Goal: Communication & Community: Answer question/provide support

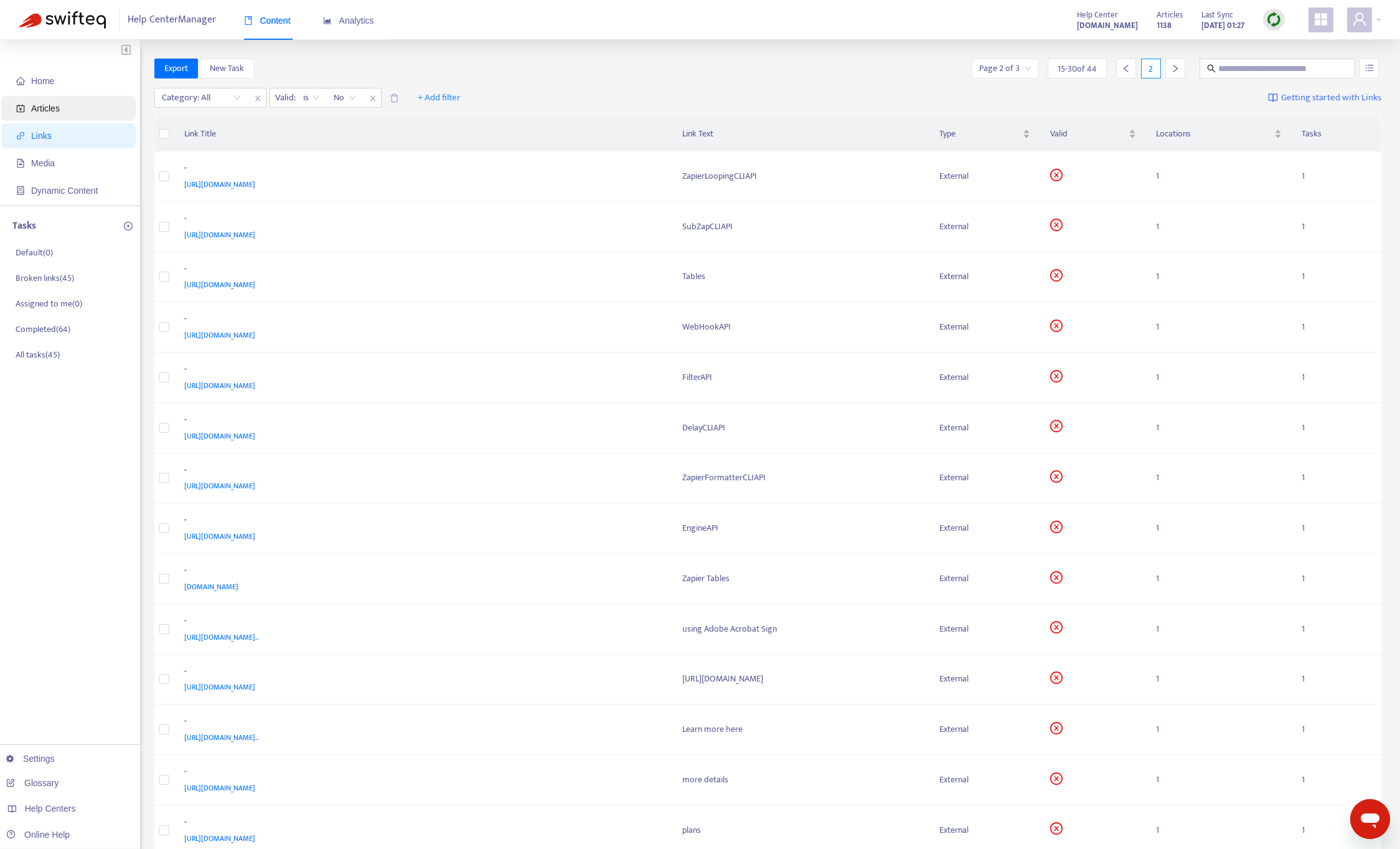
click at [66, 106] on span "Articles" at bounding box center [71, 108] width 109 height 25
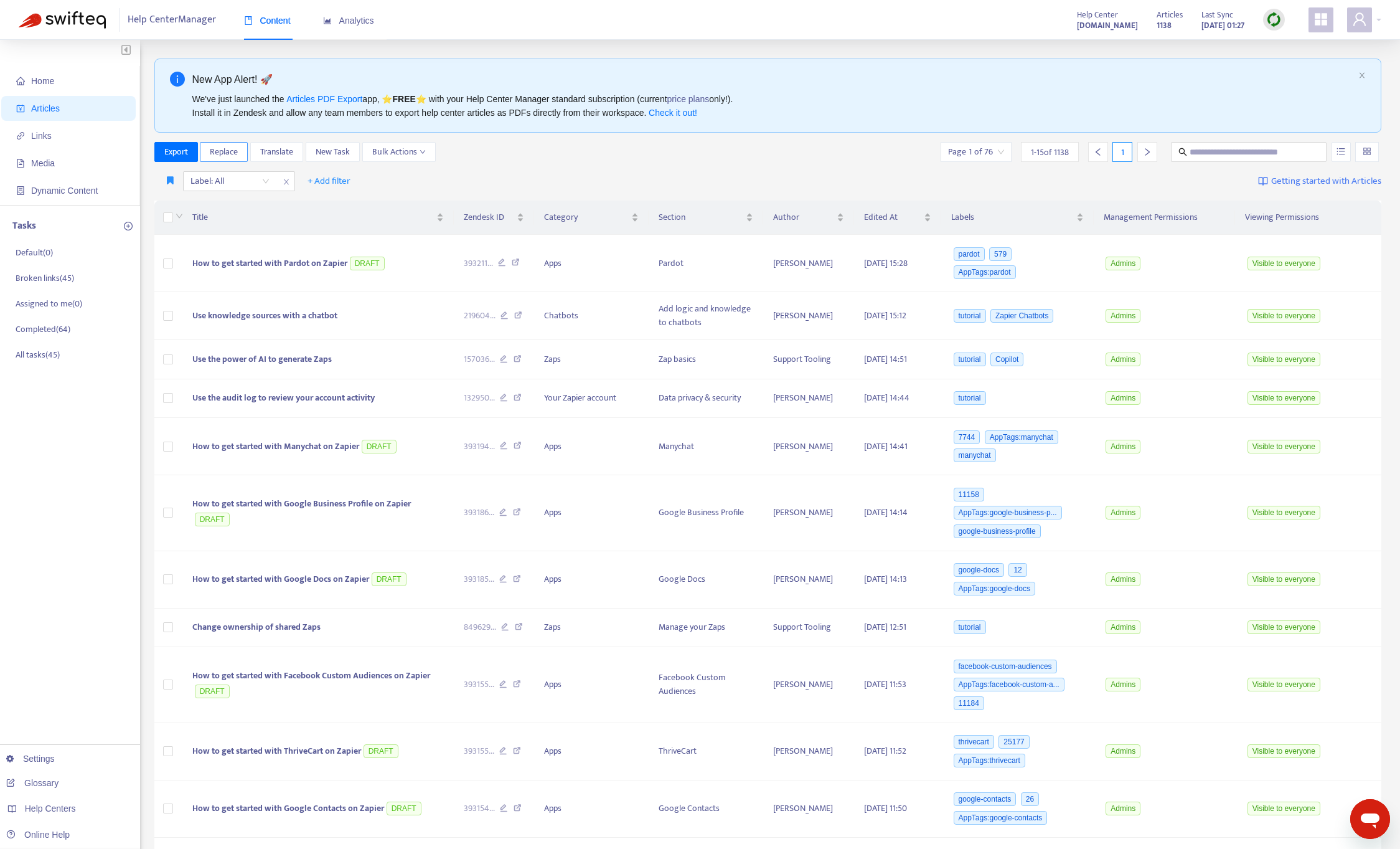
click at [218, 146] on span "Replace" at bounding box center [223, 152] width 28 height 14
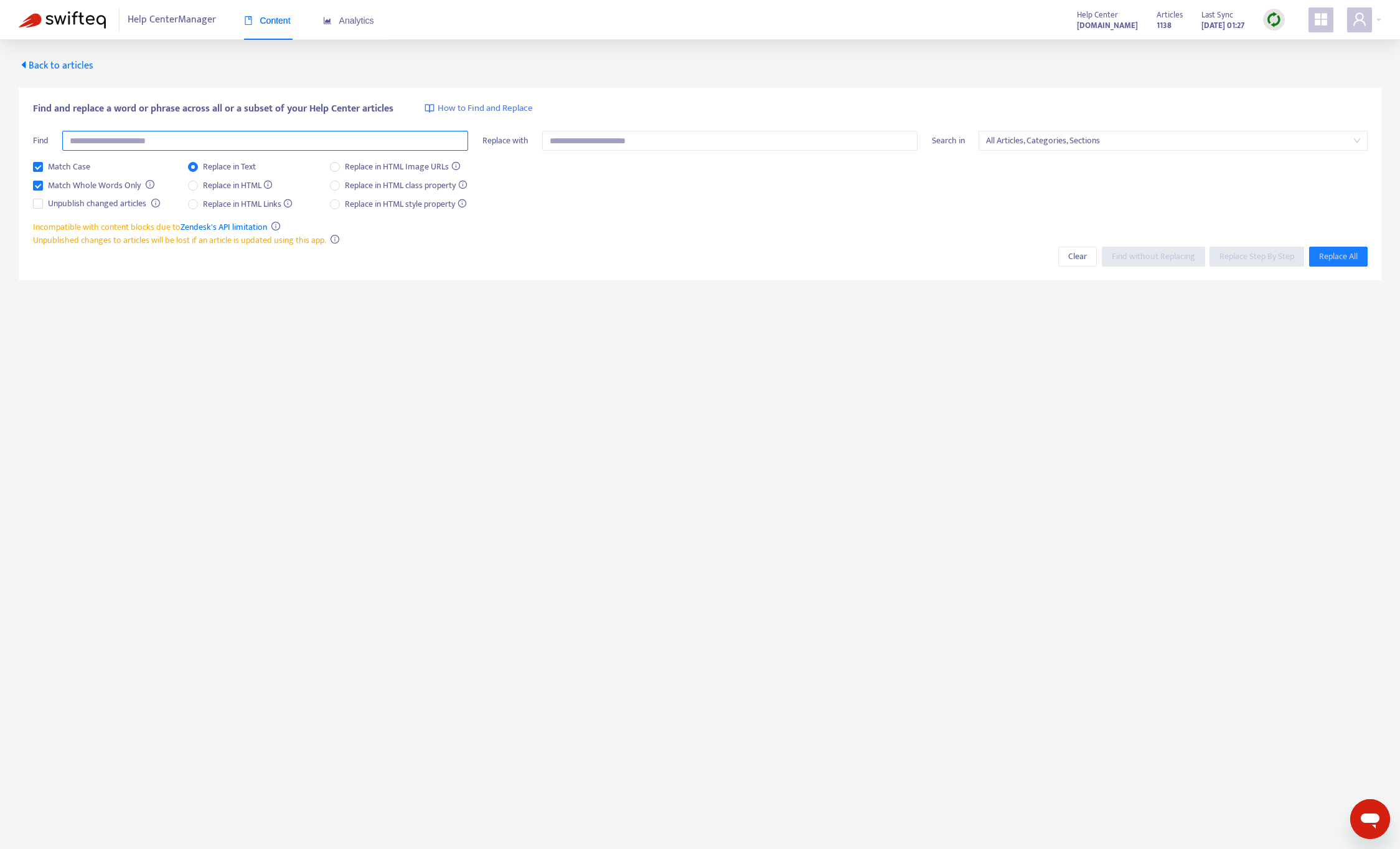
click at [106, 134] on input "text" at bounding box center [265, 140] width 406 height 20
type input "**********"
click at [109, 180] on span "Match Whole Words Only" at bounding box center [94, 185] width 103 height 14
click at [55, 163] on span "Match Case" at bounding box center [69, 166] width 53 height 14
click at [607, 144] on input "text" at bounding box center [730, 140] width 375 height 20
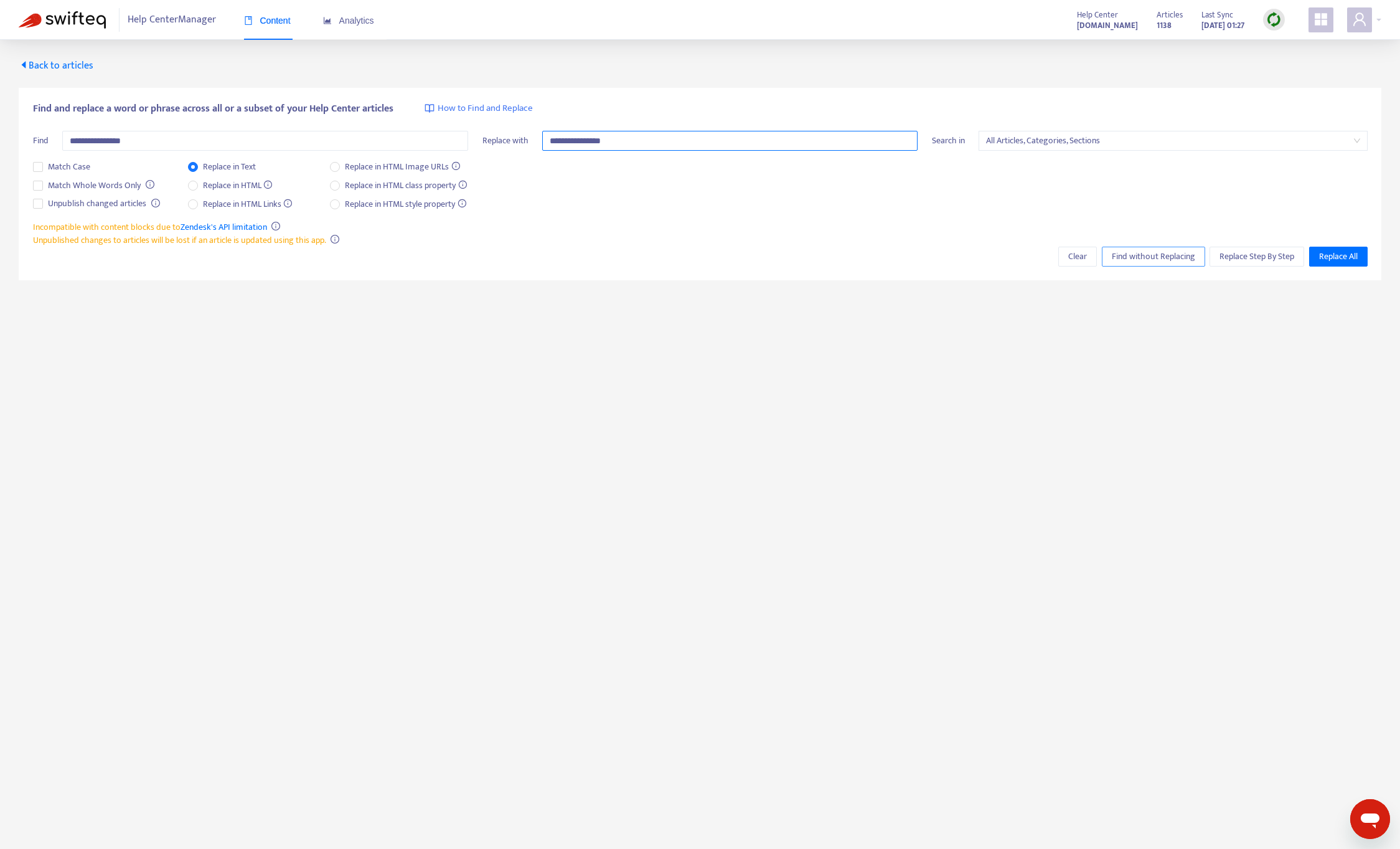
type input "**********"
click at [1167, 261] on span "Find without Replacing" at bounding box center [1153, 256] width 83 height 14
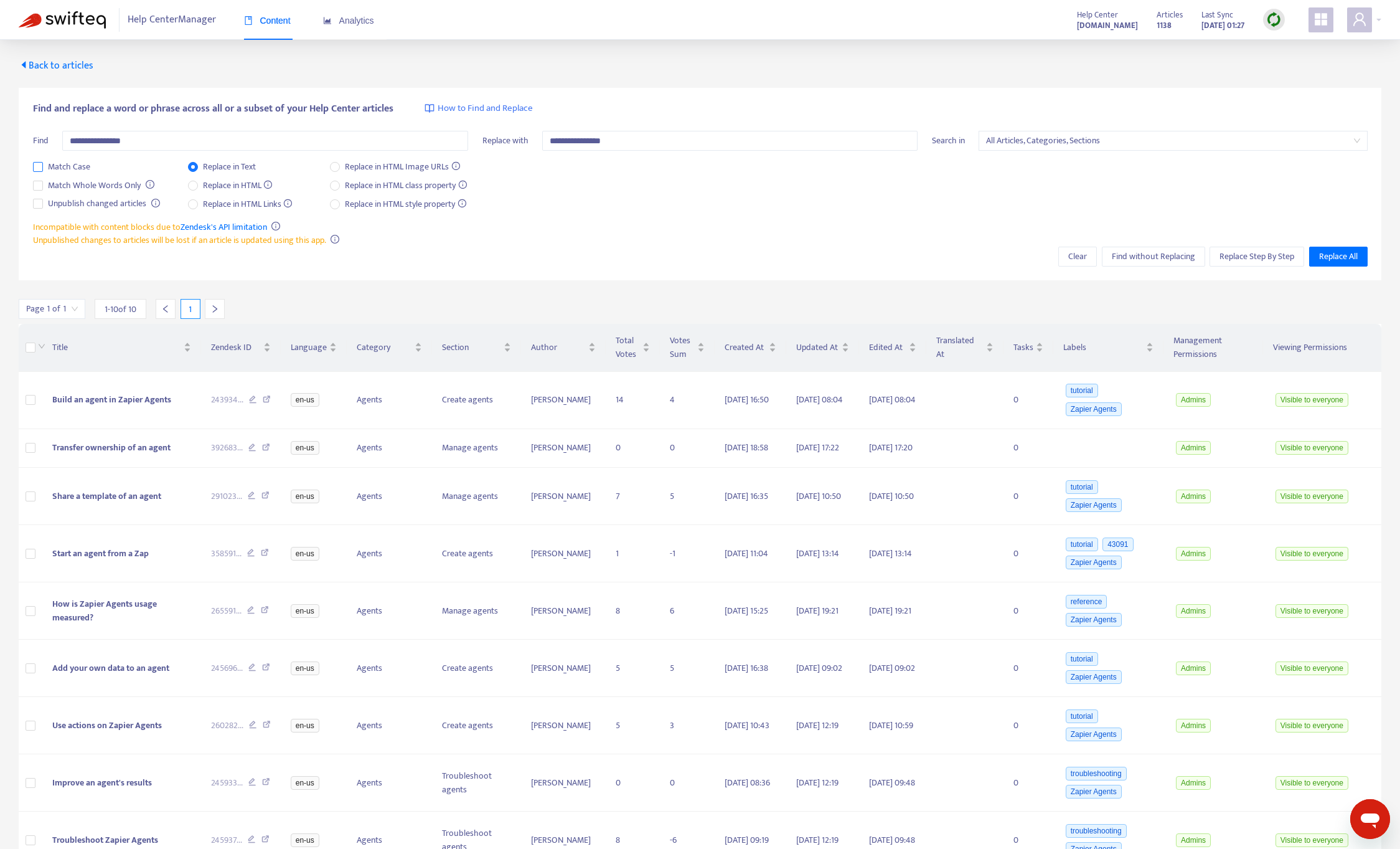
click at [76, 163] on span "Match Case" at bounding box center [69, 166] width 53 height 14
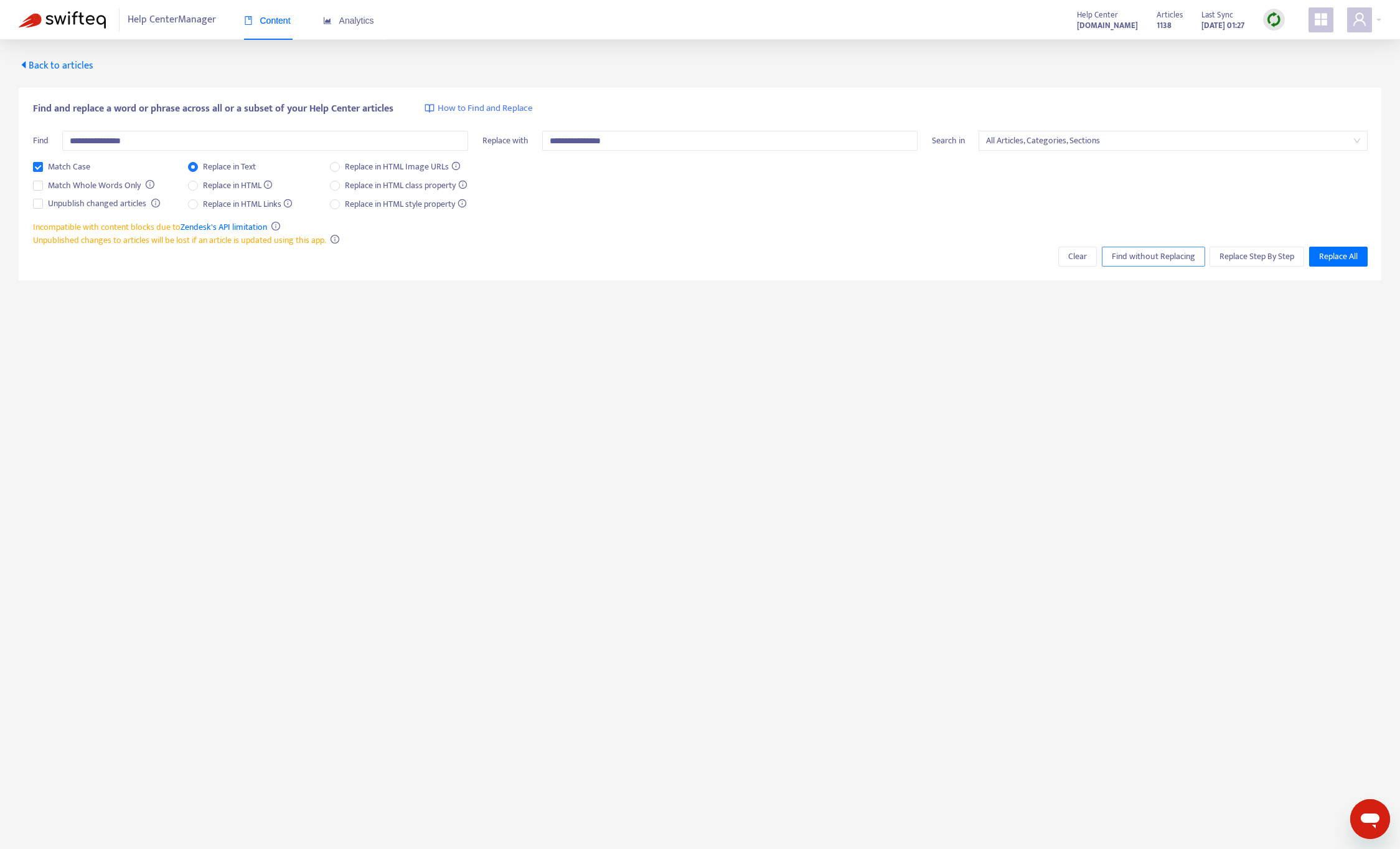
click at [1168, 257] on span "Find without Replacing" at bounding box center [1153, 256] width 83 height 14
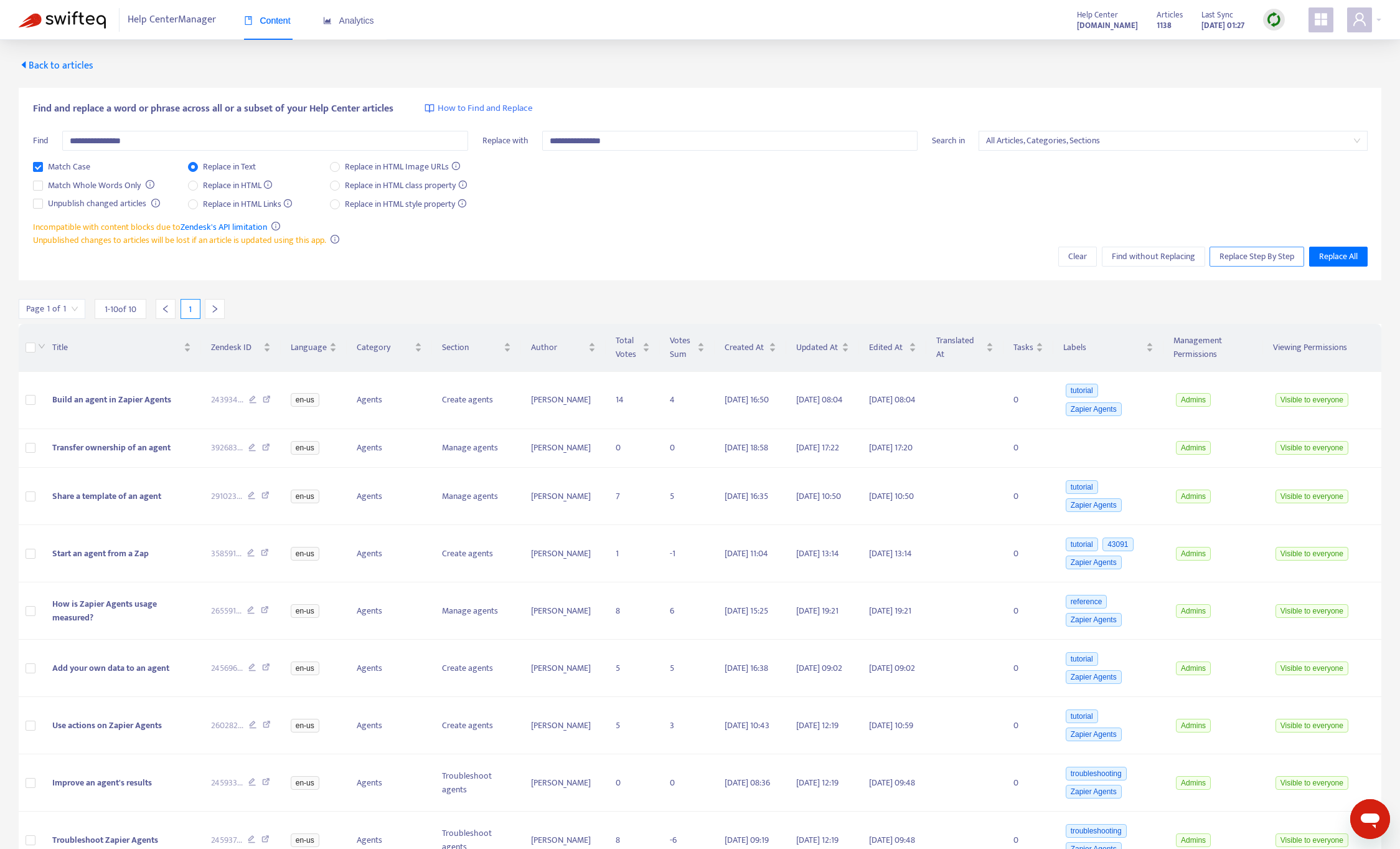
click at [1234, 256] on span "Replace Step By Step" at bounding box center [1257, 256] width 74 height 14
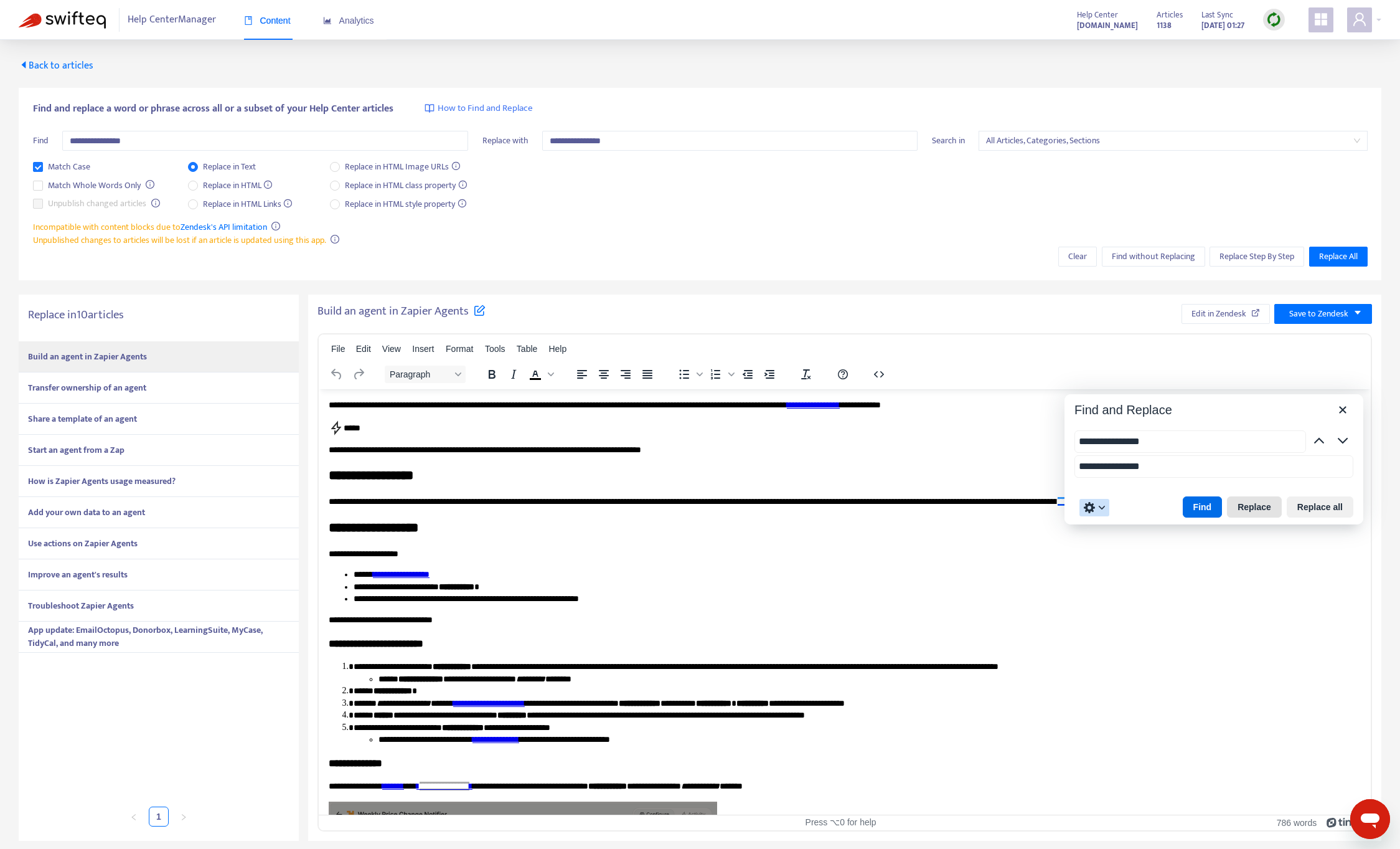
click at [1247, 512] on button "Replace" at bounding box center [1254, 507] width 55 height 21
click at [1201, 506] on button "Find" at bounding box center [1203, 507] width 40 height 21
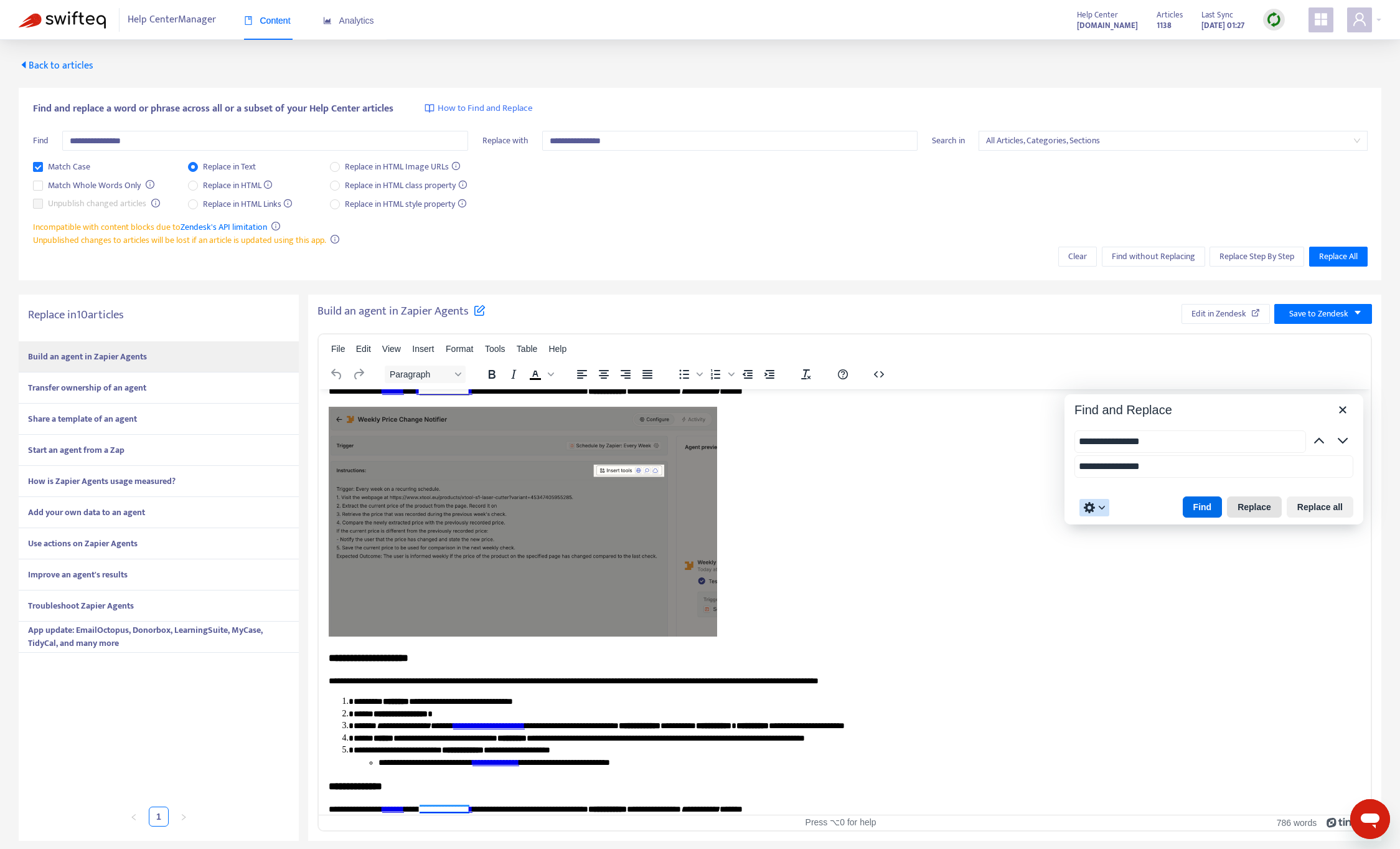
click at [1255, 511] on button "Replace" at bounding box center [1254, 507] width 55 height 21
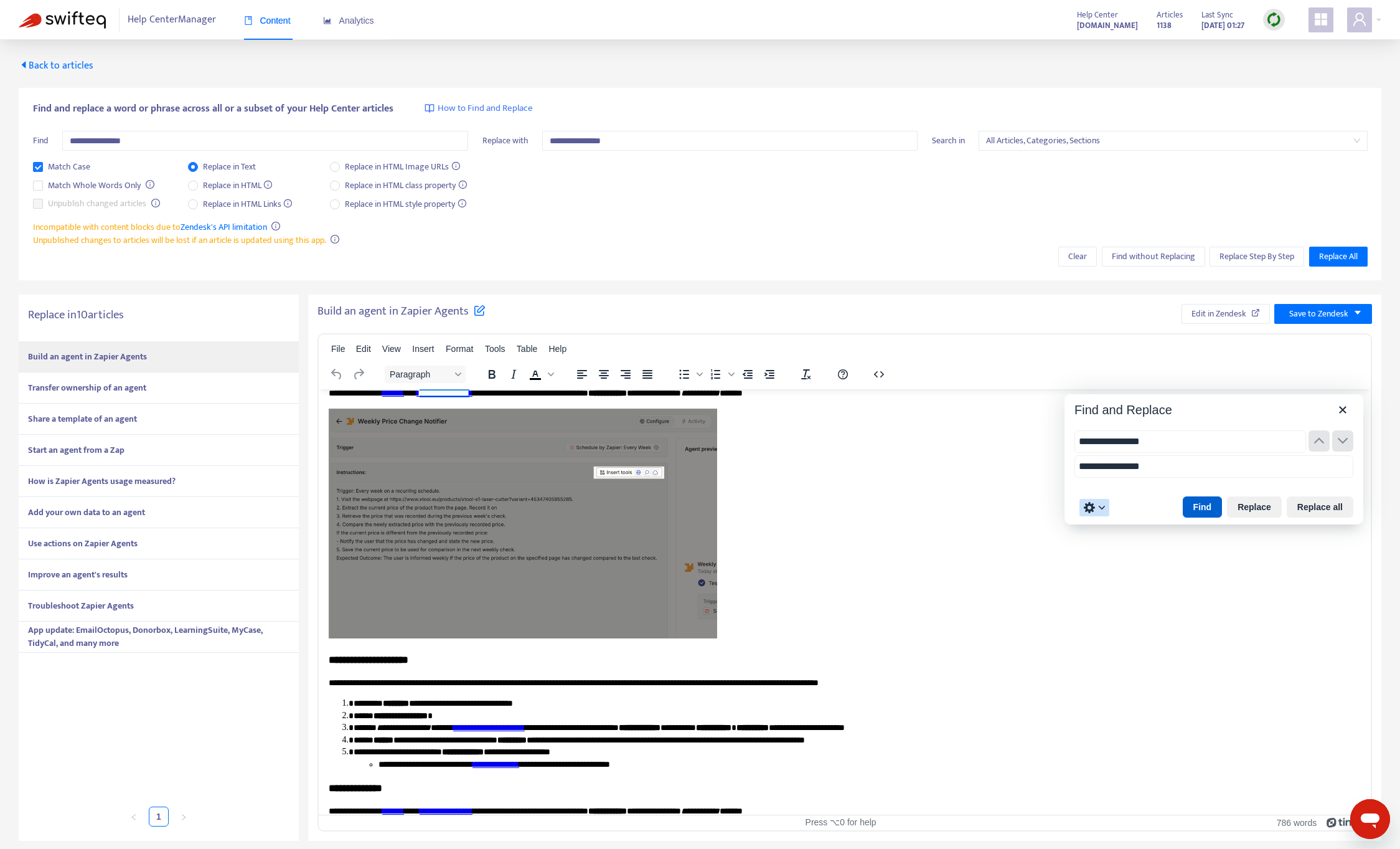
click at [1201, 508] on button "Find" at bounding box center [1203, 507] width 40 height 21
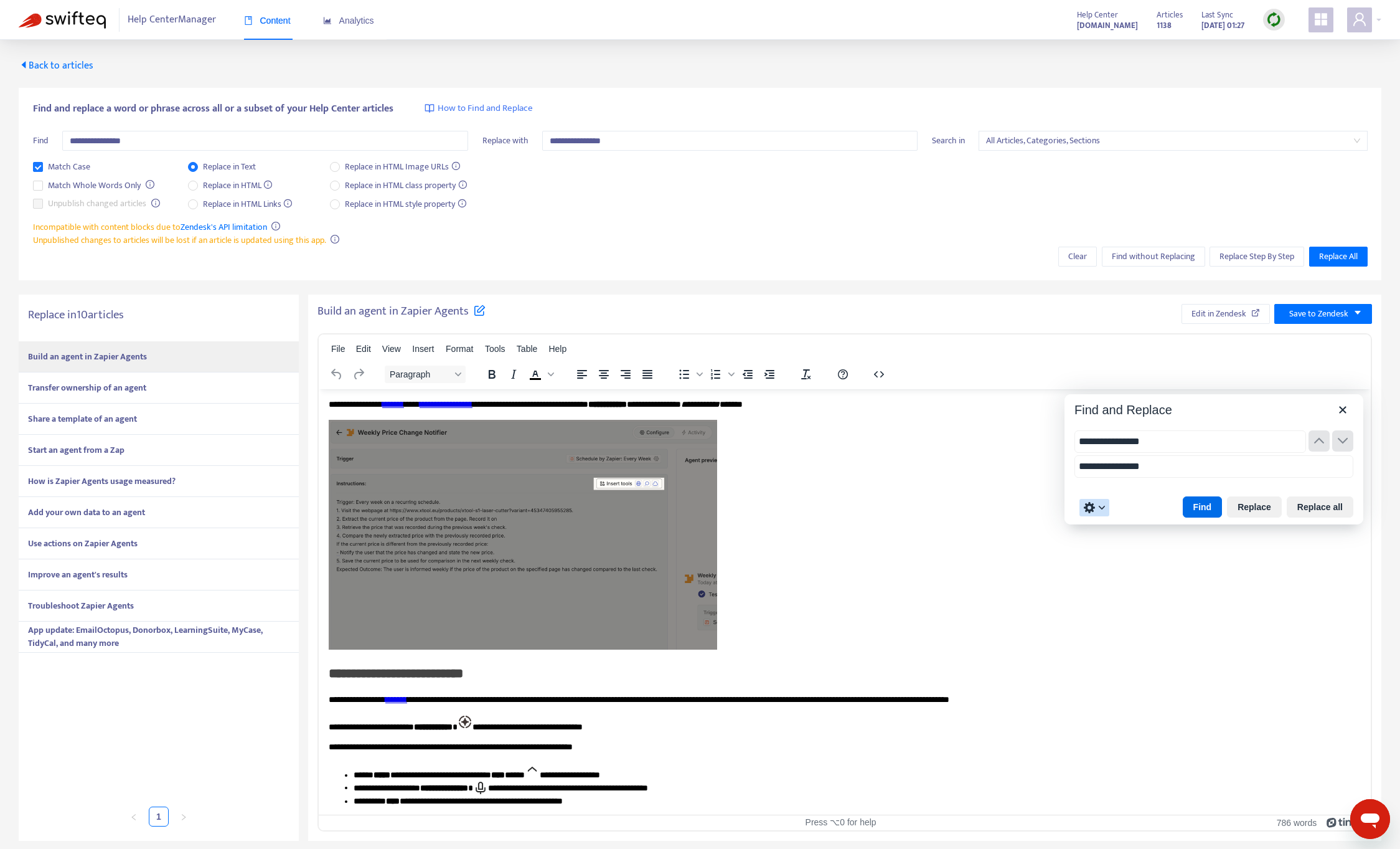
scroll to position [950, 0]
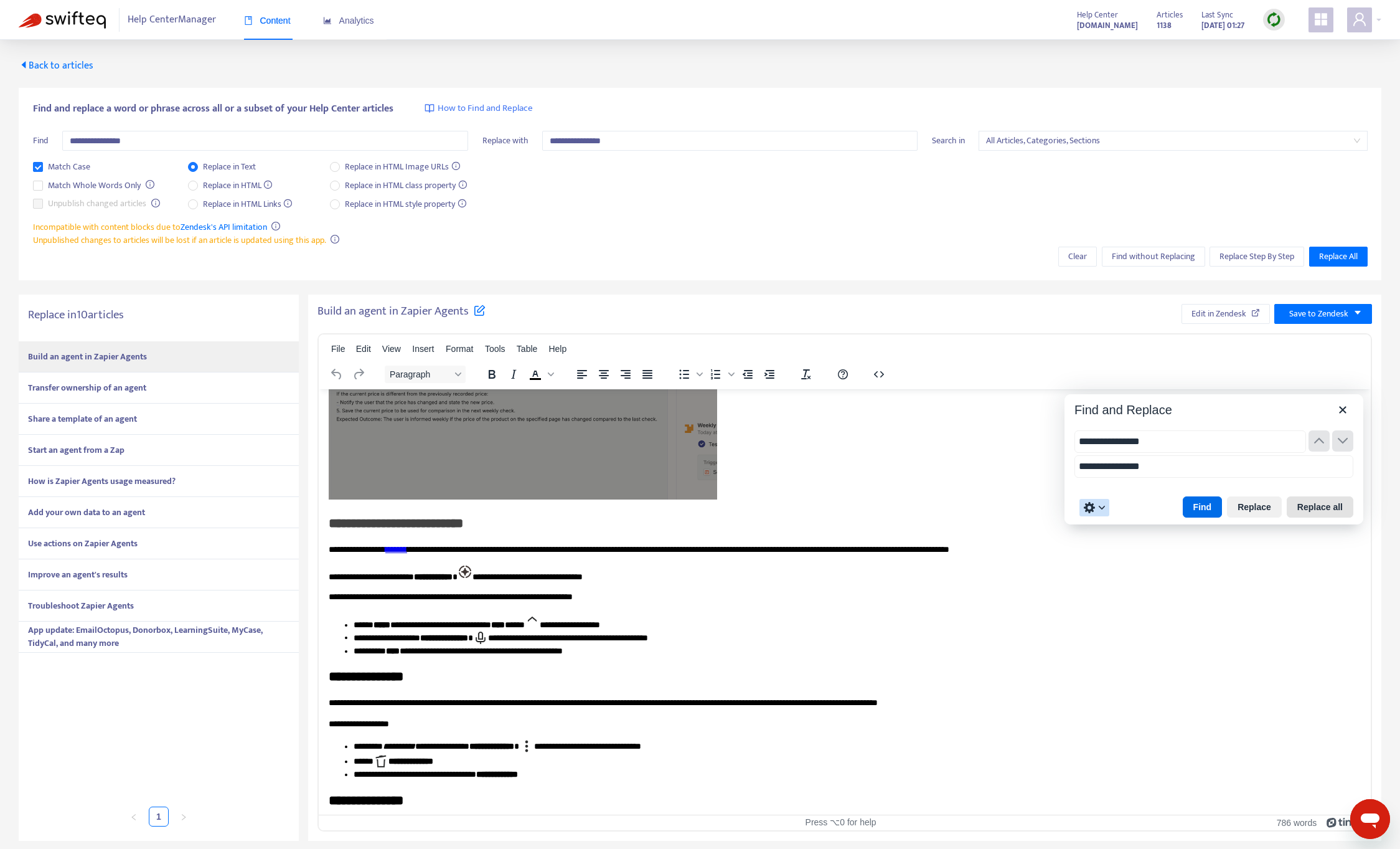
click at [1320, 506] on button "Replace all" at bounding box center [1320, 507] width 66 height 21
click at [1309, 307] on span "Save to Zendesk" at bounding box center [1318, 314] width 59 height 14
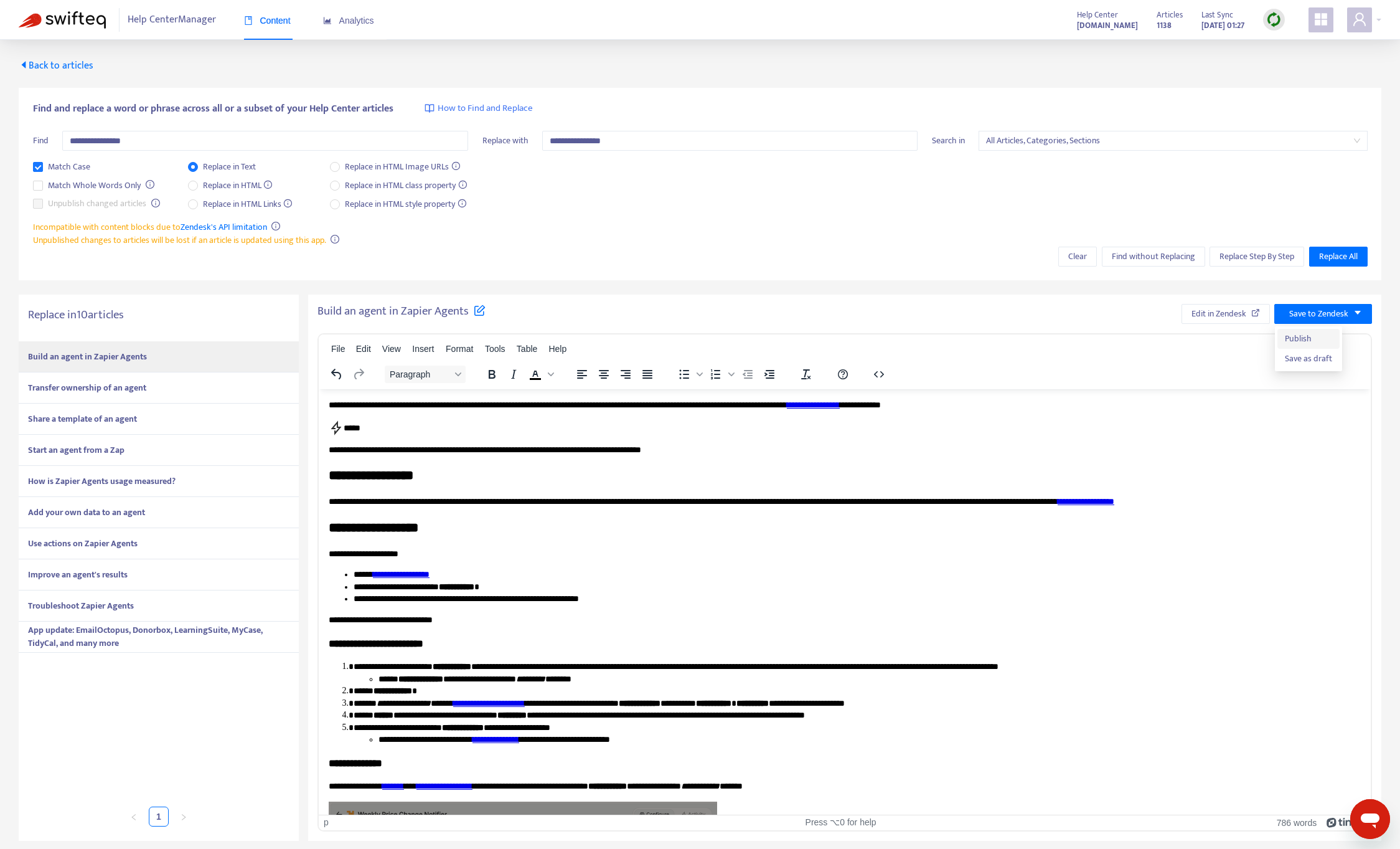
drag, startPoint x: 1304, startPoint y: 337, endPoint x: 1297, endPoint y: 334, distance: 7.6
click at [1304, 337] on span "Publish" at bounding box center [1309, 339] width 47 height 14
click at [147, 376] on div "Transfer ownership of an agent" at bounding box center [159, 388] width 280 height 31
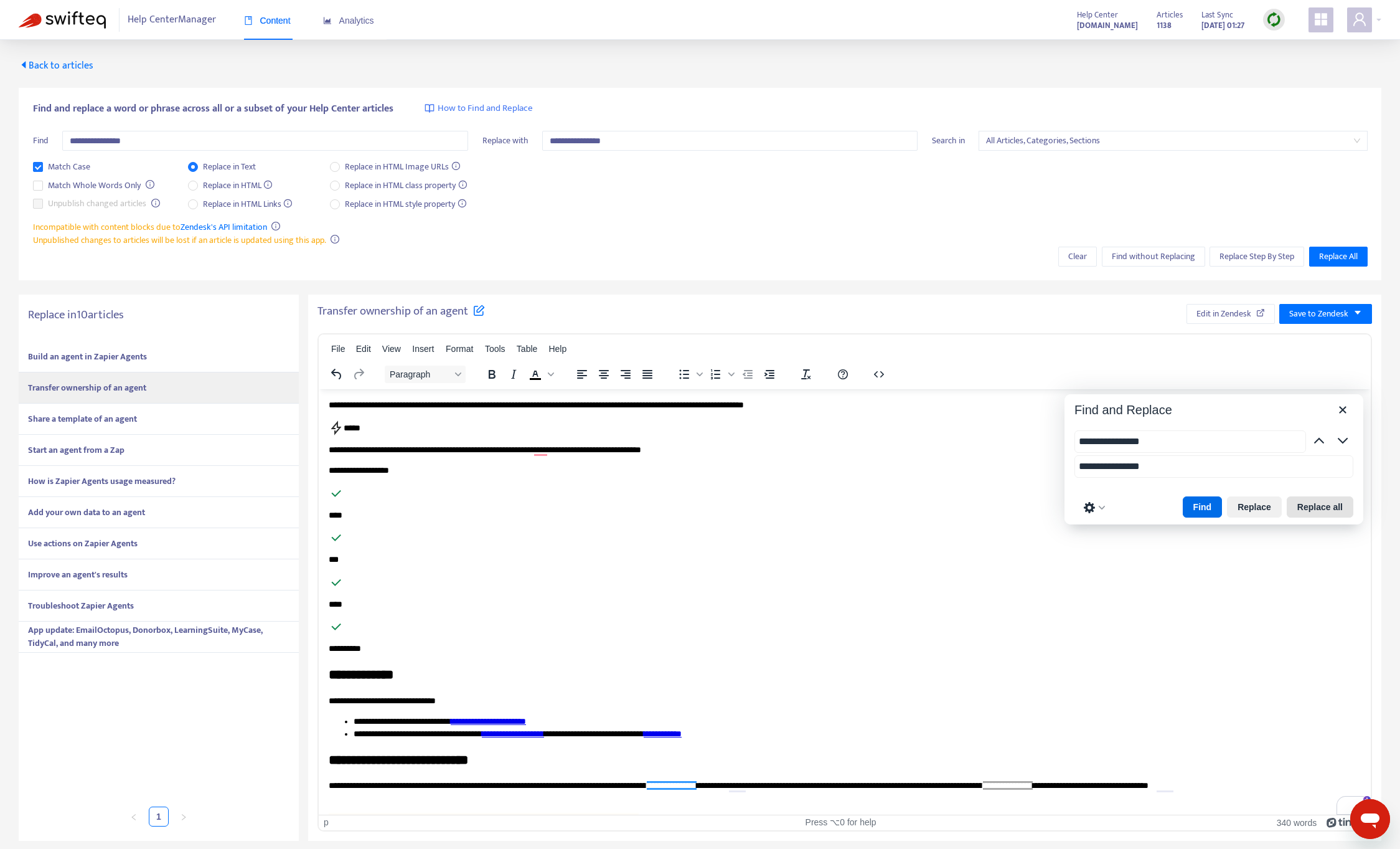
click at [1317, 506] on button "Replace all" at bounding box center [1320, 507] width 66 height 21
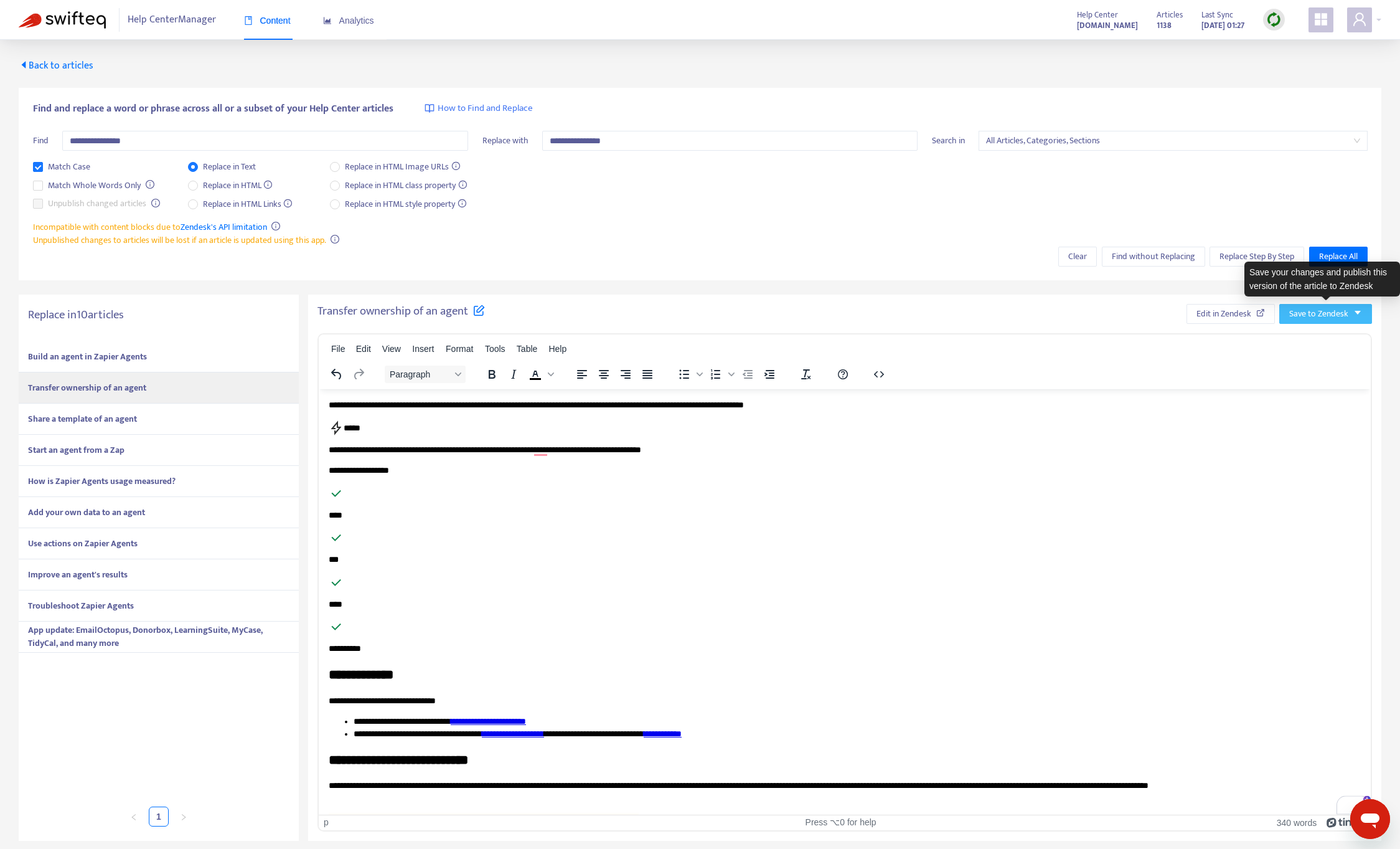
click at [1328, 319] on span "Save to Zendesk" at bounding box center [1318, 314] width 59 height 14
click at [1320, 332] on span "Publish" at bounding box center [1313, 339] width 47 height 14
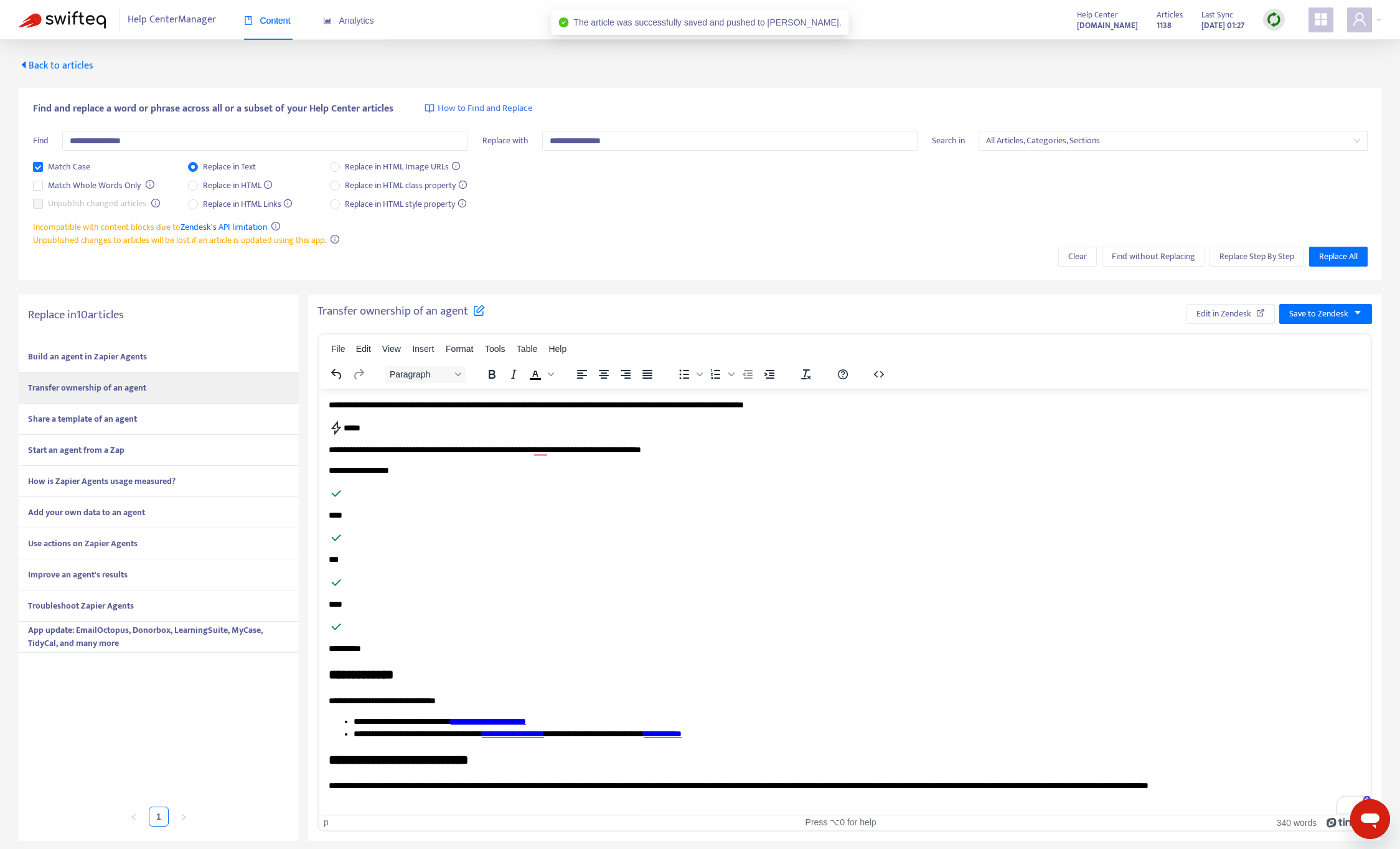
click at [128, 419] on strong "Share a template of an agent" at bounding box center [82, 419] width 109 height 15
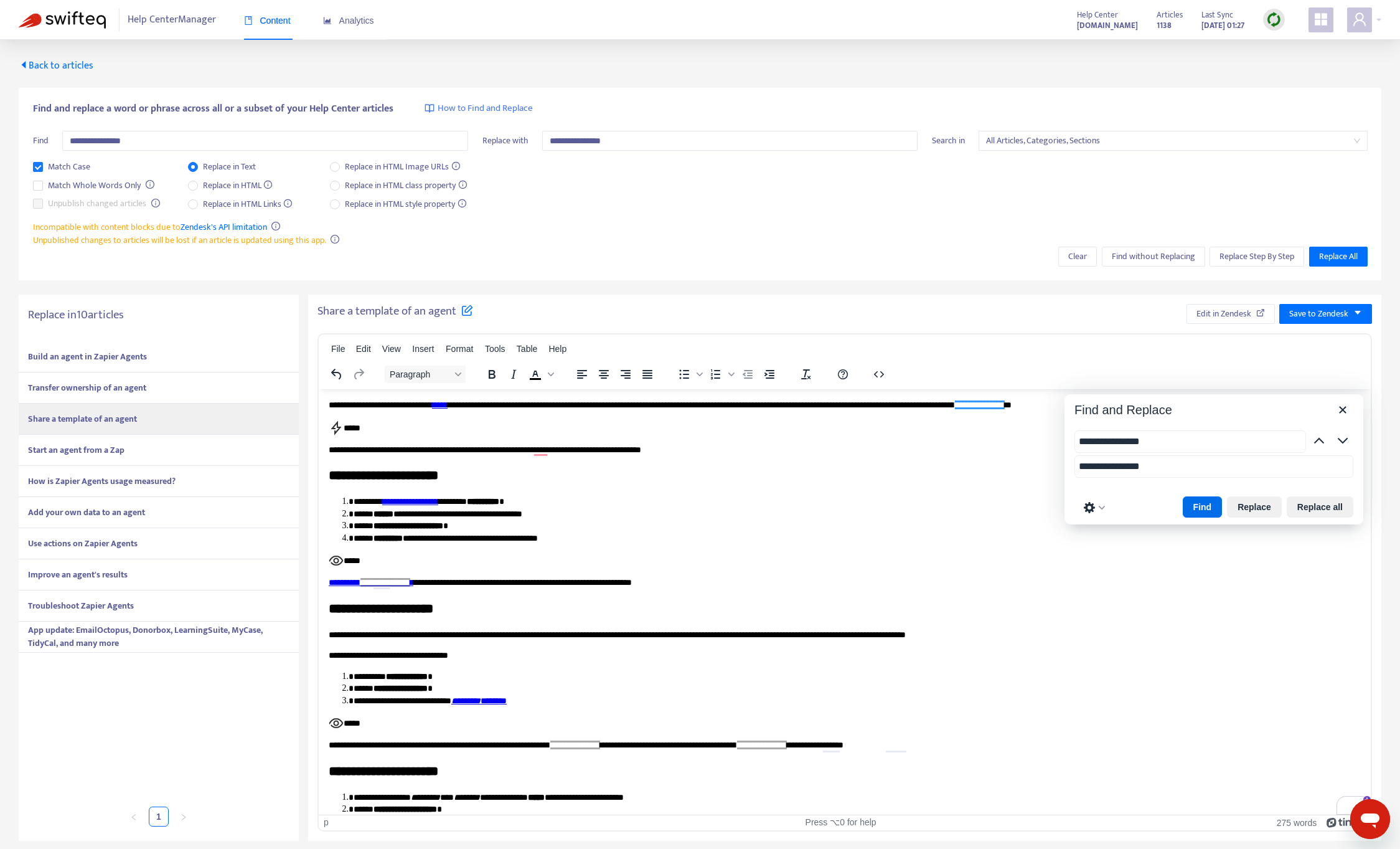
click at [234, 396] on div "Transfer ownership of an agent" at bounding box center [159, 388] width 280 height 31
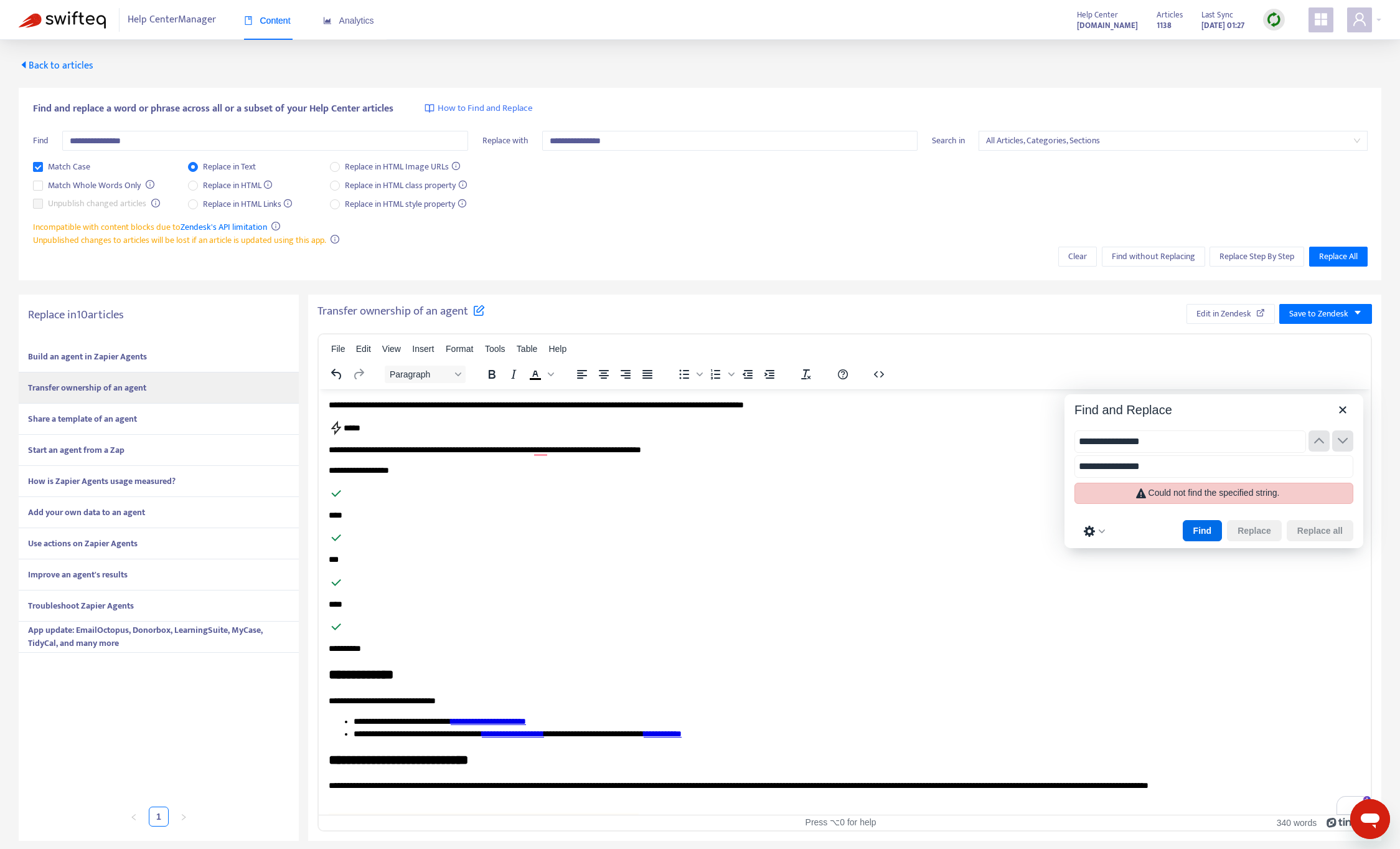
click at [217, 417] on div "Share a template of an agent" at bounding box center [159, 419] width 280 height 31
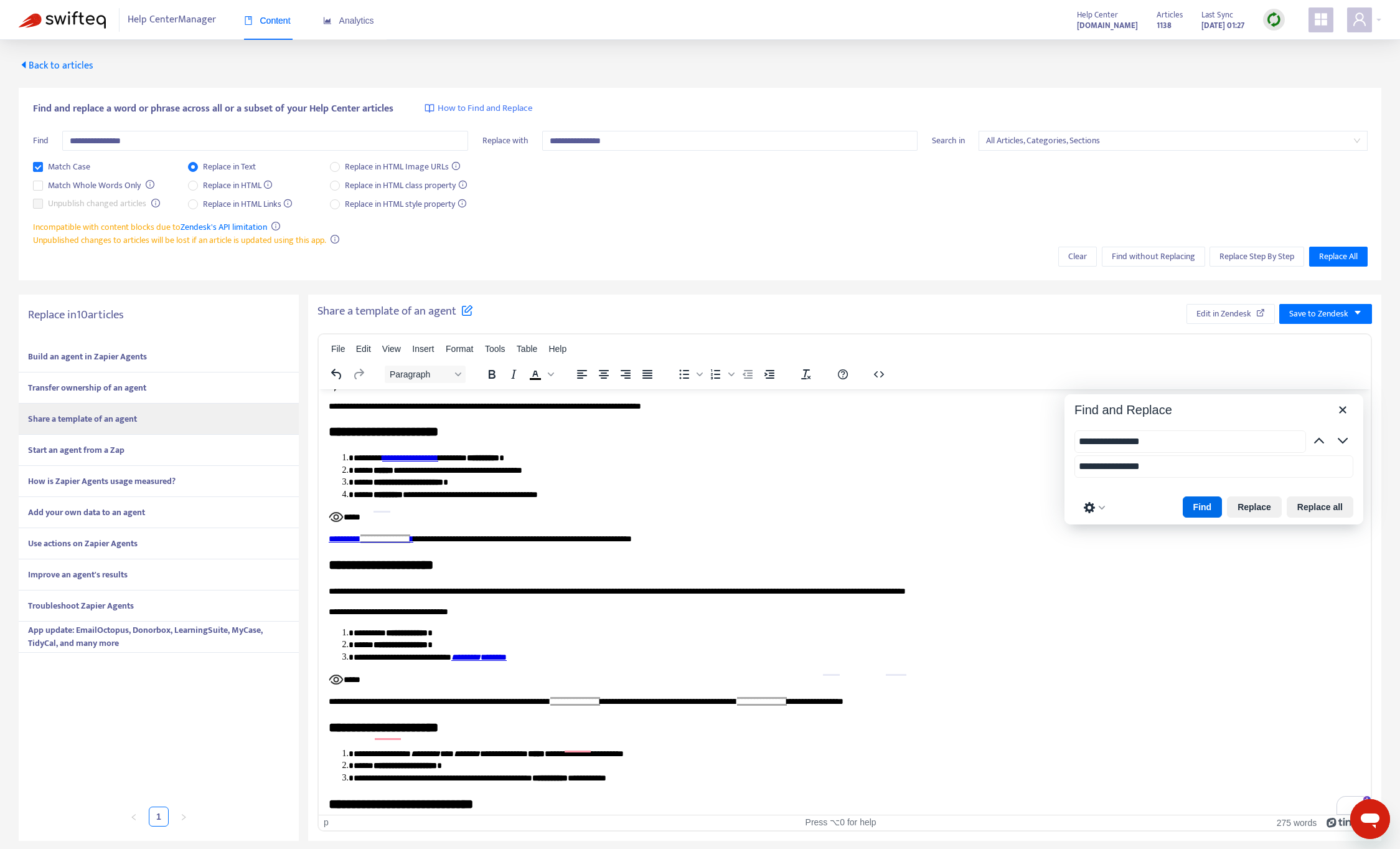
scroll to position [77, 0]
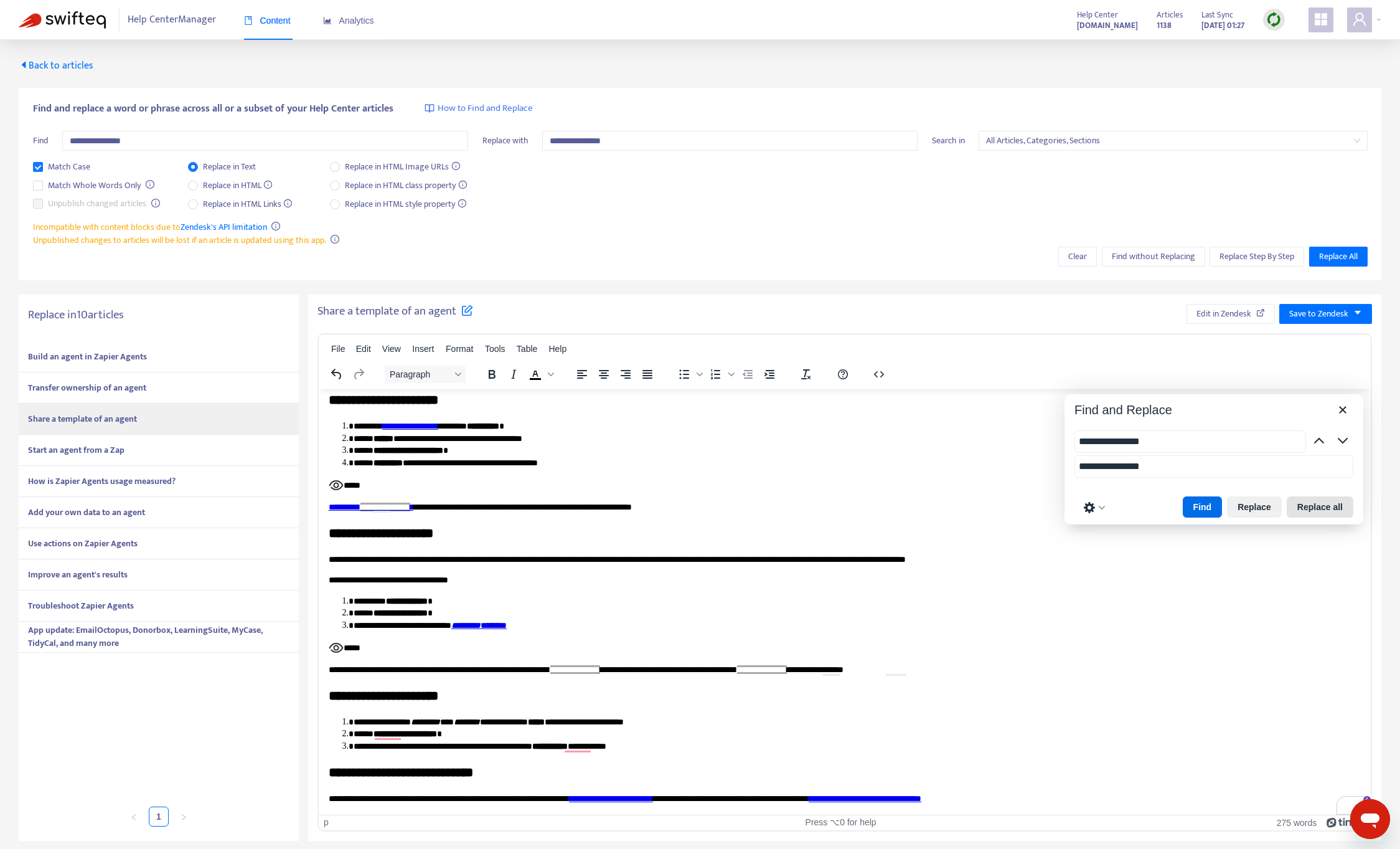
drag, startPoint x: 1305, startPoint y: 507, endPoint x: 1294, endPoint y: 507, distance: 11.0
click at [1305, 507] on button "Replace all" at bounding box center [1320, 507] width 66 height 21
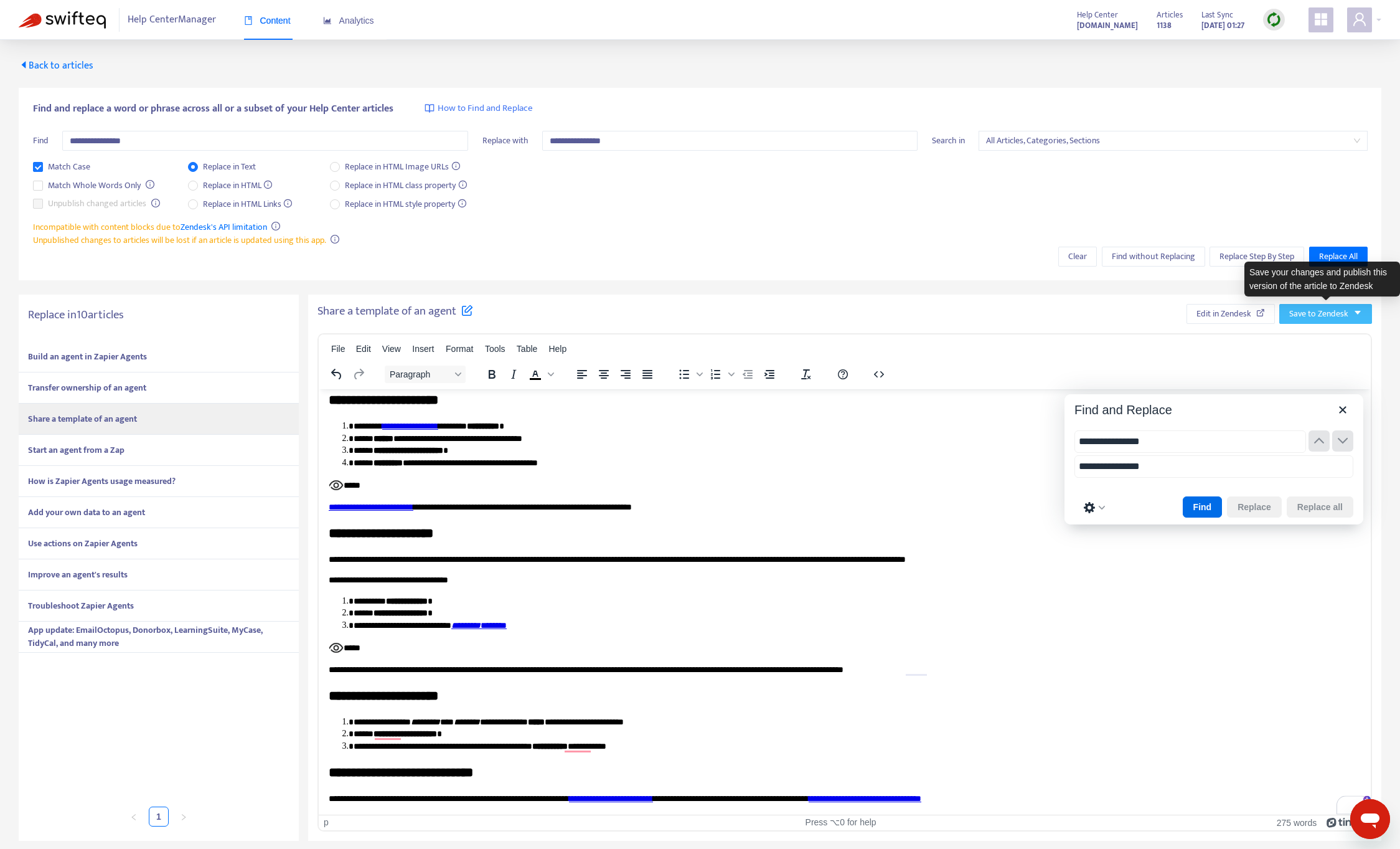
click at [1318, 307] on span "Save to Zendesk" at bounding box center [1318, 314] width 59 height 14
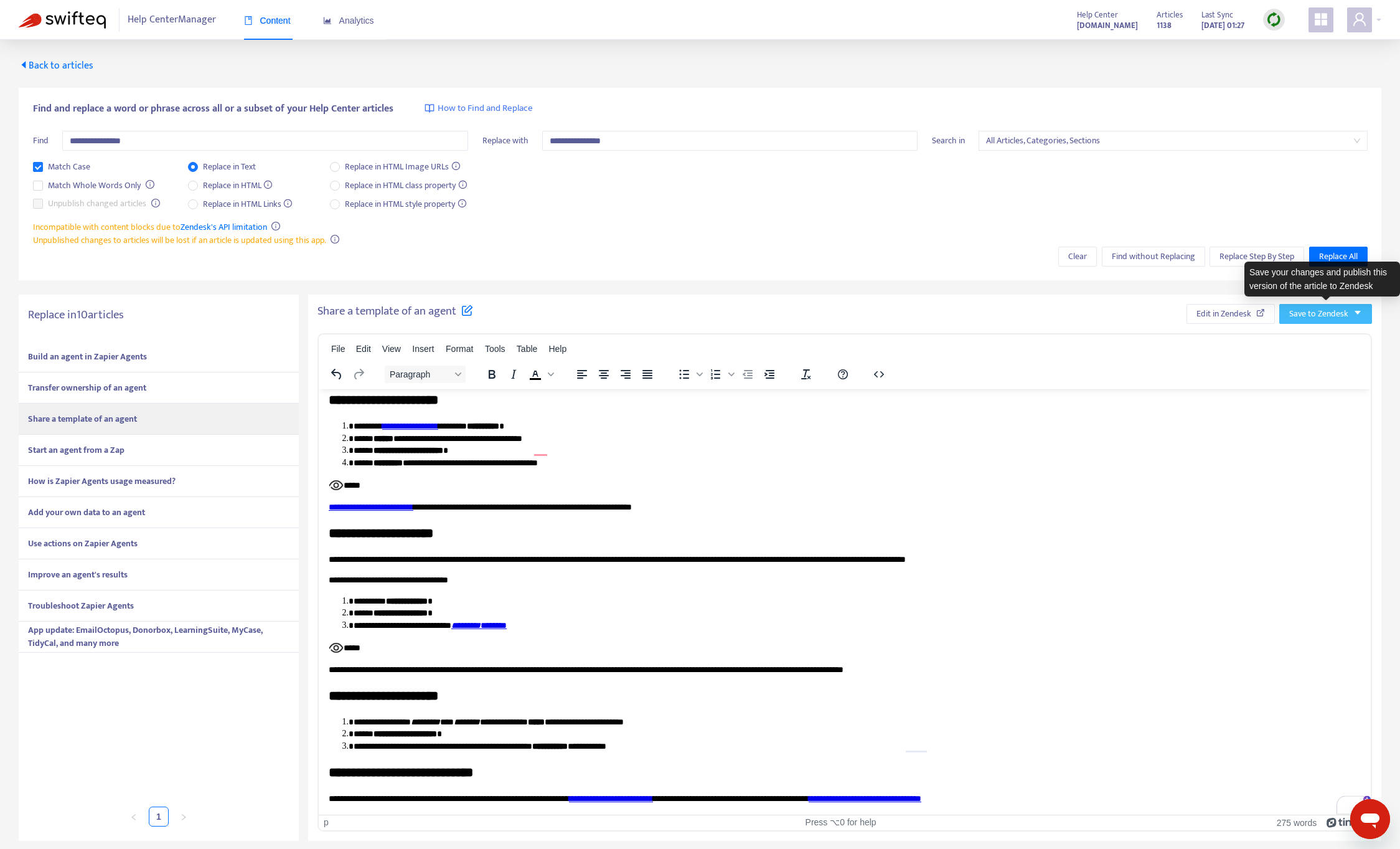
scroll to position [0, 0]
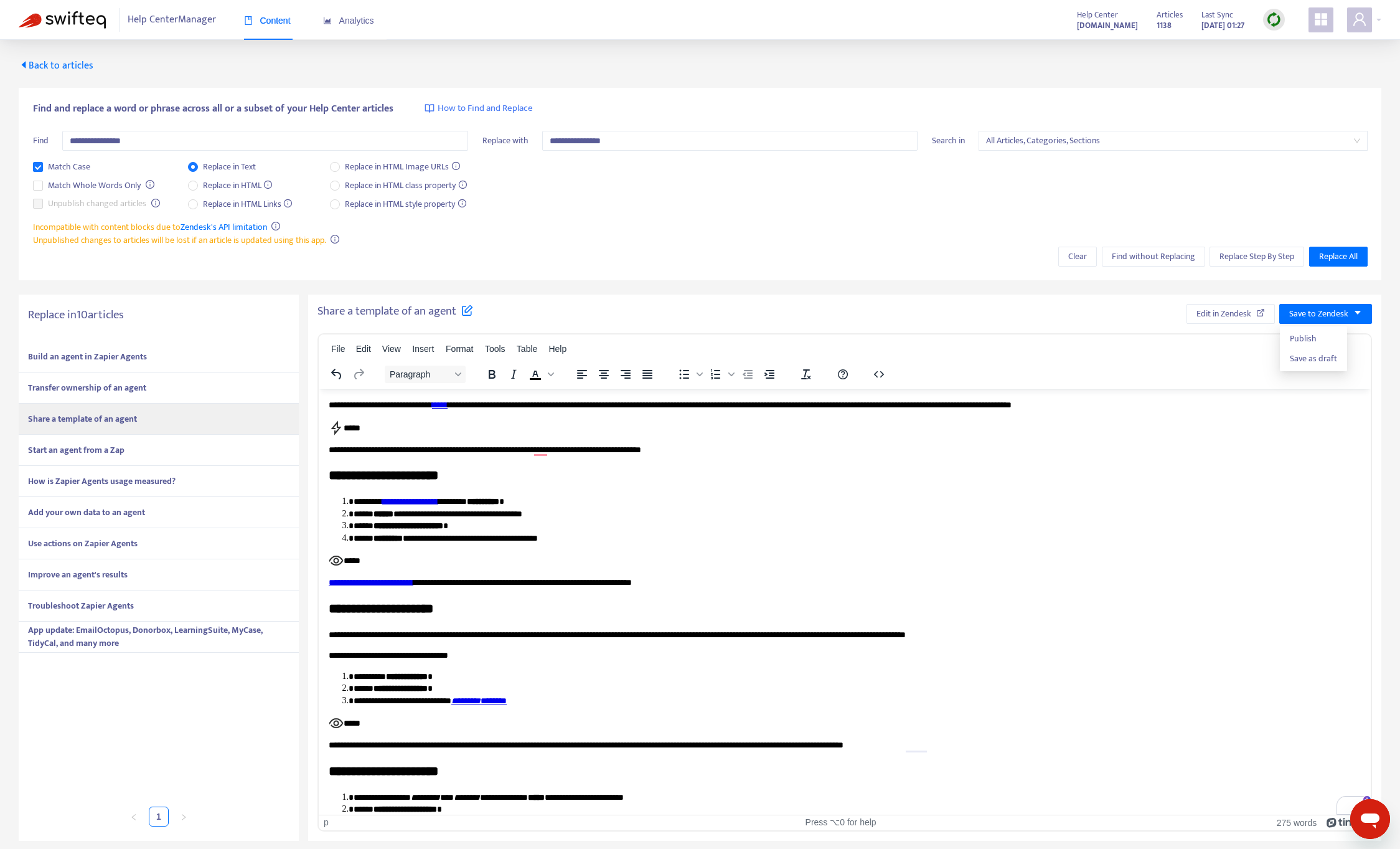
click at [131, 447] on div "Start an agent from a Zap" at bounding box center [159, 450] width 280 height 31
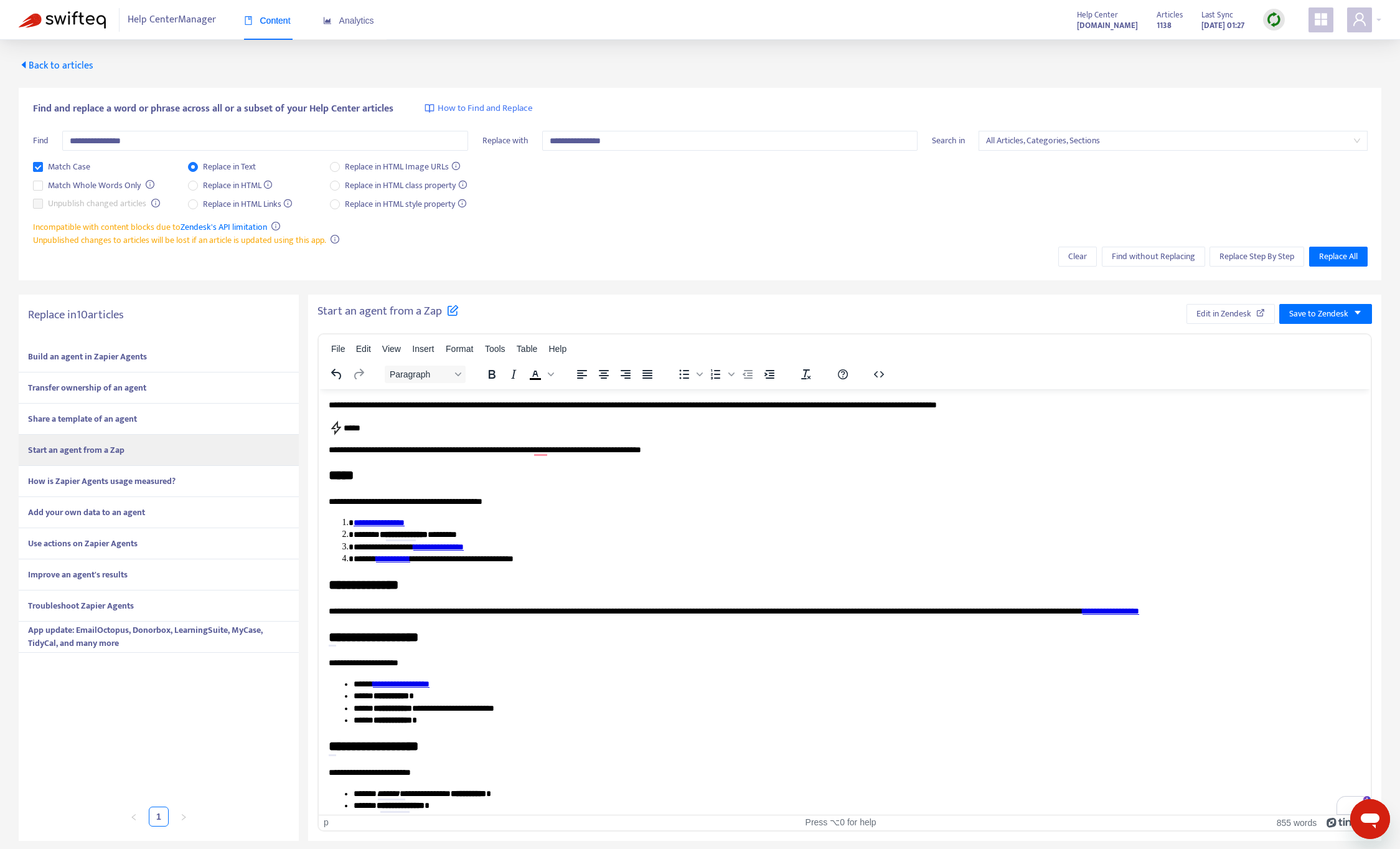
click at [130, 421] on strong "Share a template of an agent" at bounding box center [82, 419] width 109 height 15
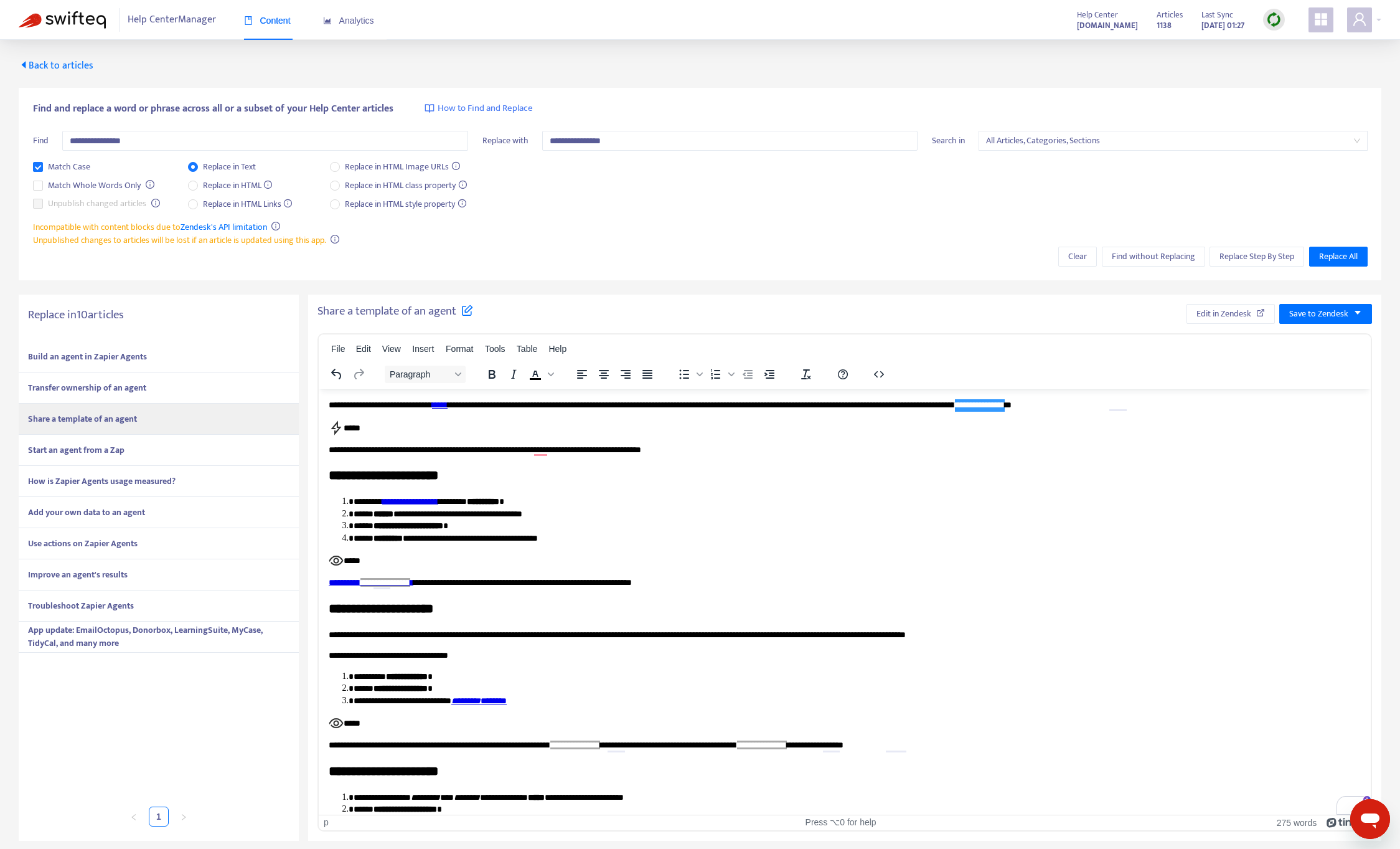
click at [142, 451] on div "Start an agent from a Zap" at bounding box center [159, 450] width 280 height 31
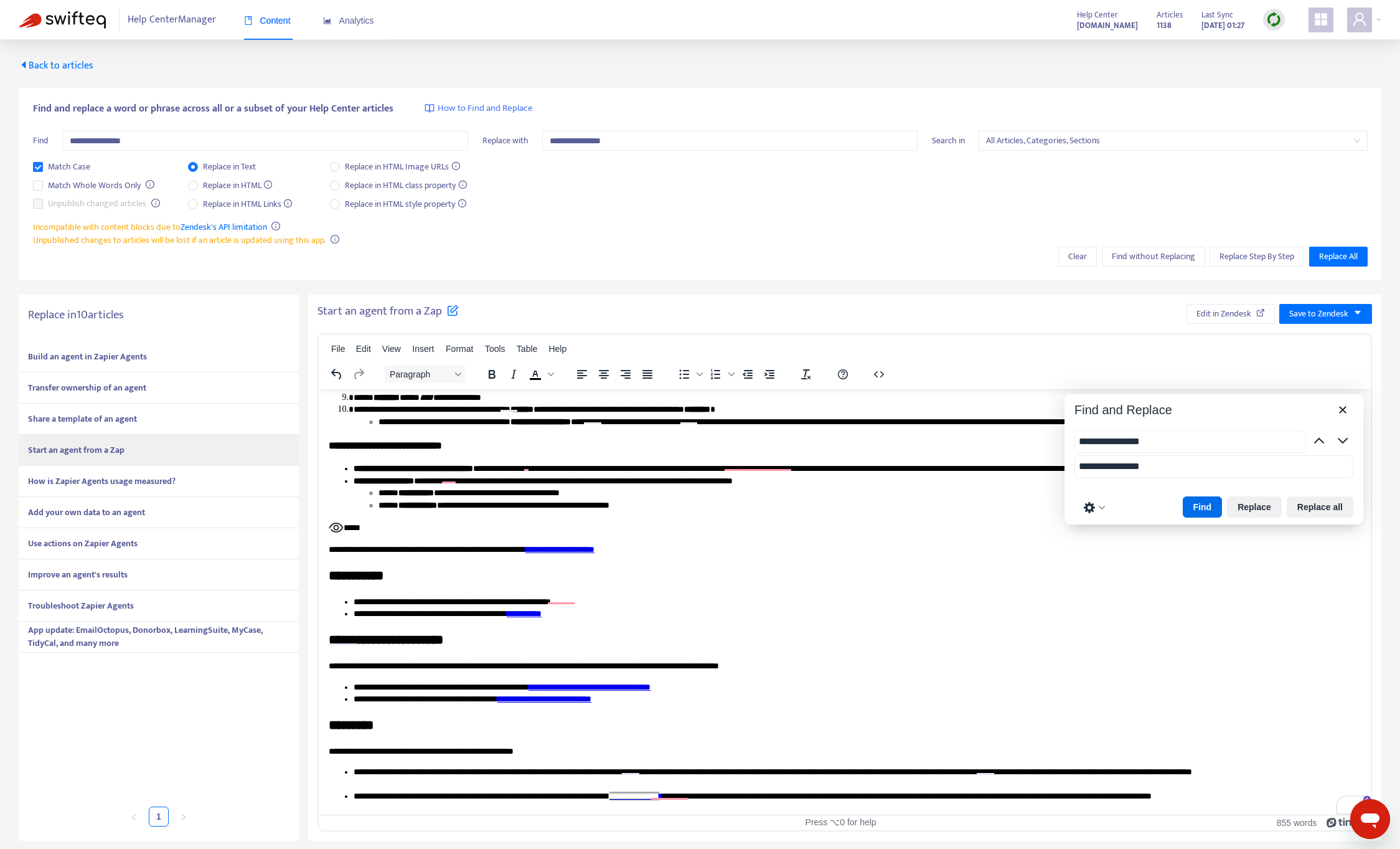
scroll to position [1264, 0]
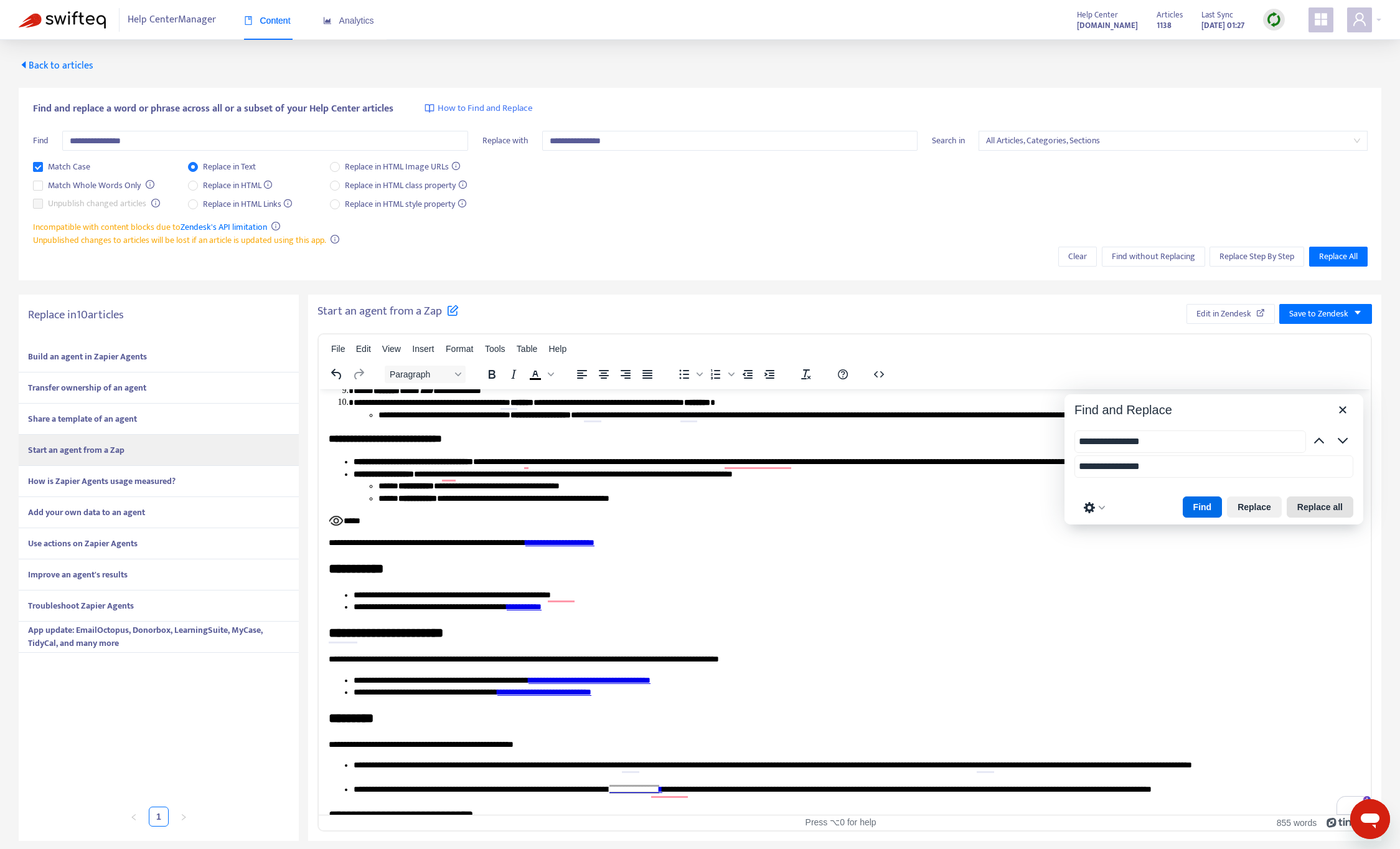
click at [1326, 514] on button "Replace all" at bounding box center [1320, 507] width 66 height 21
click at [1328, 308] on span "Save to Zendesk" at bounding box center [1318, 314] width 59 height 14
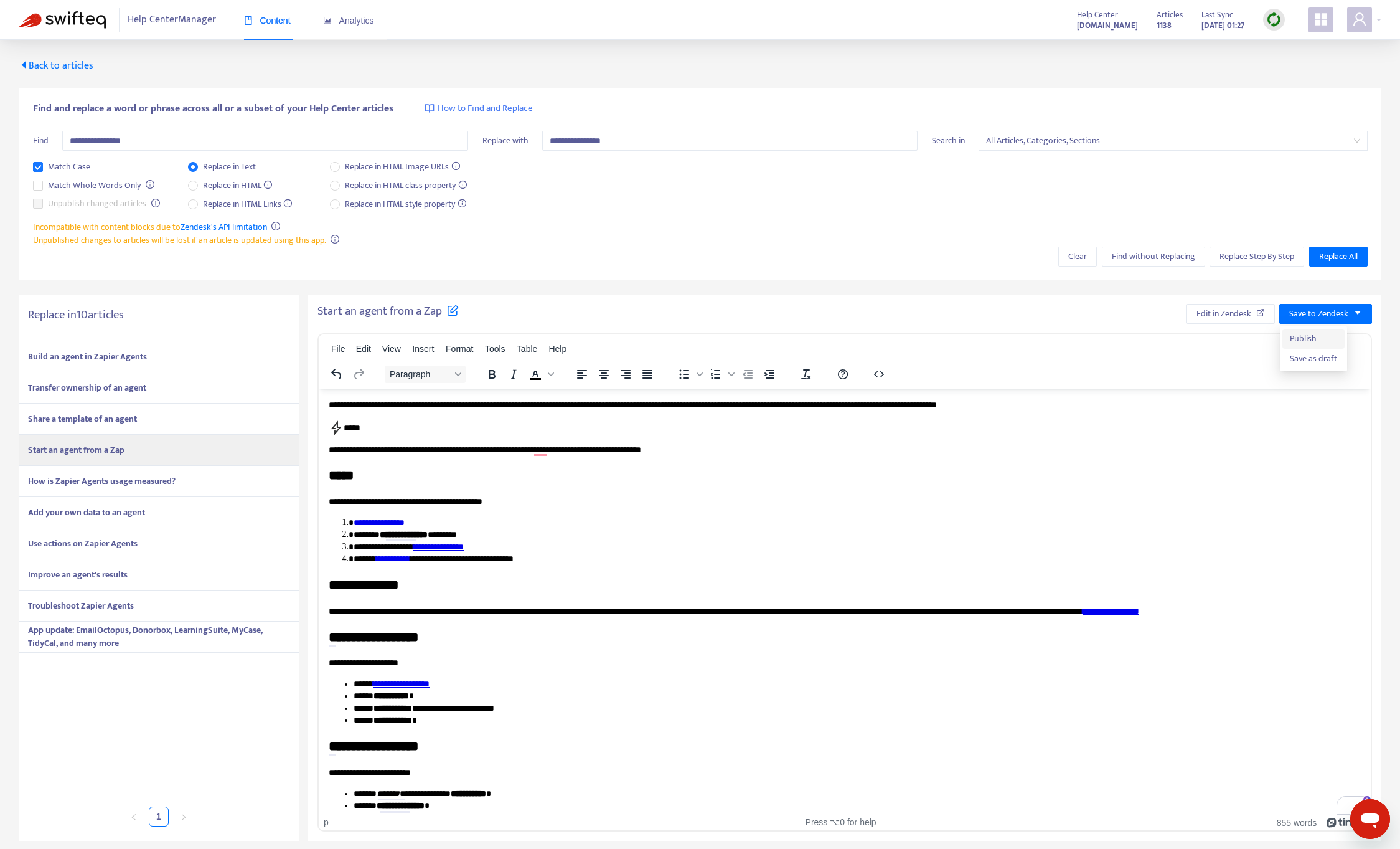
click at [1319, 336] on span "Publish" at bounding box center [1313, 339] width 47 height 14
click at [145, 412] on div "Share a template of an agent" at bounding box center [159, 419] width 280 height 31
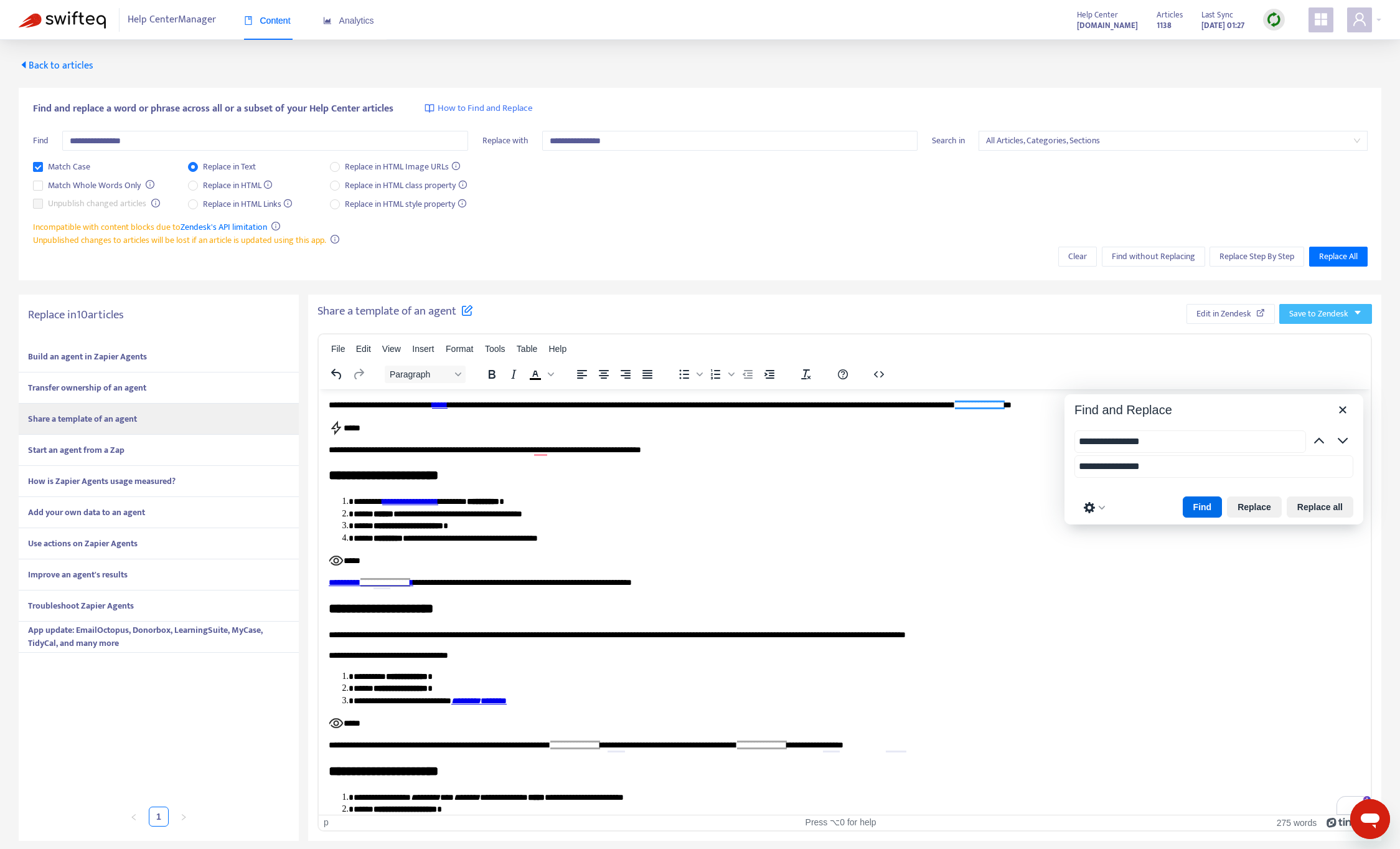
click at [1309, 316] on span "Save to Zendesk" at bounding box center [1318, 314] width 59 height 14
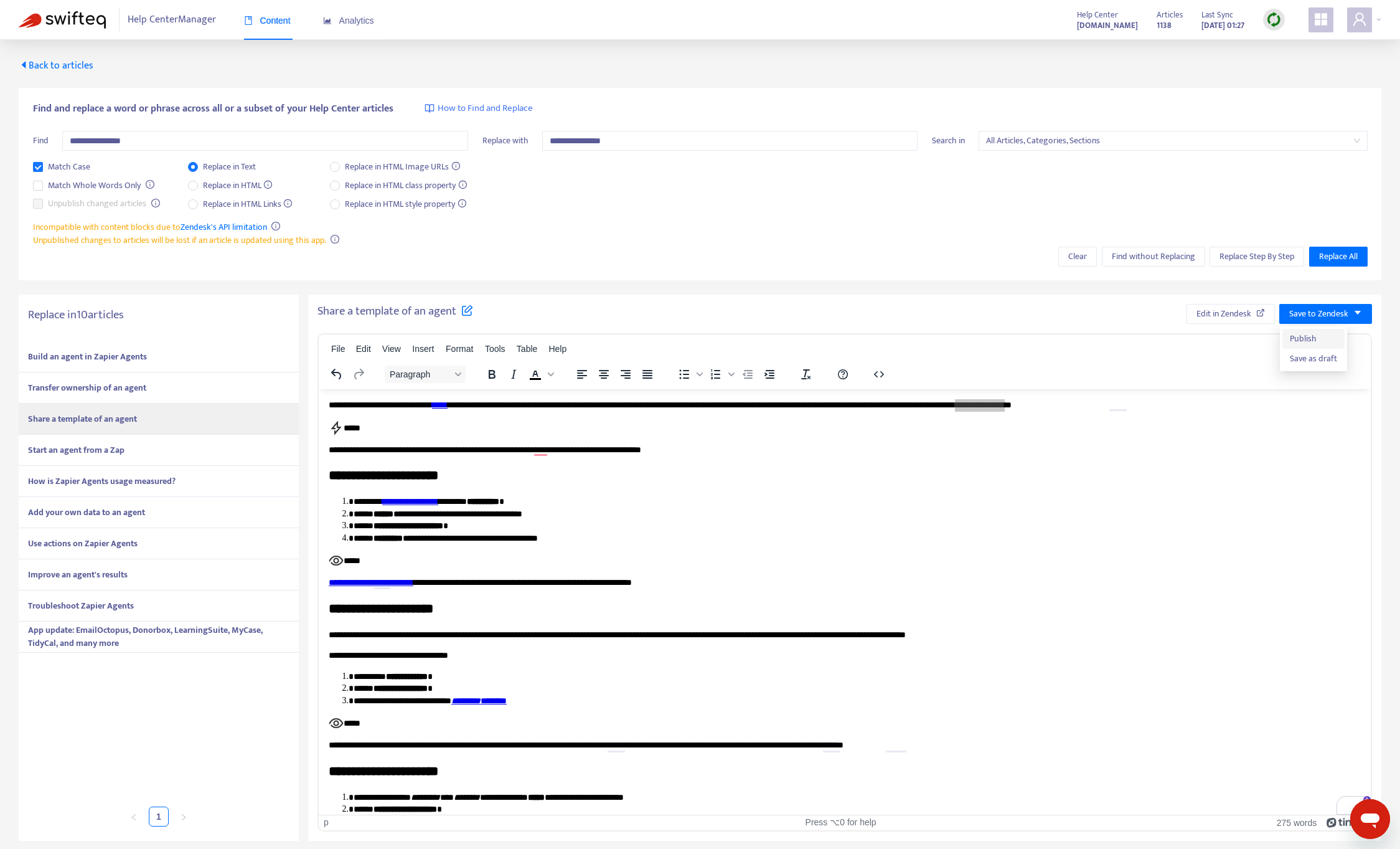
click at [1308, 339] on span "Publish" at bounding box center [1313, 339] width 47 height 14
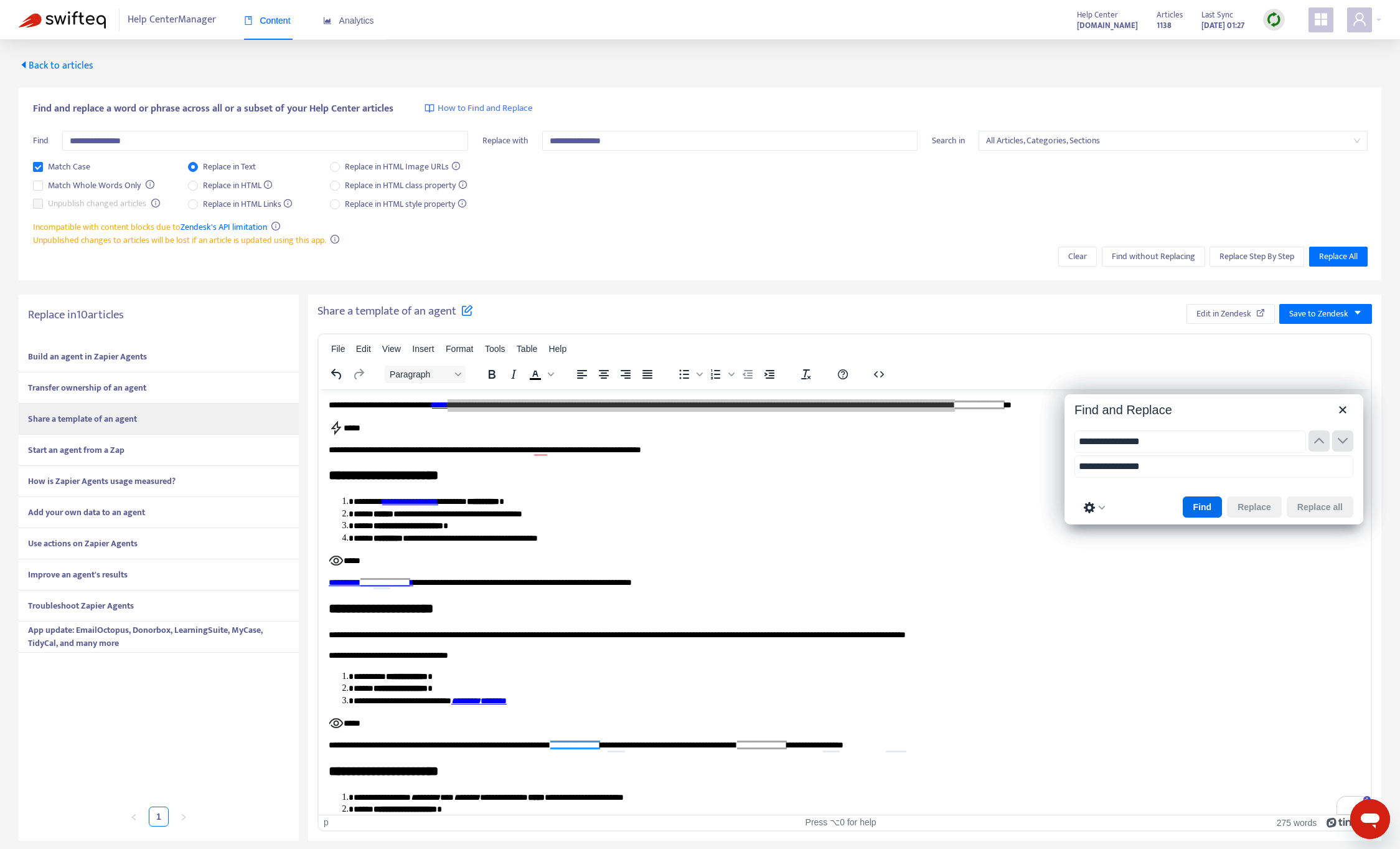
click at [238, 450] on div "Start an agent from a Zap" at bounding box center [159, 450] width 280 height 31
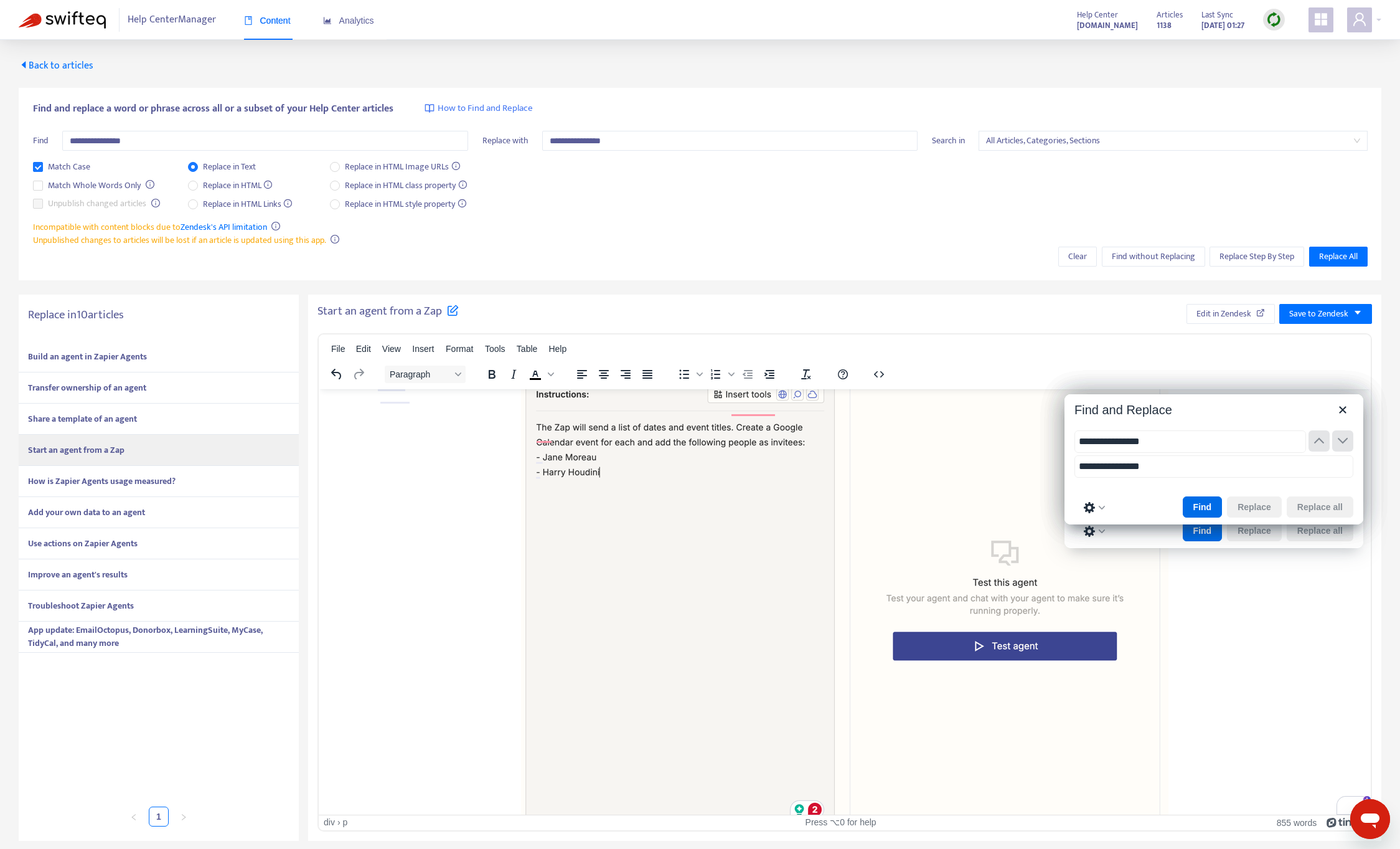
scroll to position [583, 0]
click at [125, 482] on strong "How is Zapier Agents usage measured?" at bounding box center [101, 481] width 147 height 15
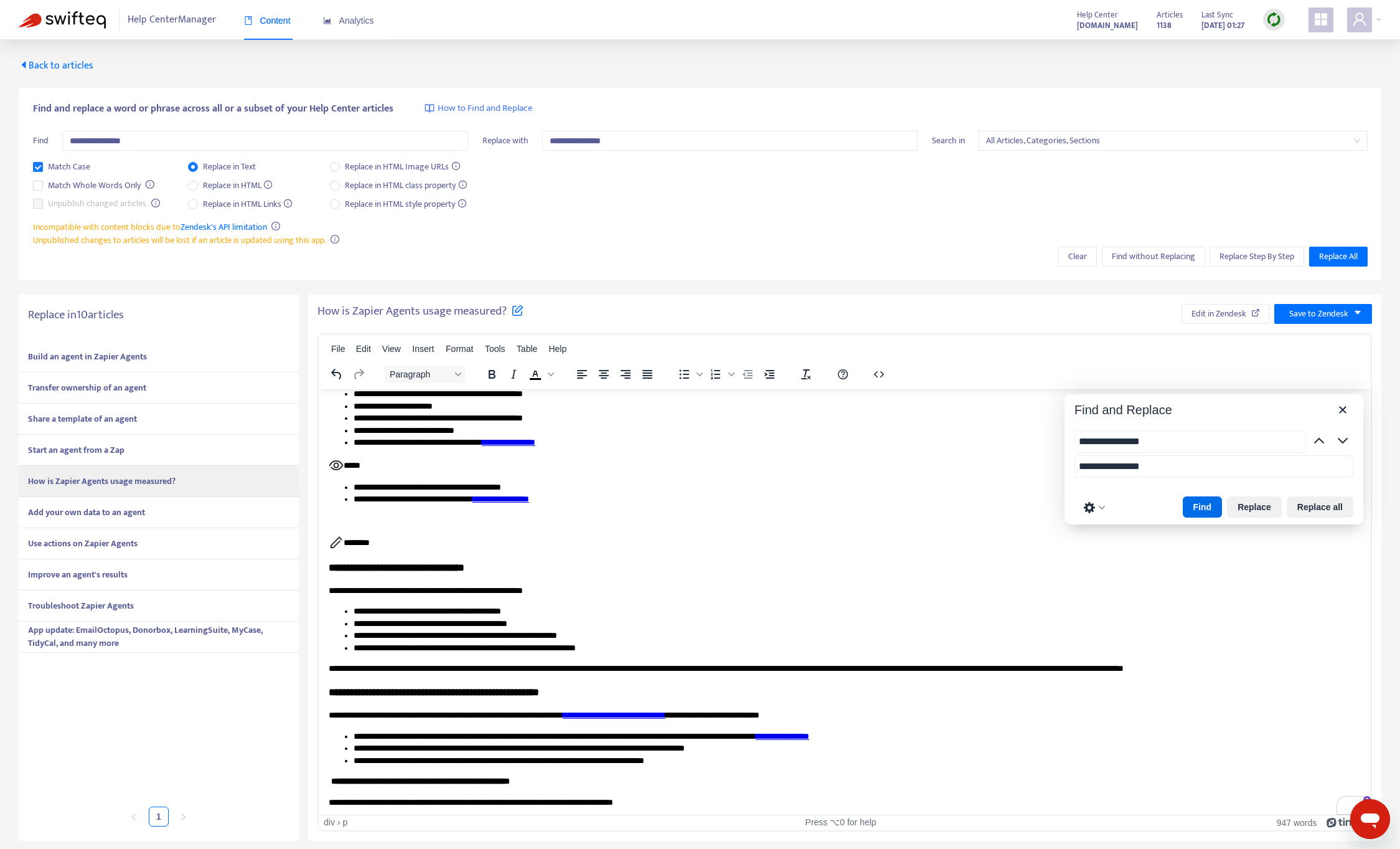
scroll to position [141, 0]
click at [1328, 508] on button "Replace all" at bounding box center [1320, 507] width 66 height 21
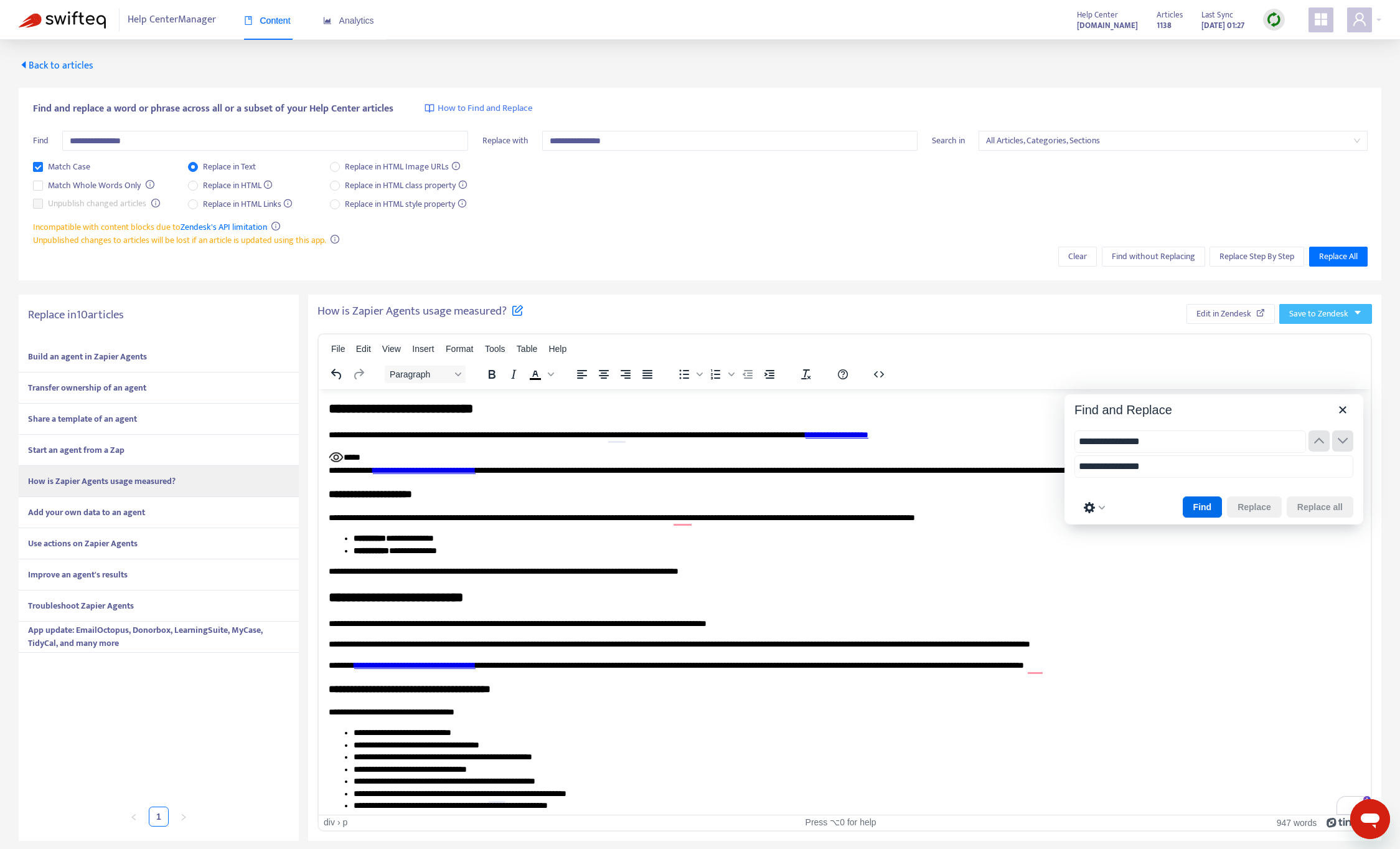
scroll to position [130, 0]
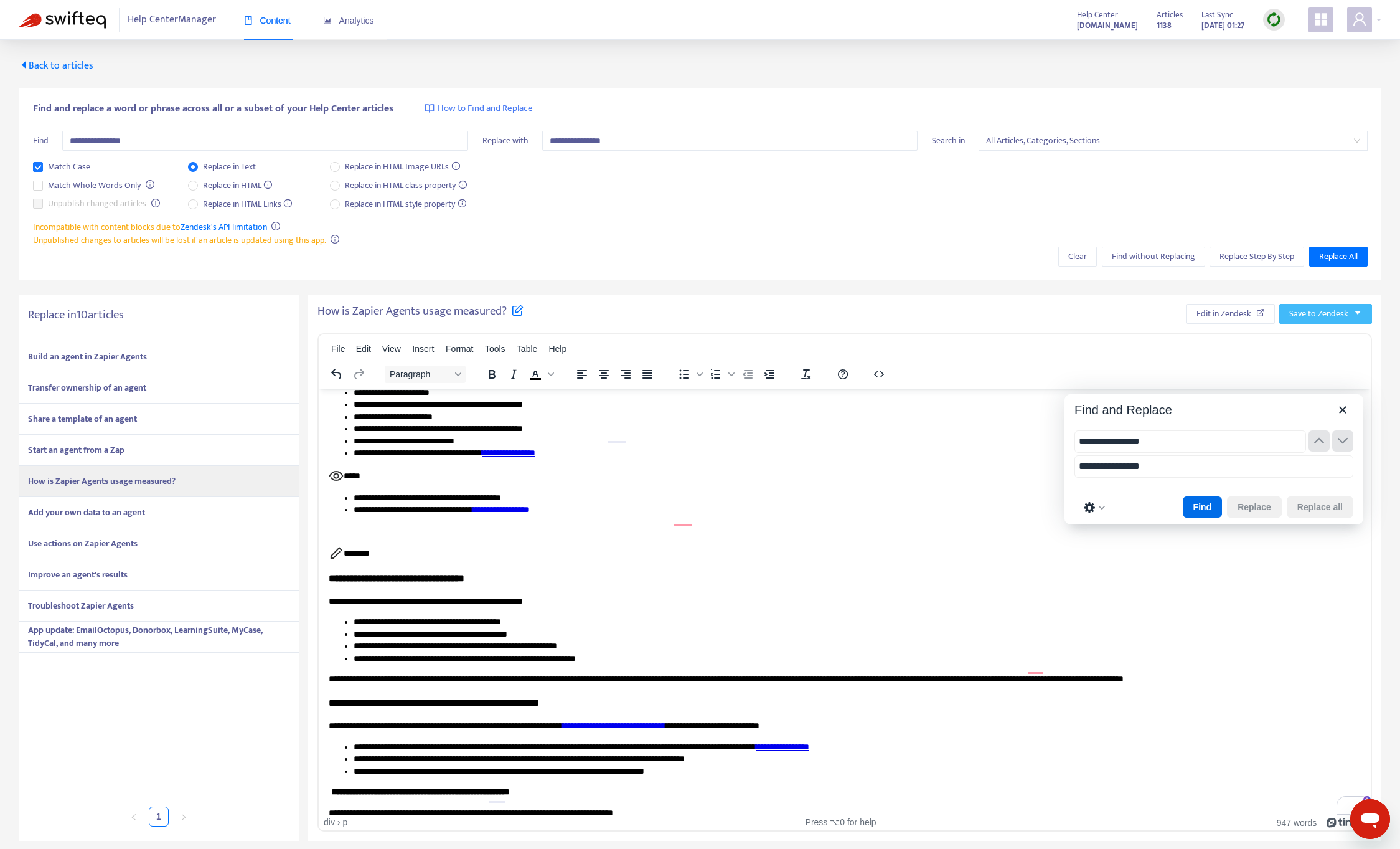
click at [1331, 318] on span "Save to Zendesk" at bounding box center [1318, 314] width 59 height 14
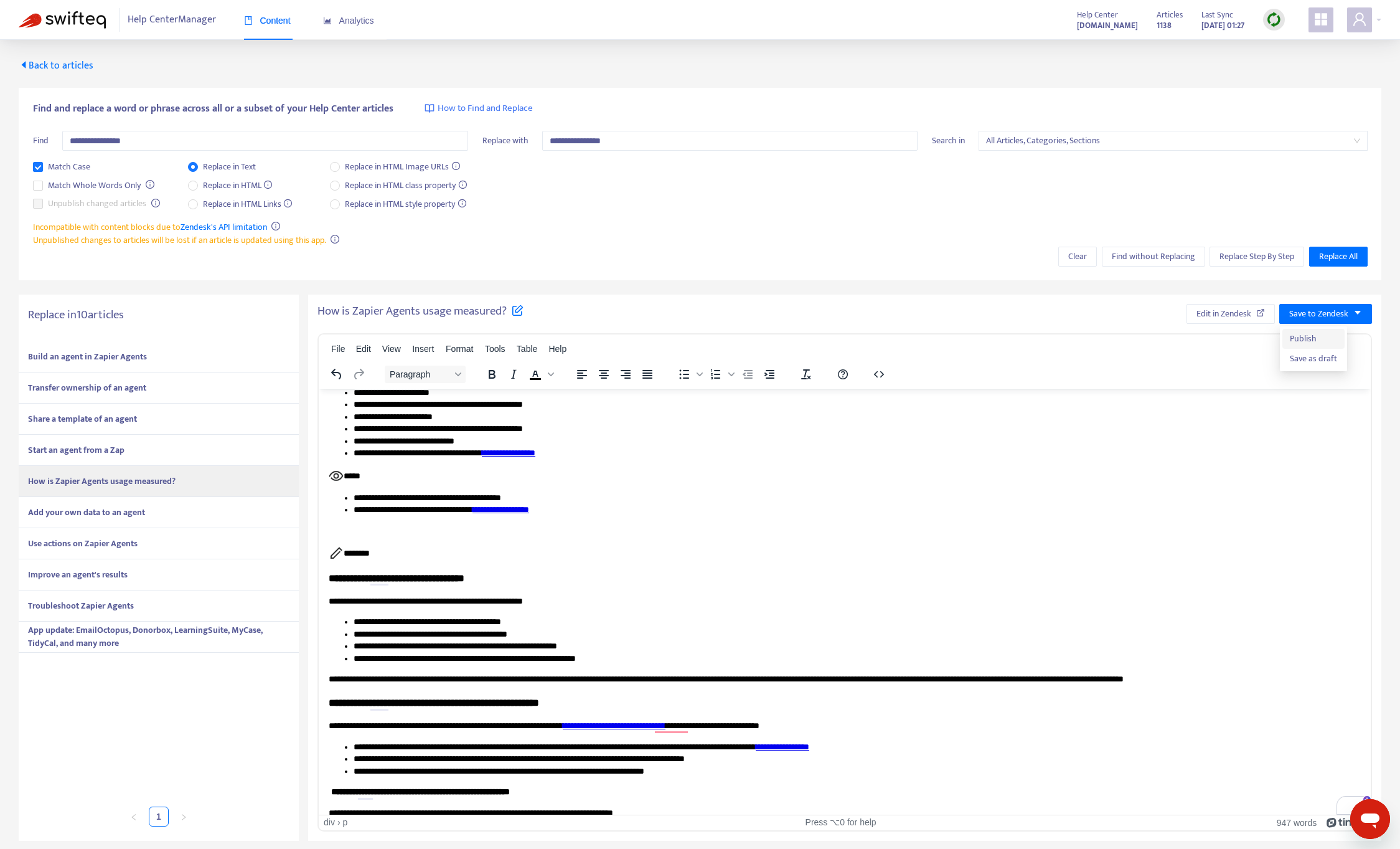
click at [1319, 337] on span "Publish" at bounding box center [1313, 339] width 47 height 14
click at [111, 512] on strong "Add your own data to an agent" at bounding box center [86, 512] width 117 height 15
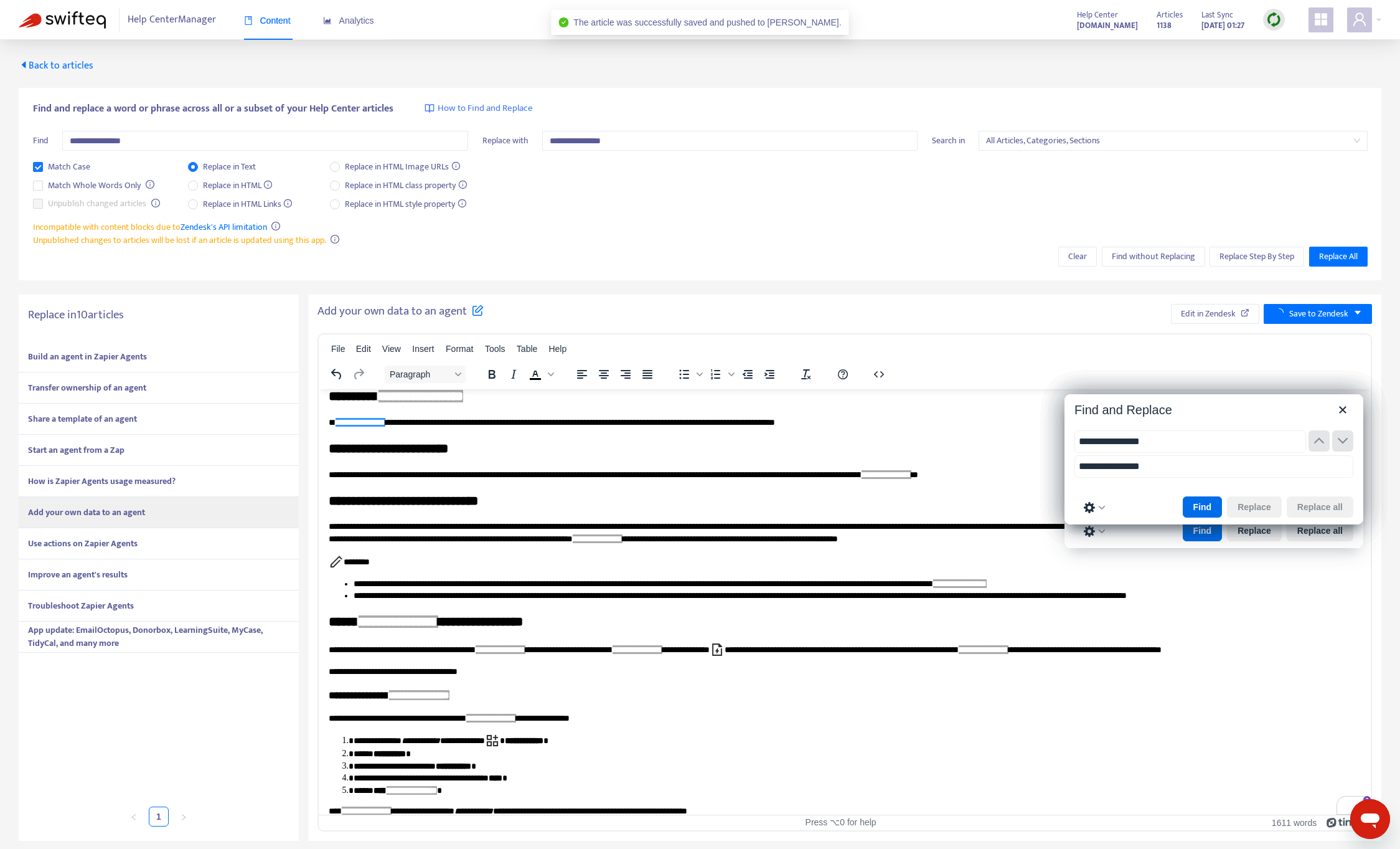
scroll to position [79, 0]
click at [1341, 409] on icon "Close" at bounding box center [1343, 410] width 15 height 15
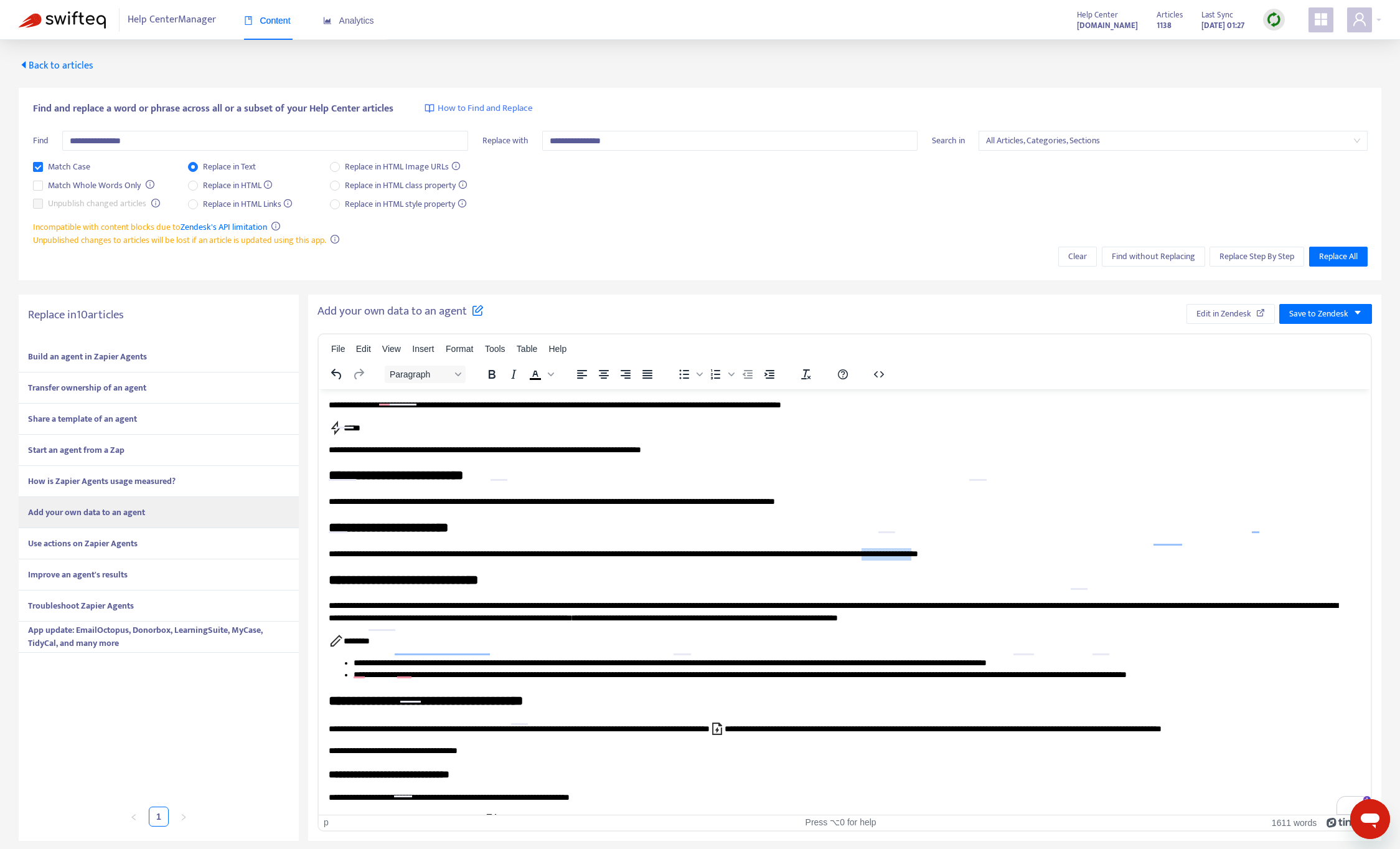
scroll to position [0, 0]
click at [142, 477] on strong "How is Zapier Agents usage measured?" at bounding box center [101, 481] width 147 height 15
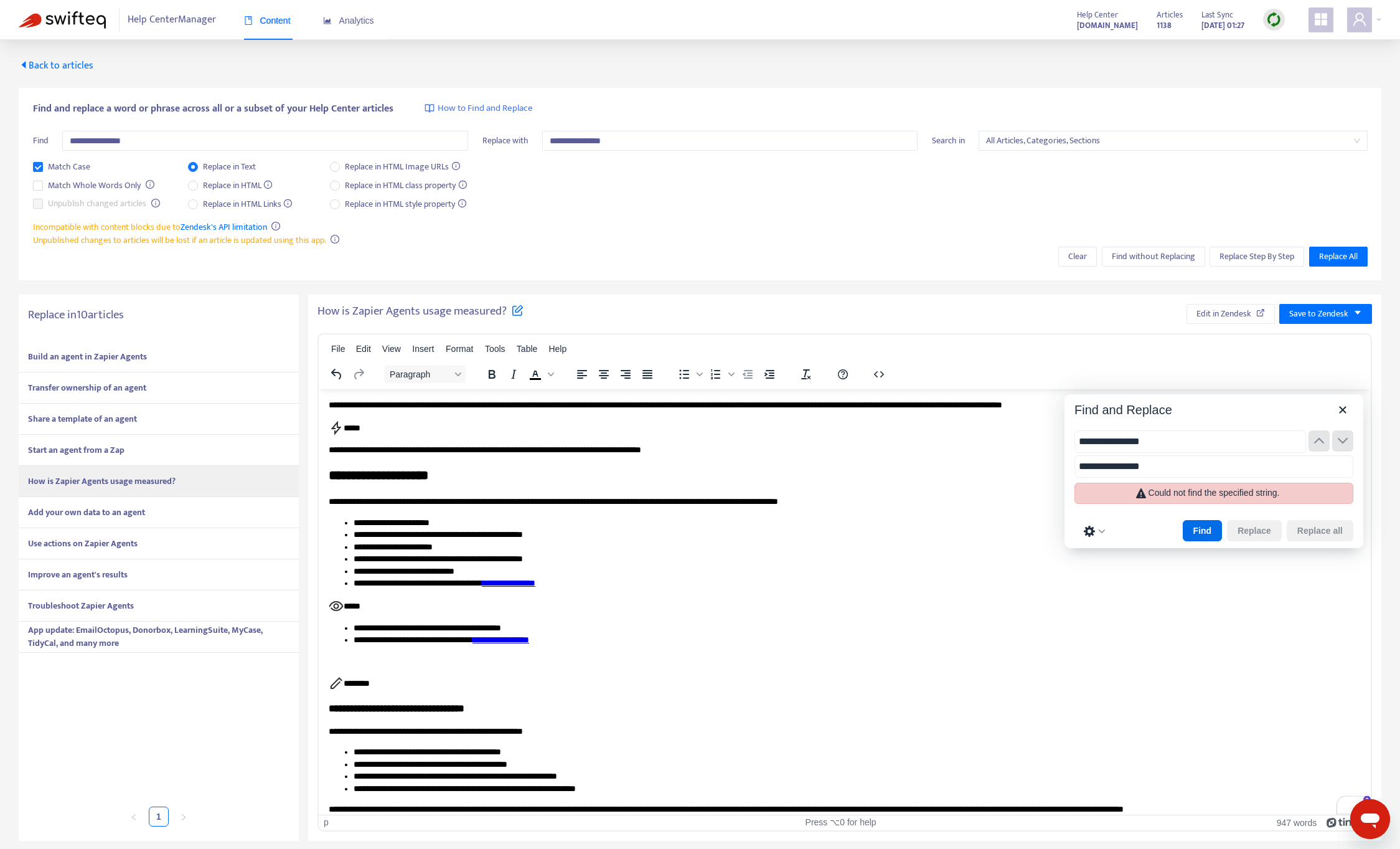
click at [150, 516] on div "Add your own data to an agent" at bounding box center [159, 512] width 280 height 31
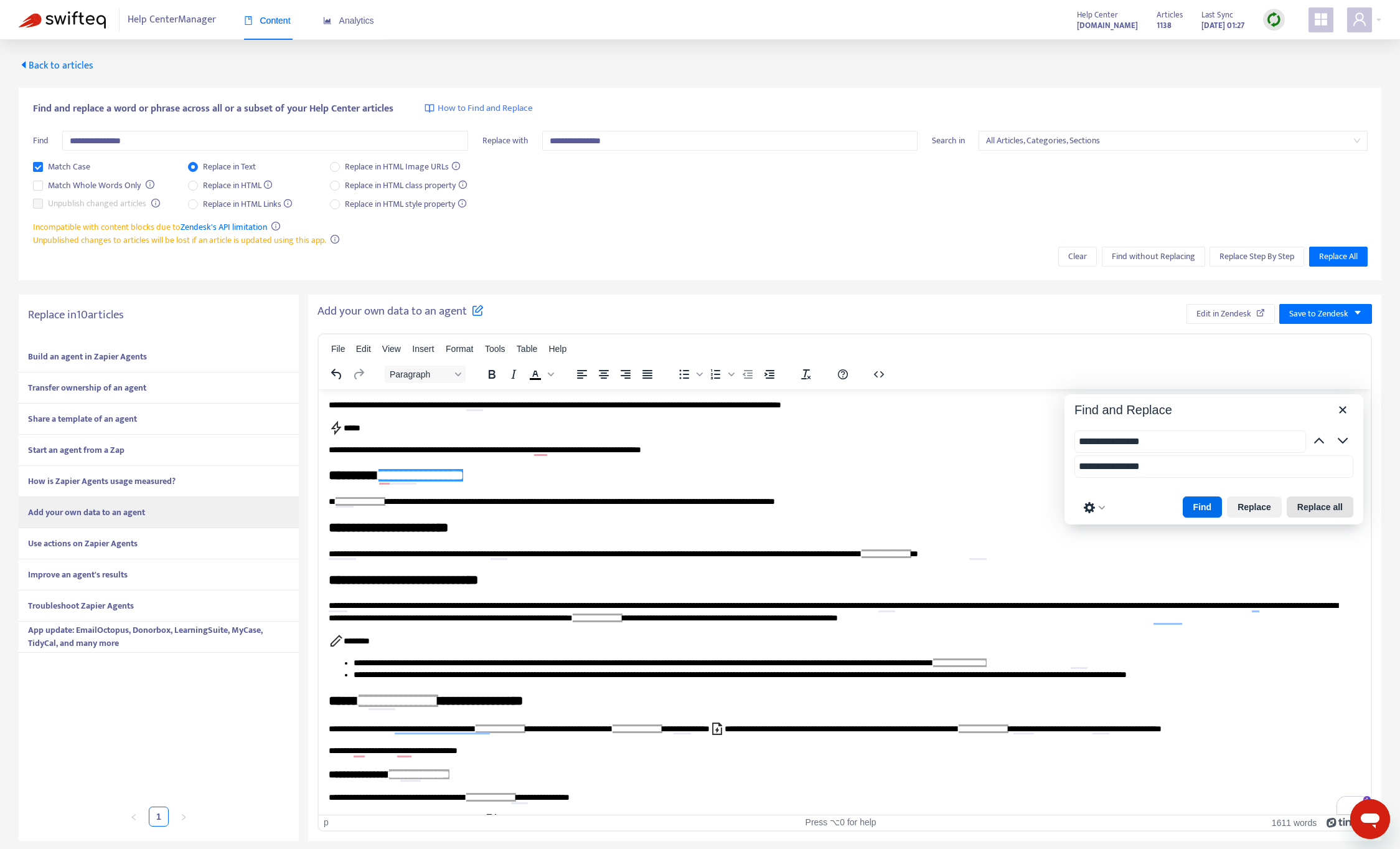
click at [1324, 506] on button "Replace all" at bounding box center [1320, 507] width 66 height 21
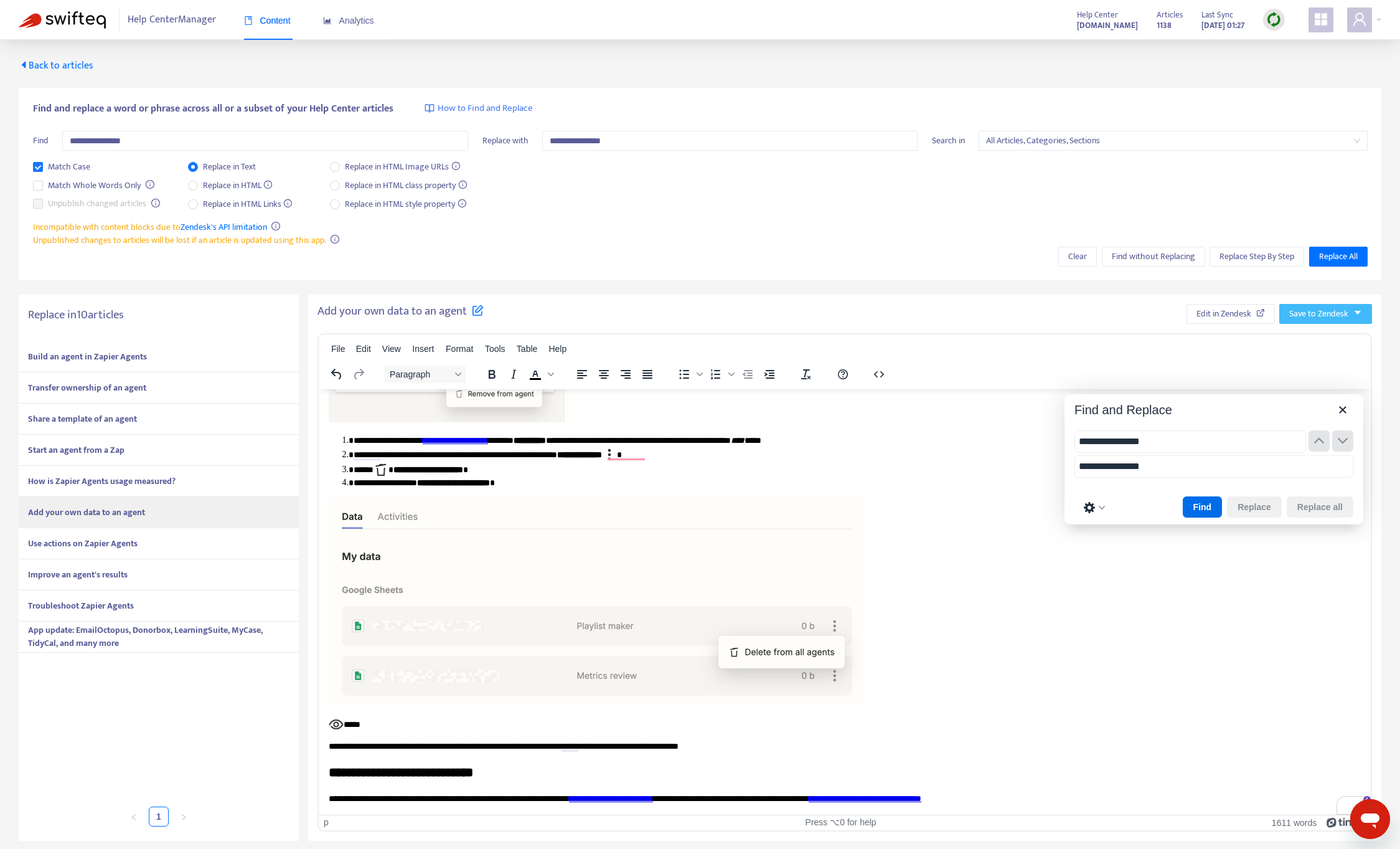
click at [1336, 318] on span "Save to Zendesk" at bounding box center [1318, 314] width 59 height 14
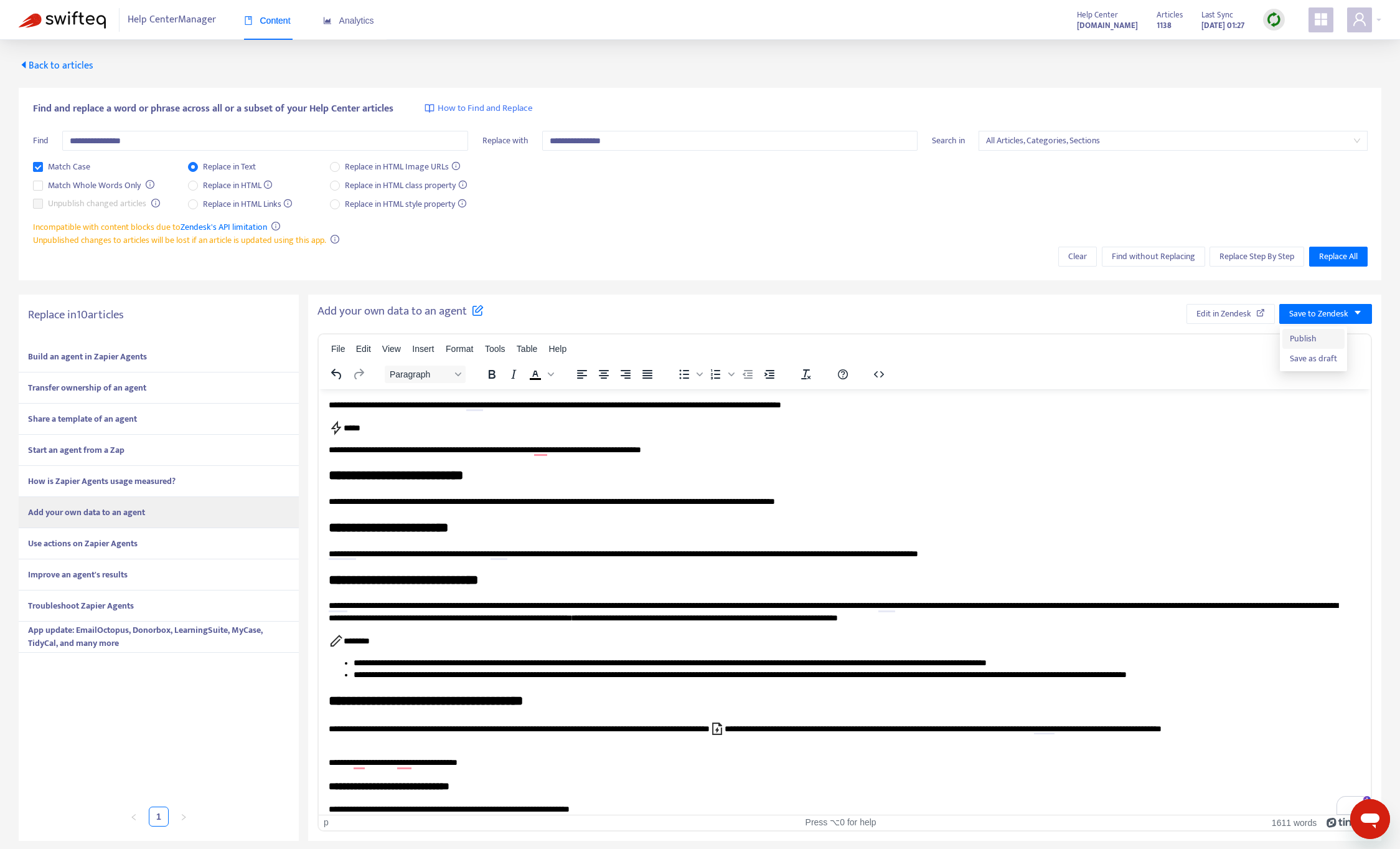
click at [1330, 337] on span "Publish" at bounding box center [1313, 339] width 47 height 14
click at [120, 539] on strong "Use actions on Zapier Agents" at bounding box center [82, 543] width 109 height 15
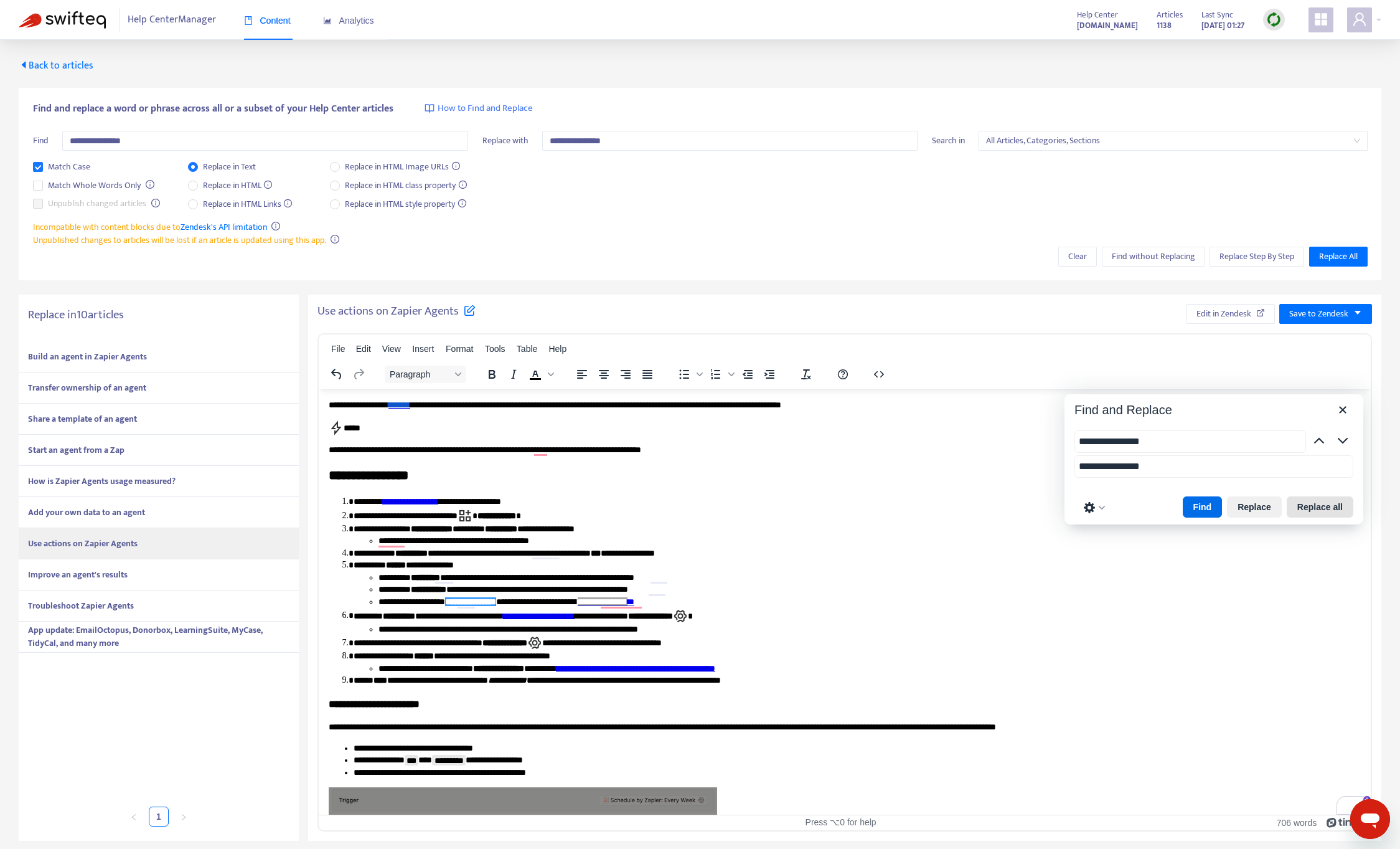
click at [1299, 504] on button "Replace all" at bounding box center [1320, 507] width 66 height 21
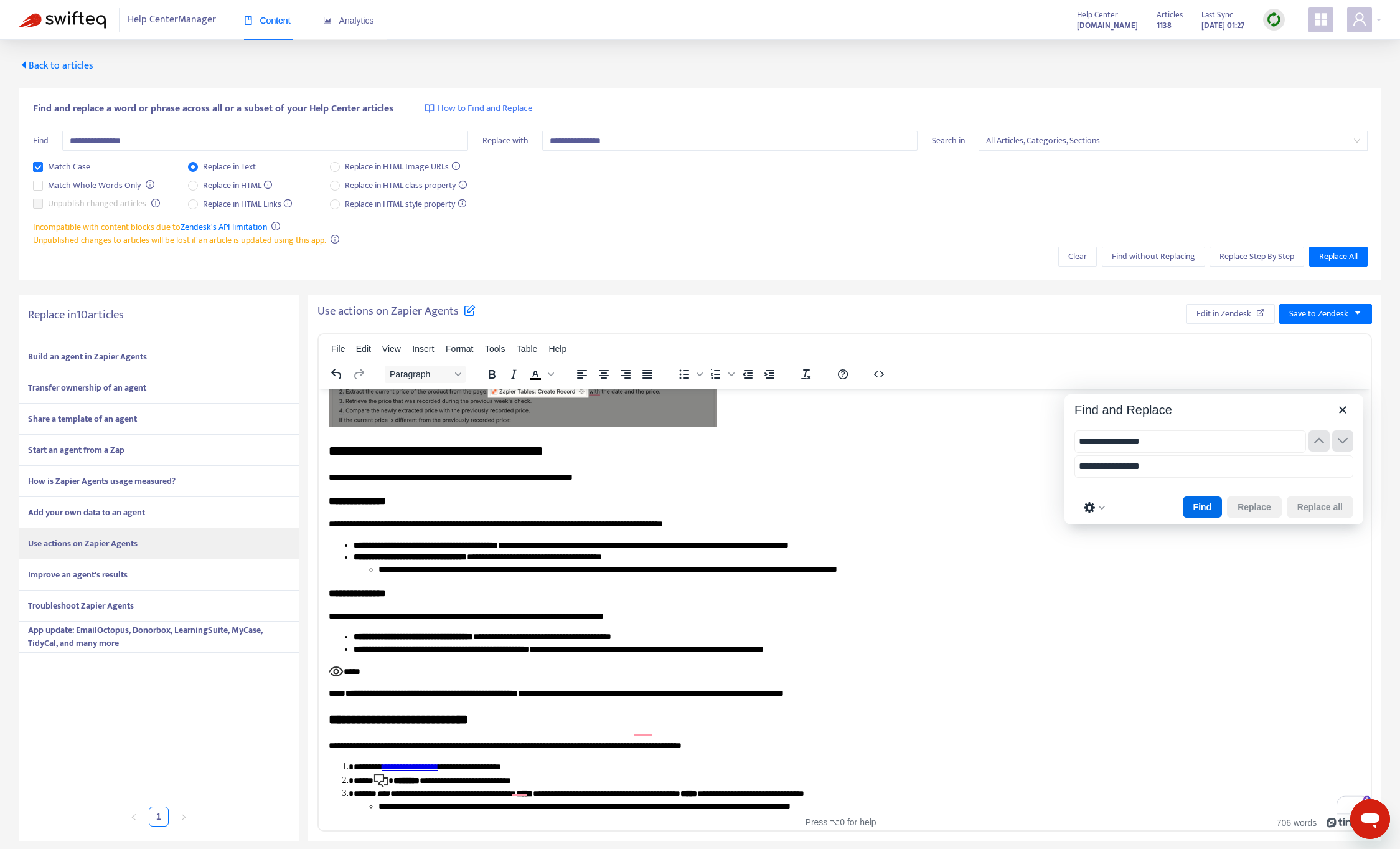
scroll to position [507, 0]
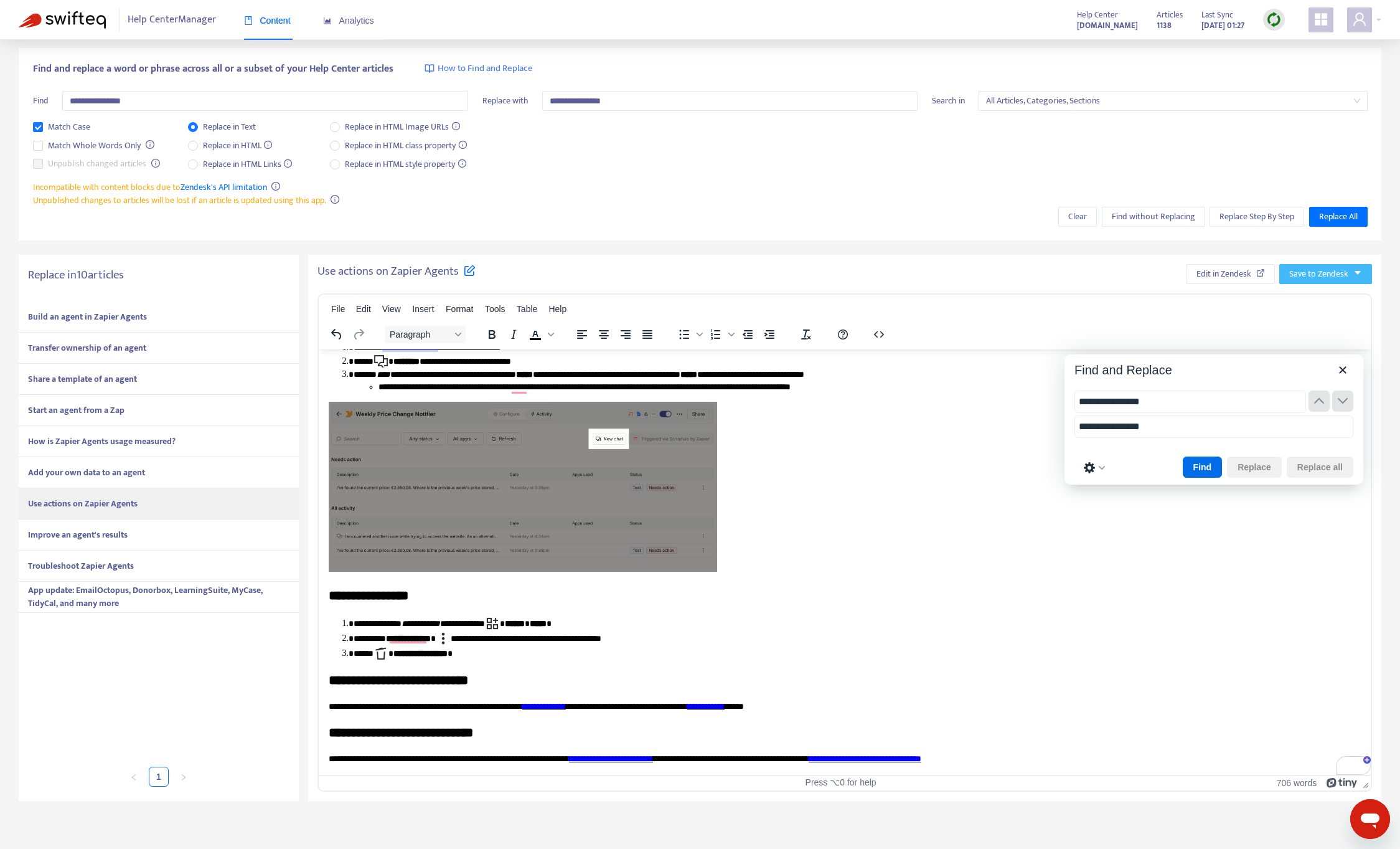
click at [1329, 263] on div "Use actions on Zapier Agents Edit in Zendesk Save to Zendesk File Edit View Ins…" at bounding box center [845, 528] width 1074 height 546
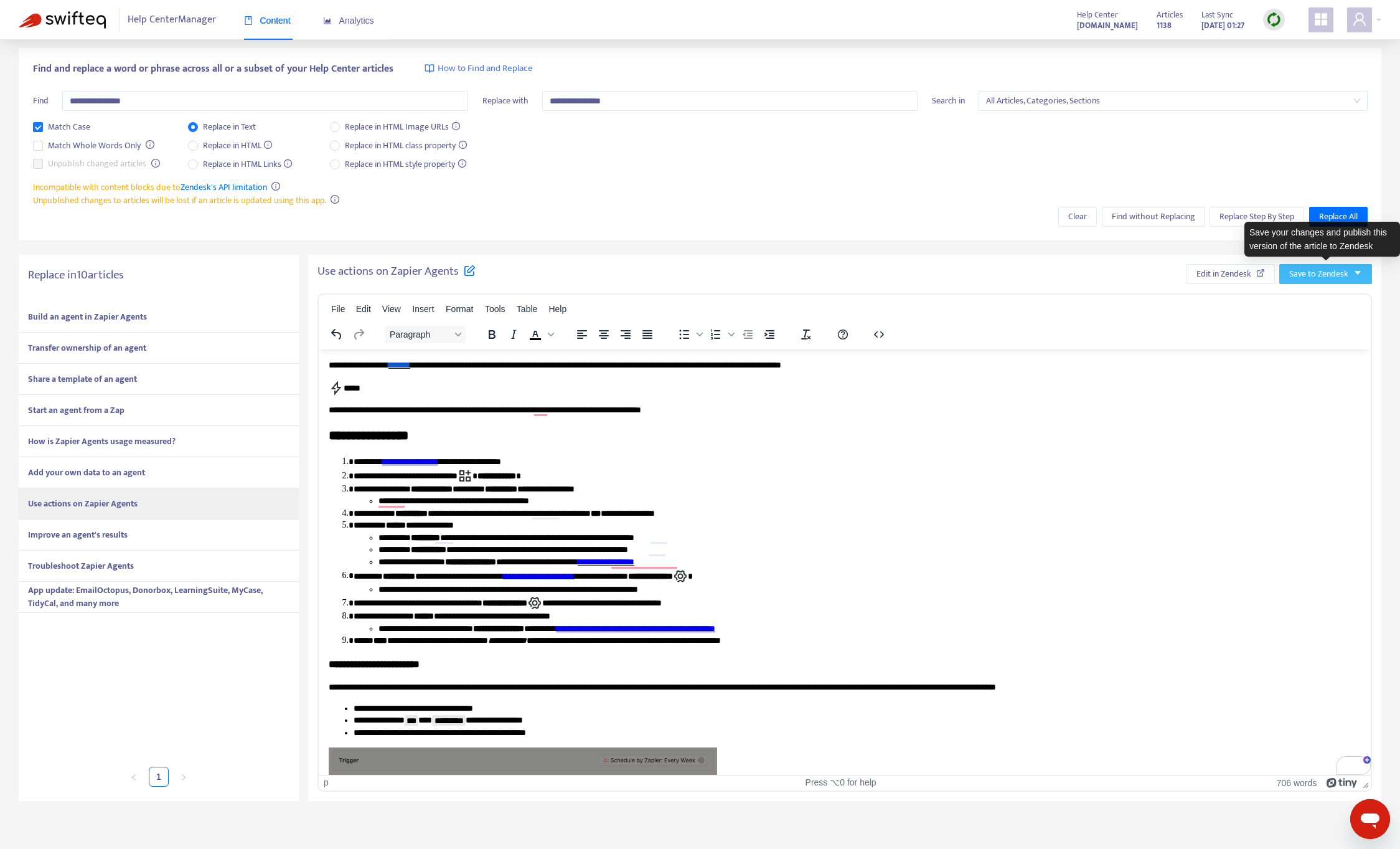
click at [1330, 267] on span "Save to Zendesk" at bounding box center [1318, 274] width 59 height 14
click at [1331, 301] on span "Publish" at bounding box center [1313, 299] width 47 height 14
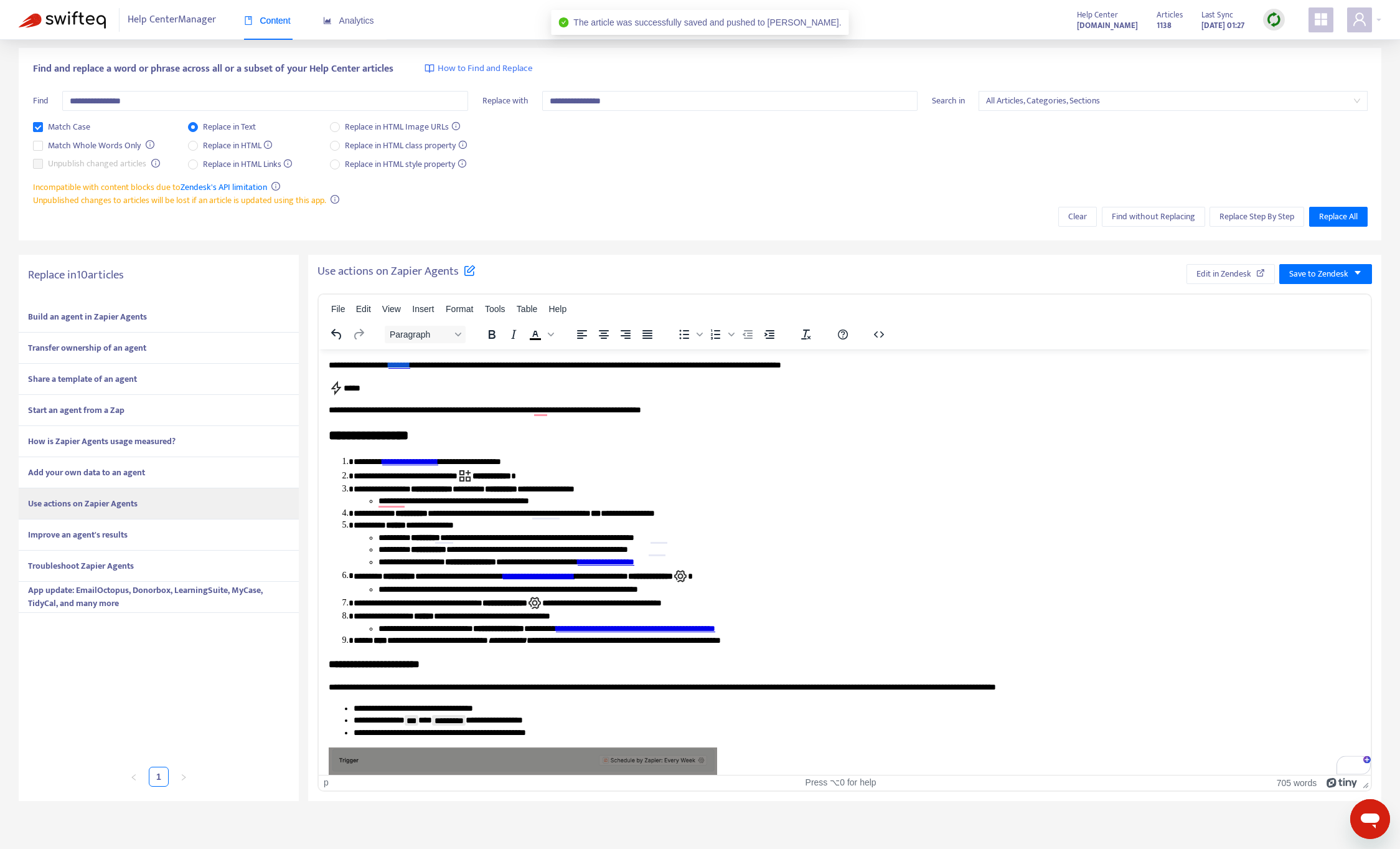
click at [138, 524] on div "Improve an agent's results" at bounding box center [159, 534] width 280 height 31
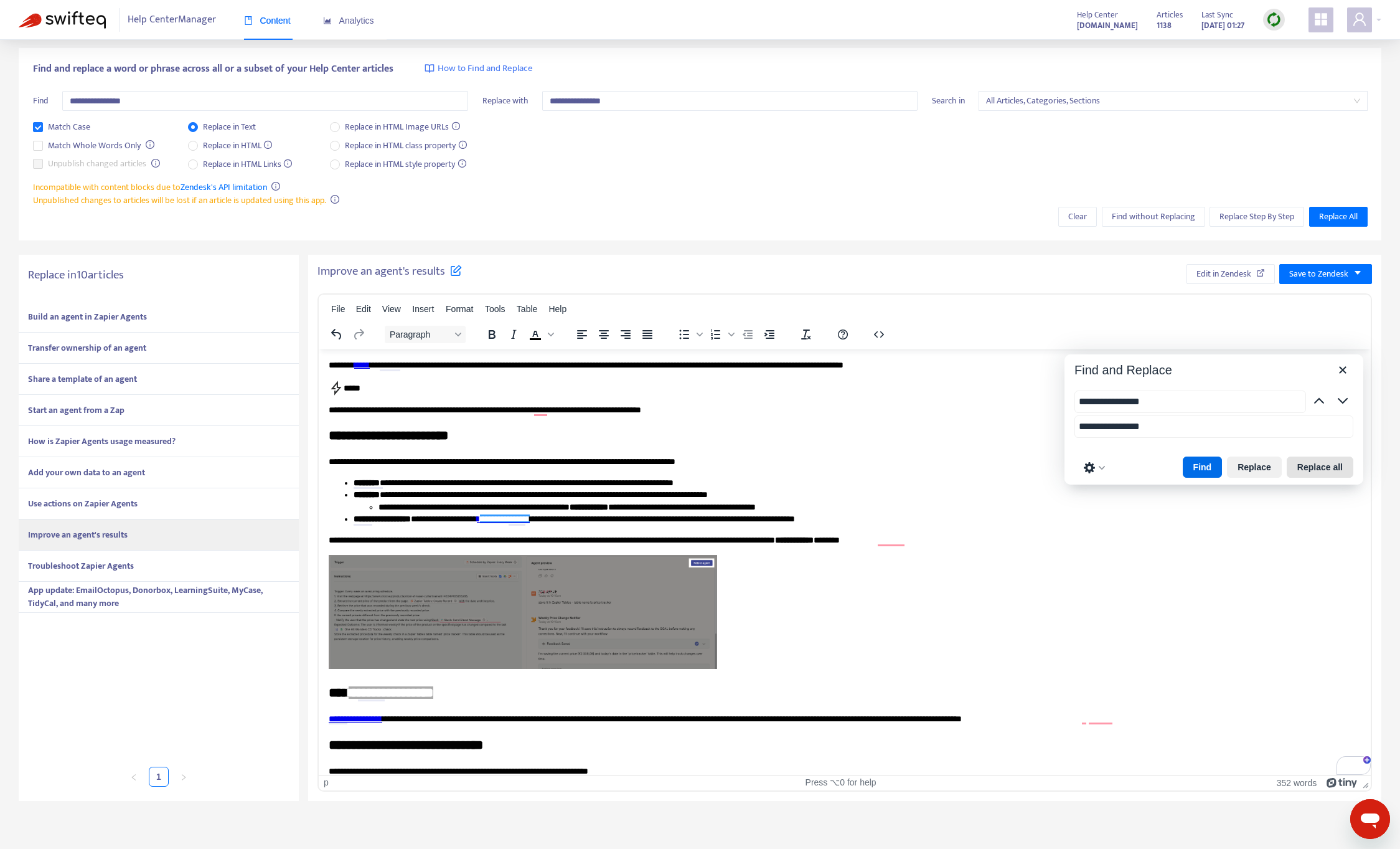
click at [1315, 463] on button "Replace all" at bounding box center [1320, 466] width 66 height 21
click at [385, 715] on link "**********" at bounding box center [357, 718] width 57 height 9
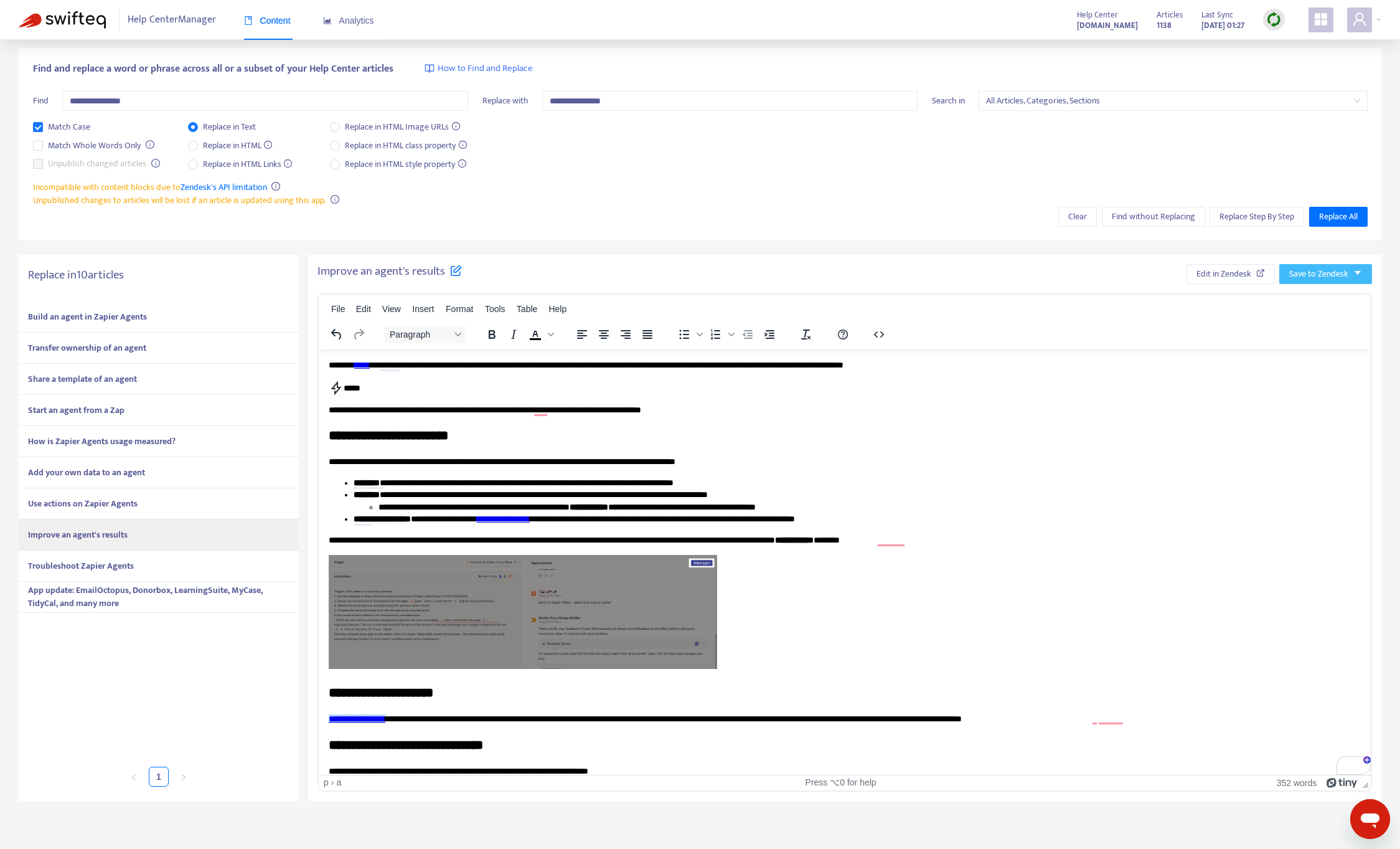
click at [1342, 279] on span "Save to Zendesk" at bounding box center [1318, 274] width 59 height 14
click at [1331, 299] on span "Publish" at bounding box center [1313, 299] width 47 height 14
click at [353, 521] on ul "**********" at bounding box center [845, 501] width 1032 height 49
click at [1332, 272] on span "Save to Zendesk" at bounding box center [1318, 274] width 59 height 14
click at [1326, 292] on span "Publish" at bounding box center [1313, 299] width 47 height 14
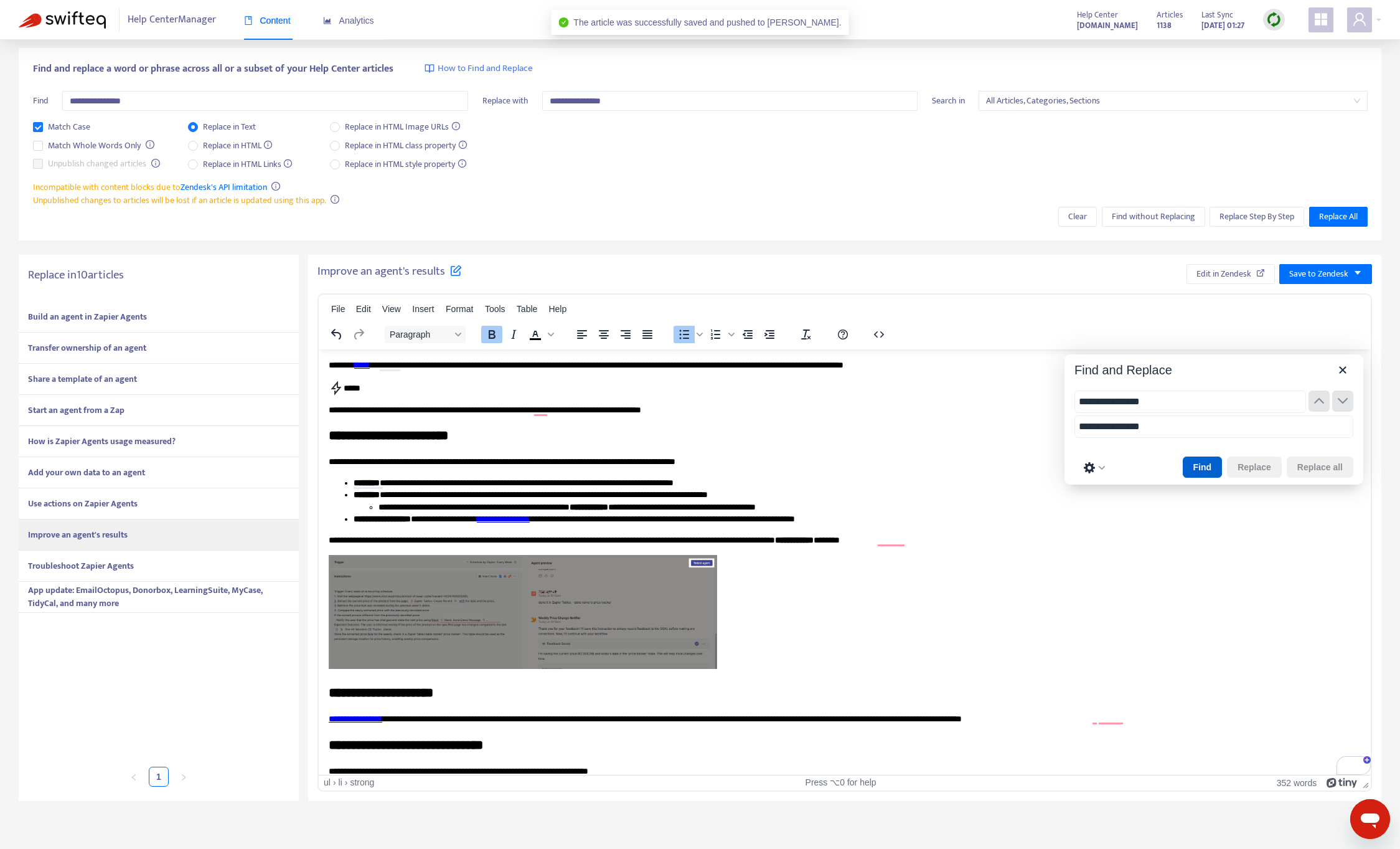
click at [1188, 464] on button "Find" at bounding box center [1203, 466] width 40 height 21
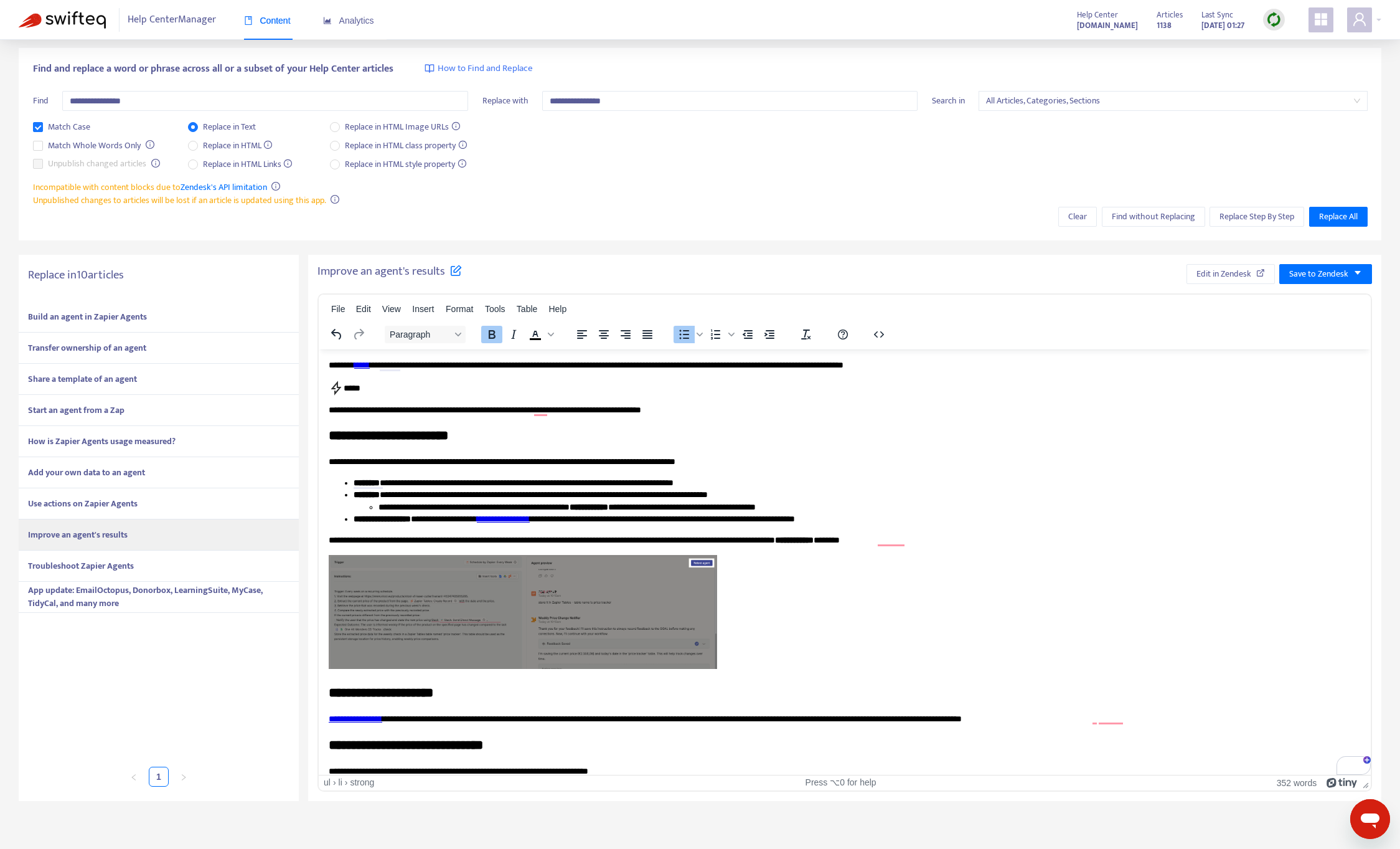
click at [104, 566] on strong "Troubleshoot Zapier Agents" at bounding box center [80, 566] width 106 height 15
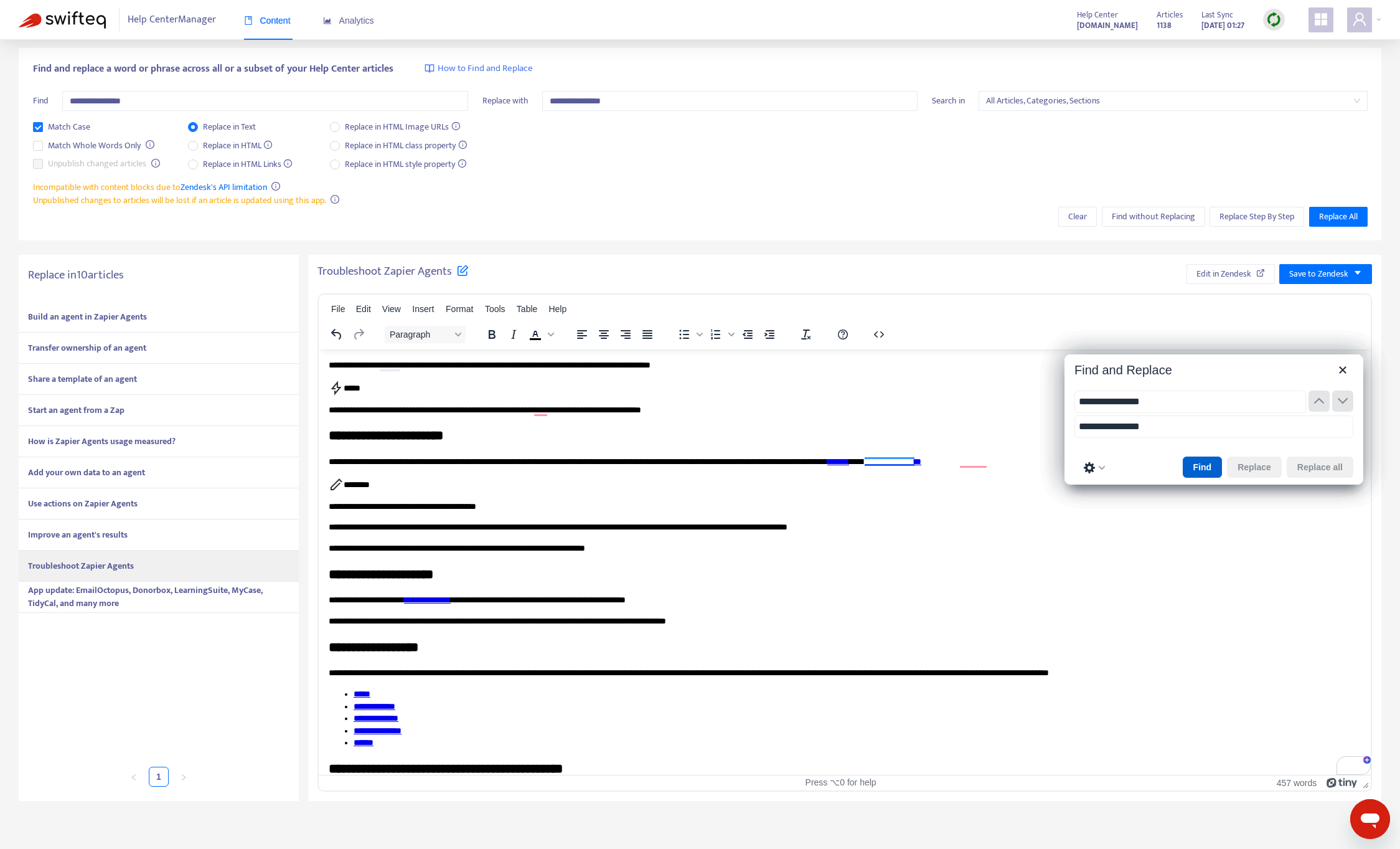
click at [1204, 467] on button "Find" at bounding box center [1203, 466] width 40 height 21
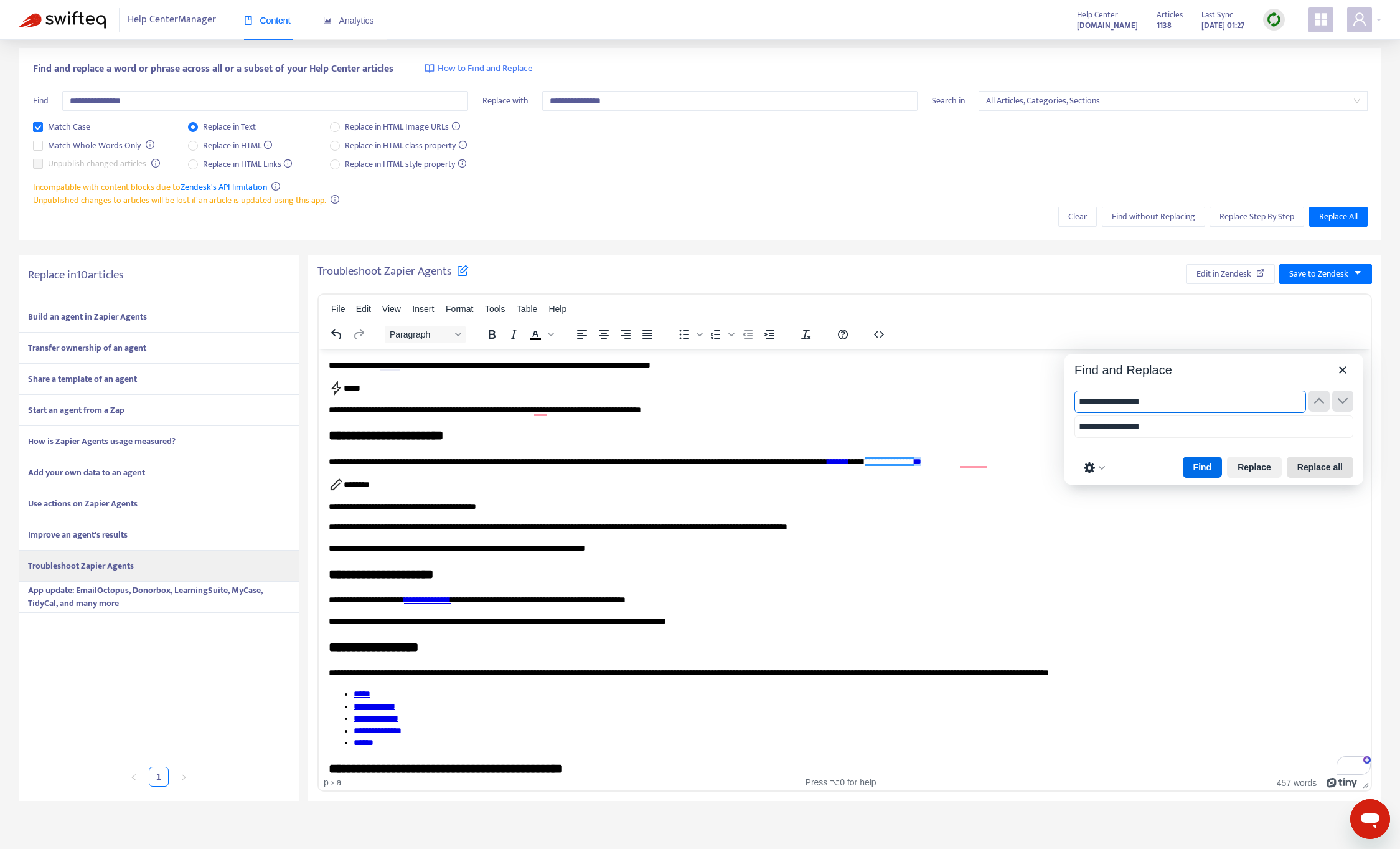
click at [1307, 466] on button "Replace all" at bounding box center [1320, 466] width 66 height 21
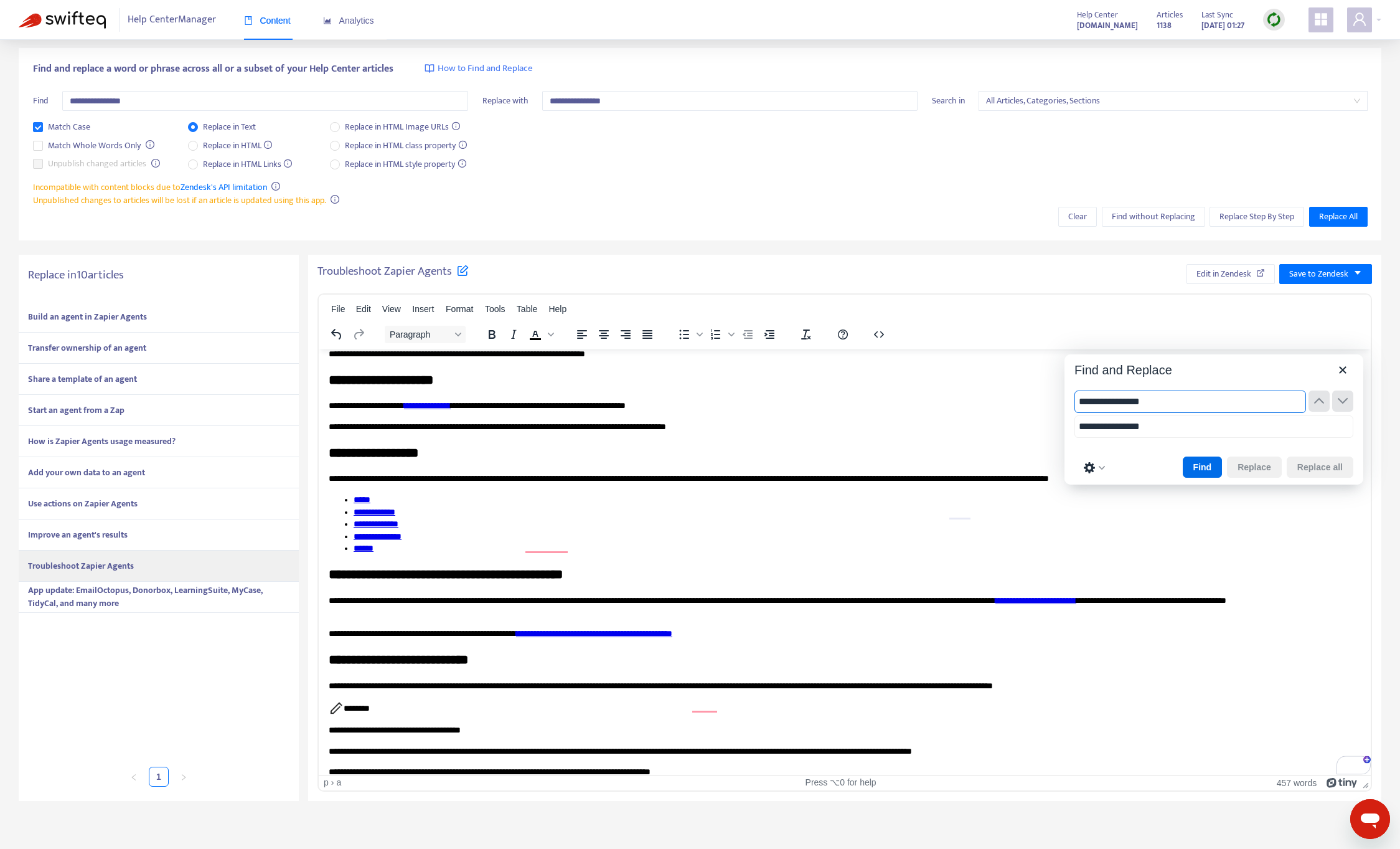
scroll to position [282, 0]
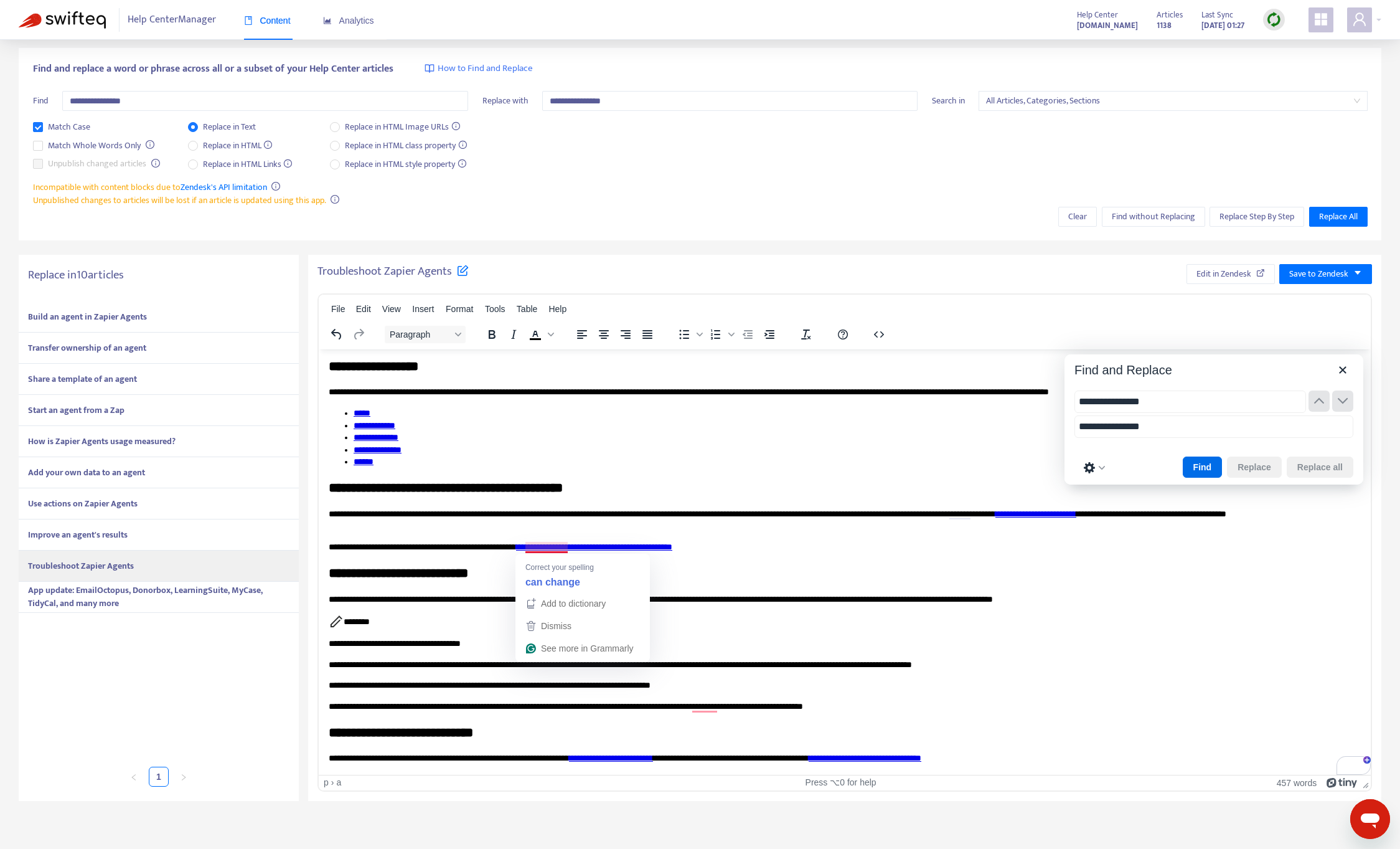
click at [539, 544] on link "**********" at bounding box center [594, 546] width 156 height 9
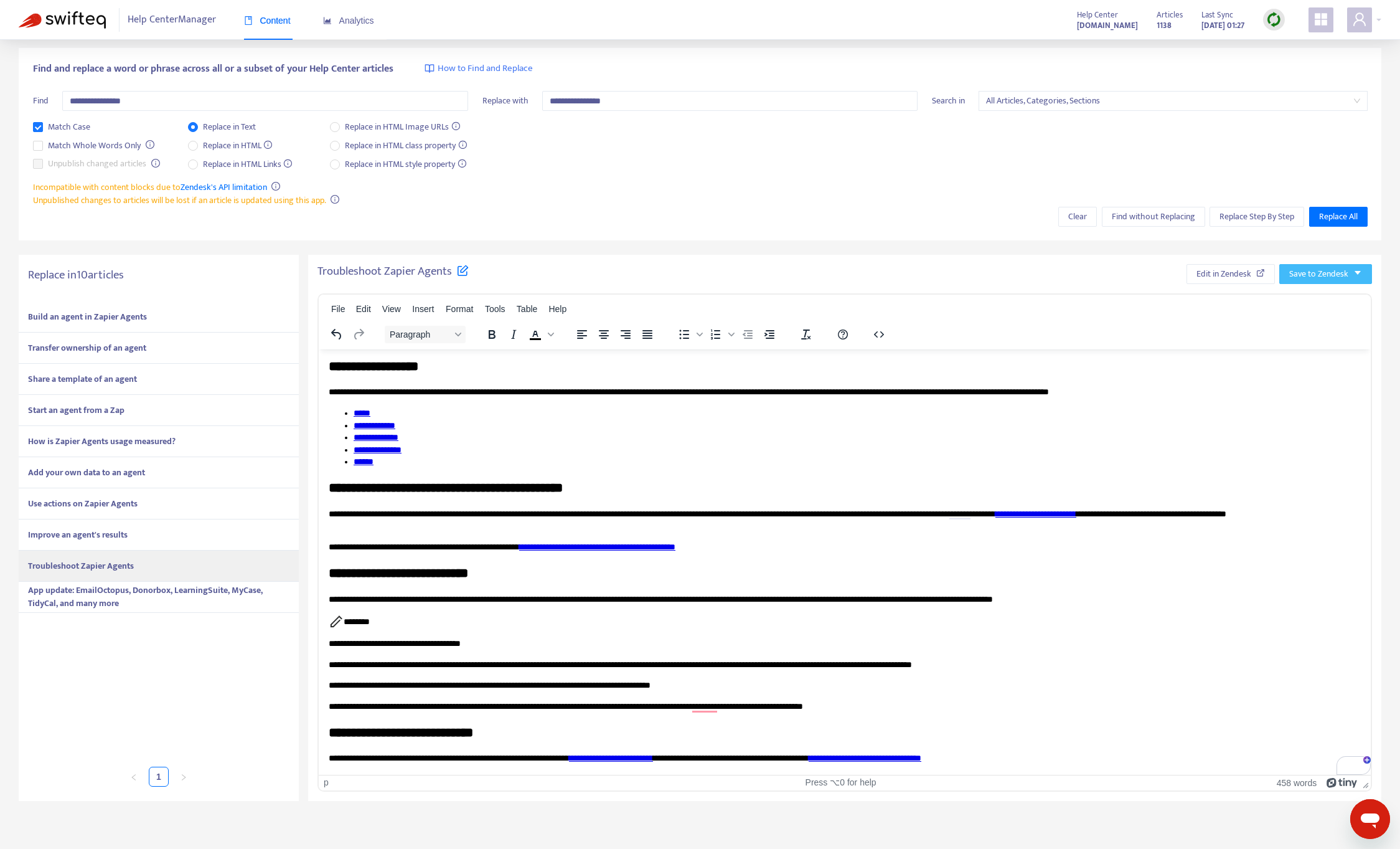
click at [1340, 268] on span "Save to Zendesk" at bounding box center [1318, 274] width 59 height 14
click at [1337, 296] on li "Publish" at bounding box center [1313, 299] width 62 height 20
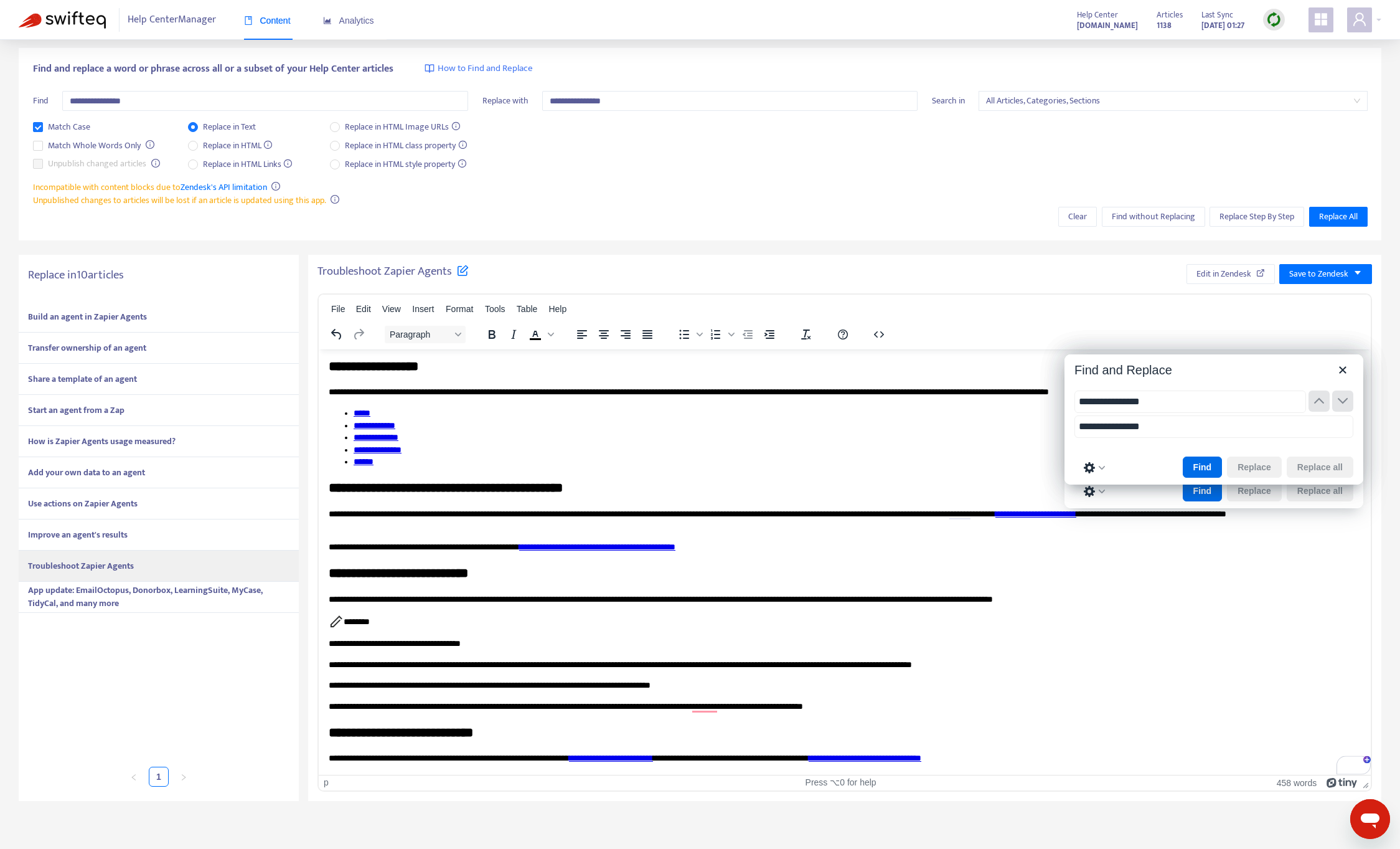
click at [196, 596] on strong "App update: EmailOctopus, Donorbox, LearningSuite, MyCase, TidyCal, and many mo…" at bounding box center [145, 596] width 235 height 28
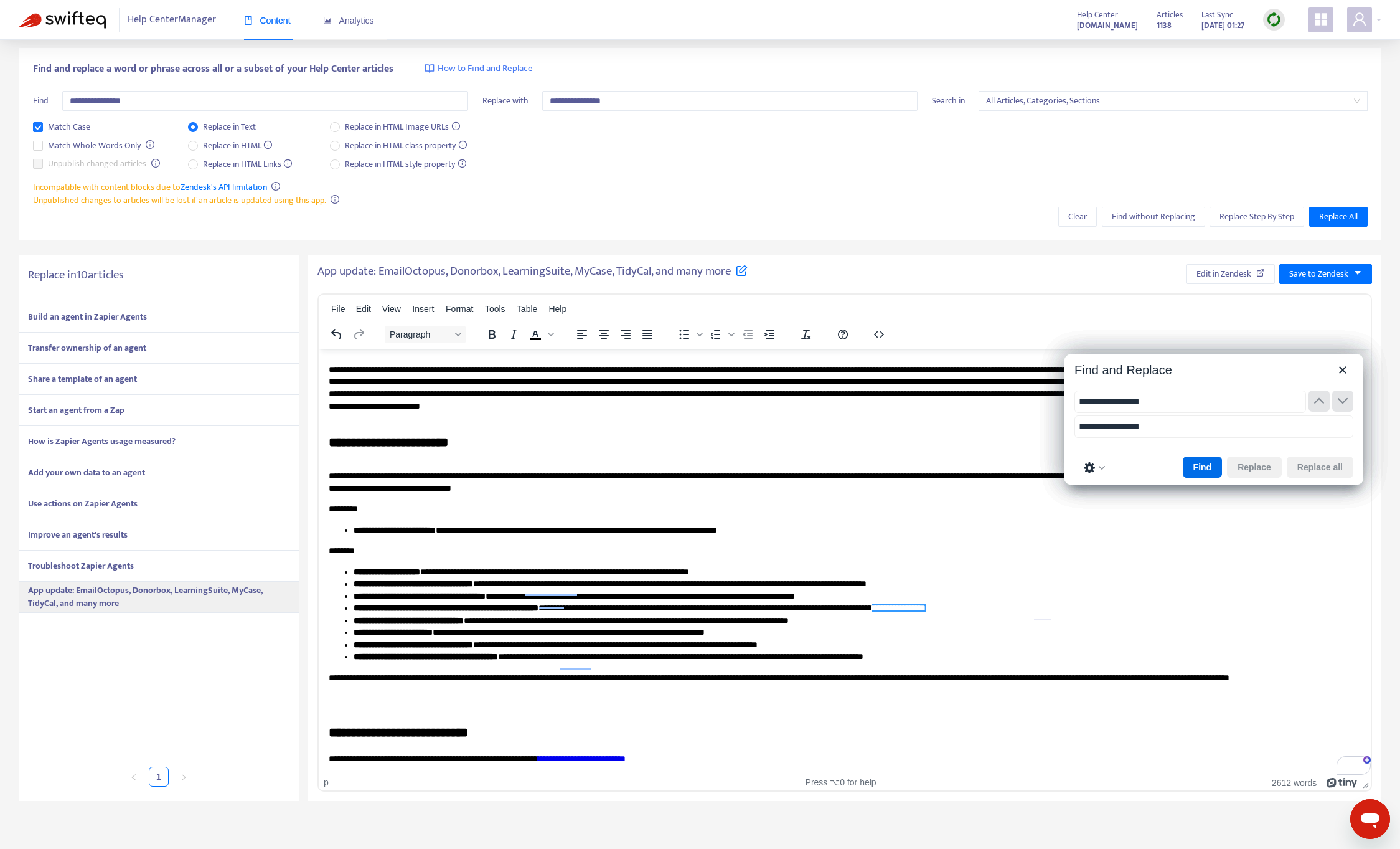
scroll to position [2467, 0]
click at [158, 734] on div "Build an agent in Zapier Agents Transfer ownership of an agent Share a template…" at bounding box center [159, 534] width 280 height 466
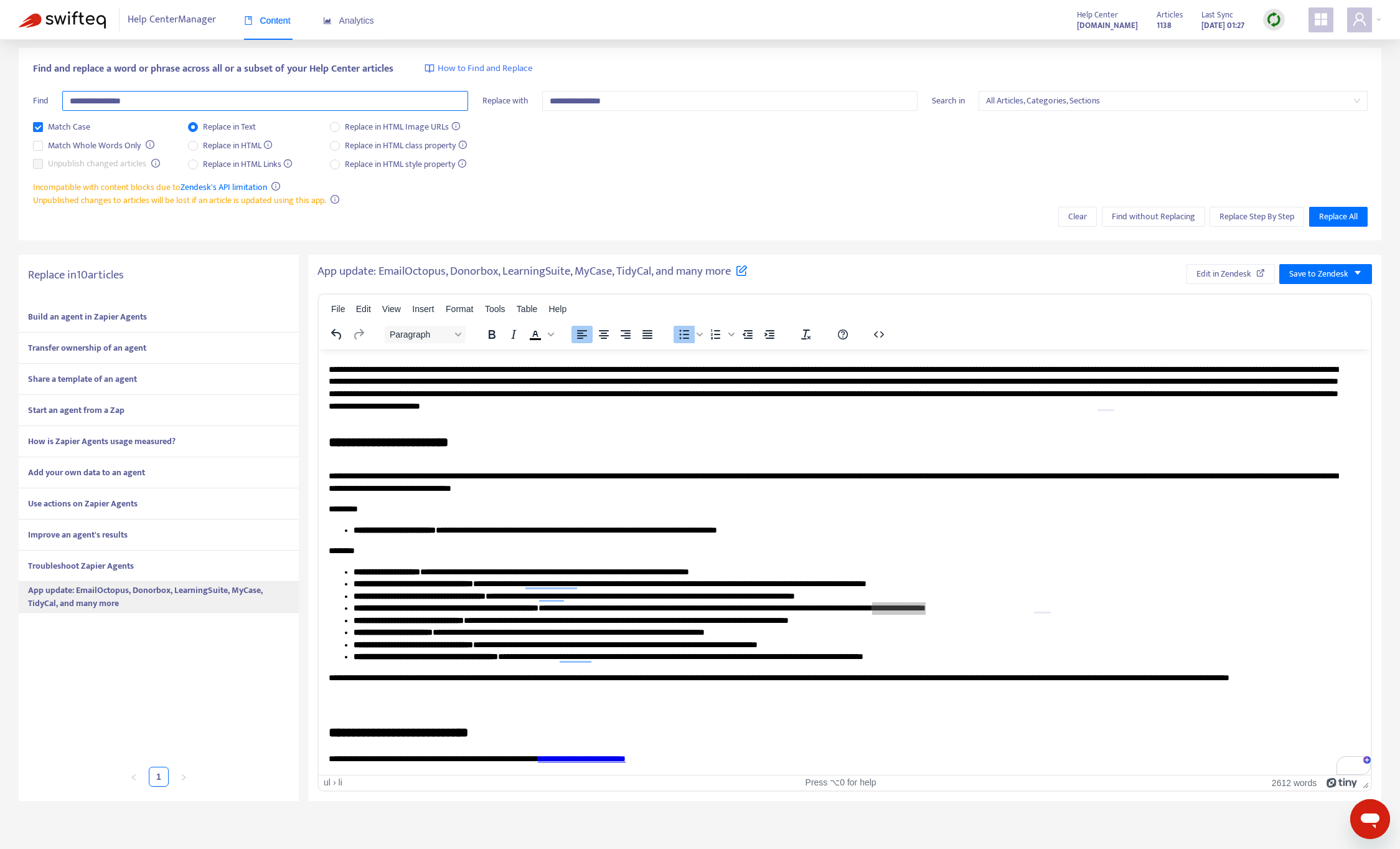
click at [77, 104] on input "**********" at bounding box center [265, 101] width 406 height 20
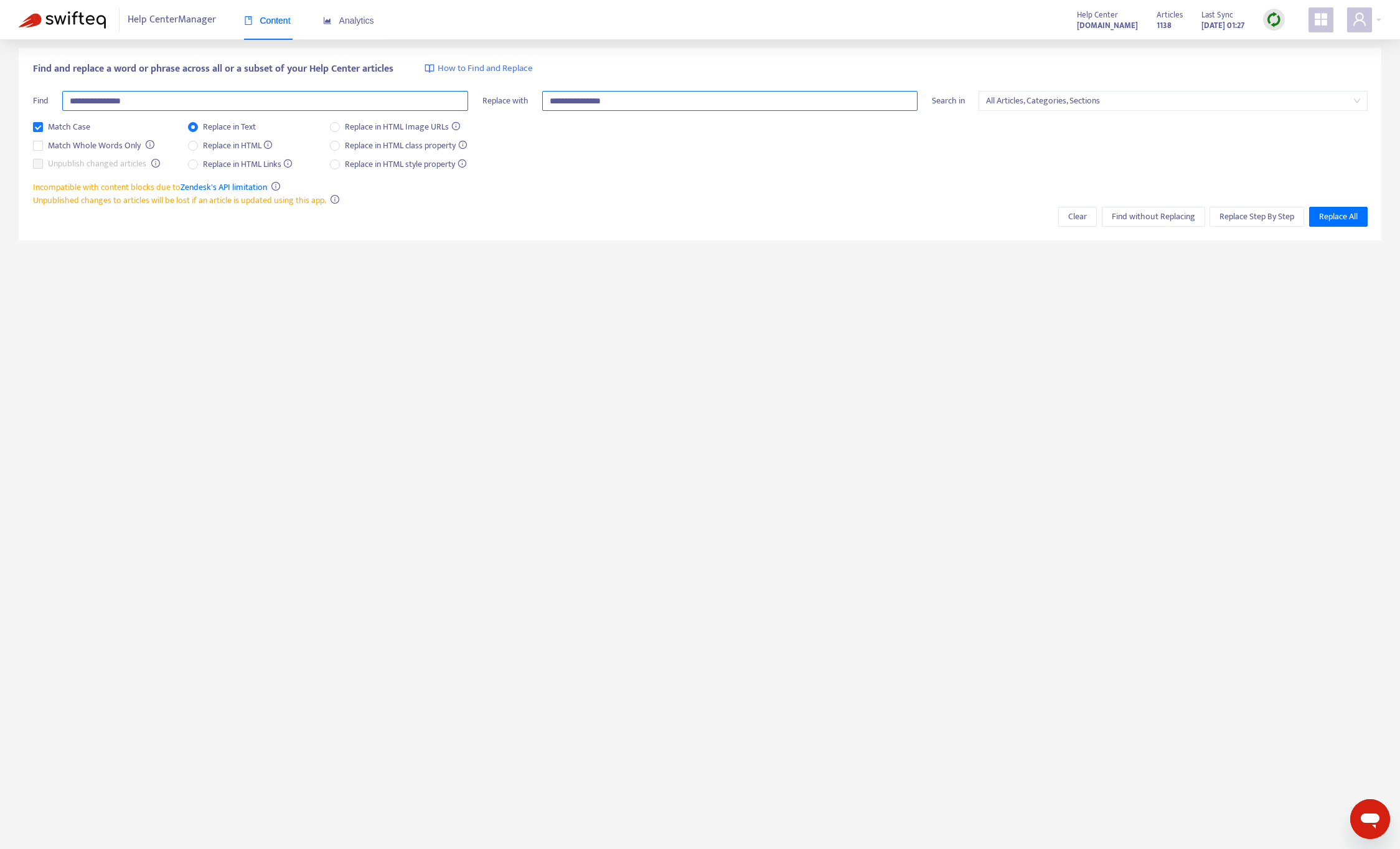
type input "**********"
click at [555, 97] on input "**********" at bounding box center [730, 101] width 375 height 20
type input "**********"
click at [1158, 215] on span "Find without Replacing" at bounding box center [1153, 216] width 83 height 14
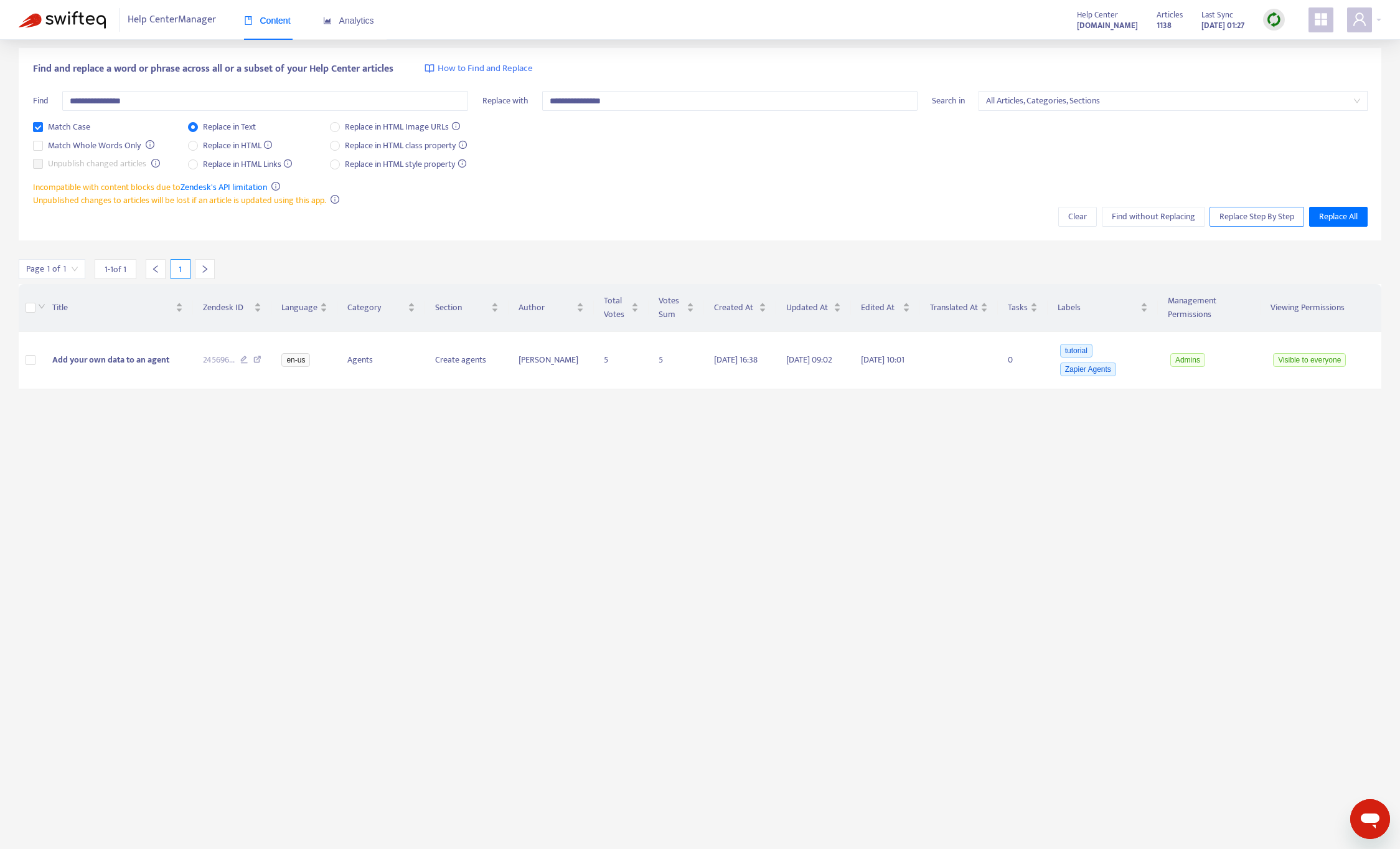
click at [1256, 218] on span "Replace Step By Step" at bounding box center [1257, 216] width 74 height 14
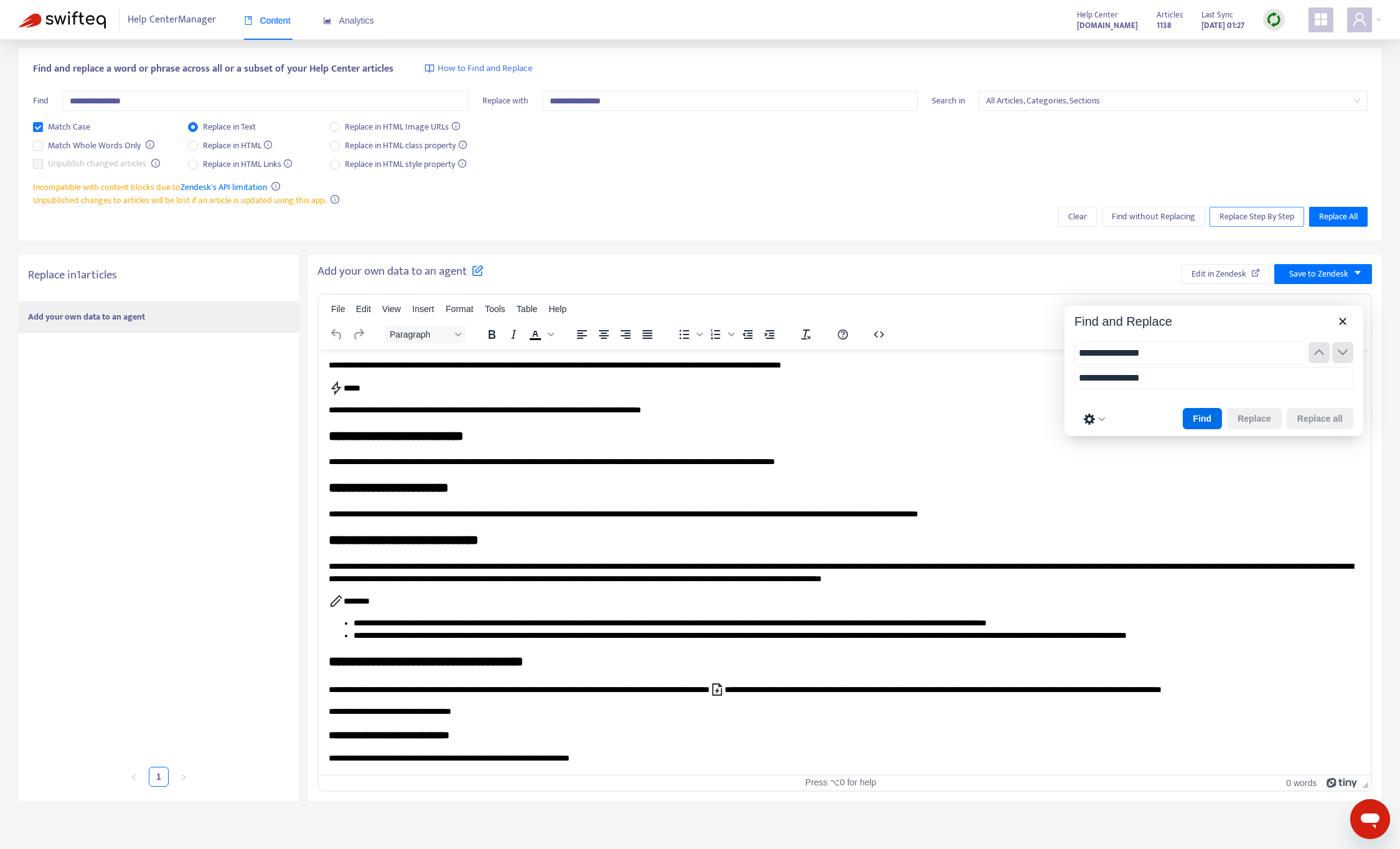
scroll to position [0, 0]
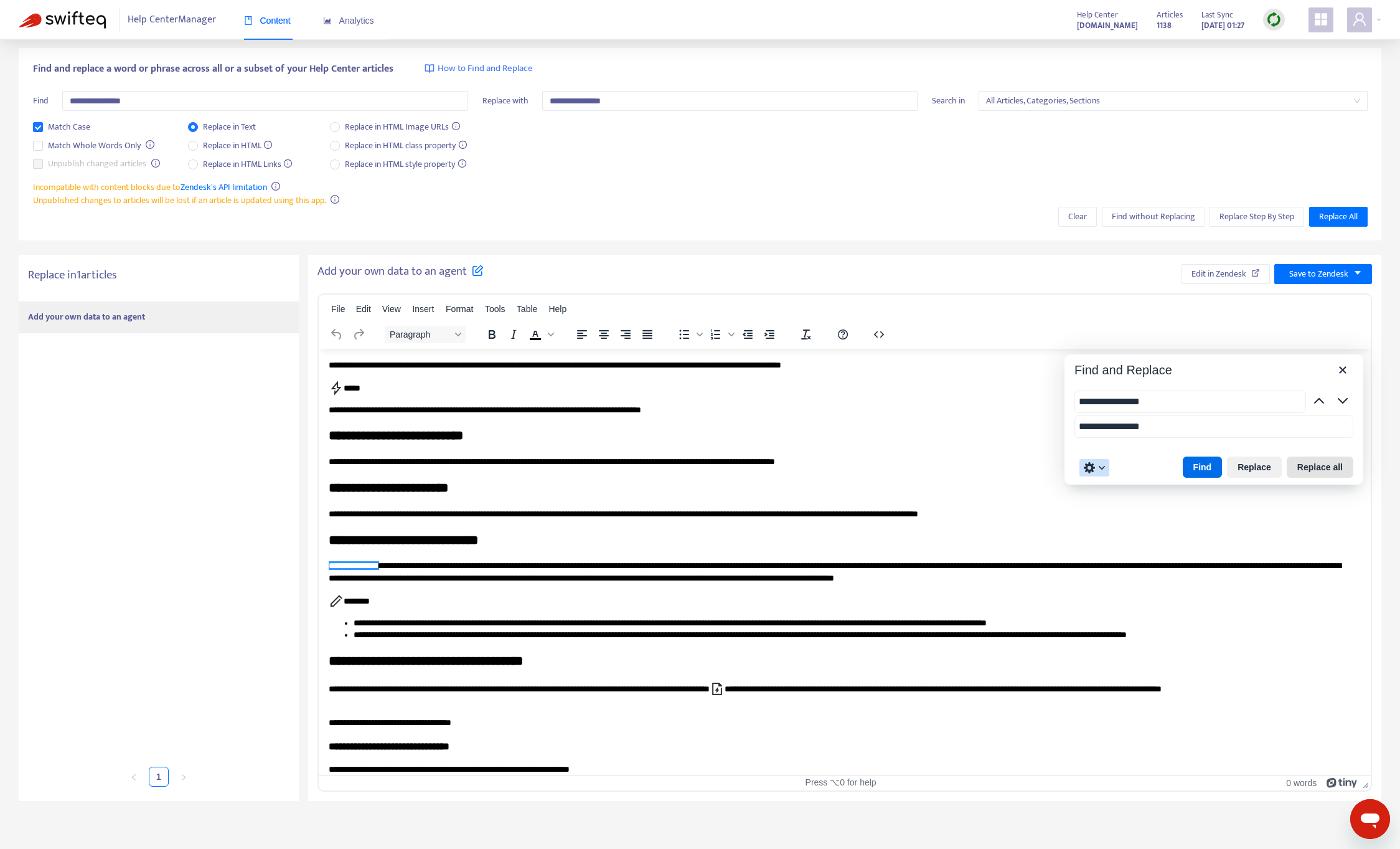
click at [1313, 470] on button "Replace all" at bounding box center [1320, 466] width 66 height 21
click at [1342, 269] on span "Save to Zendesk" at bounding box center [1318, 274] width 59 height 14
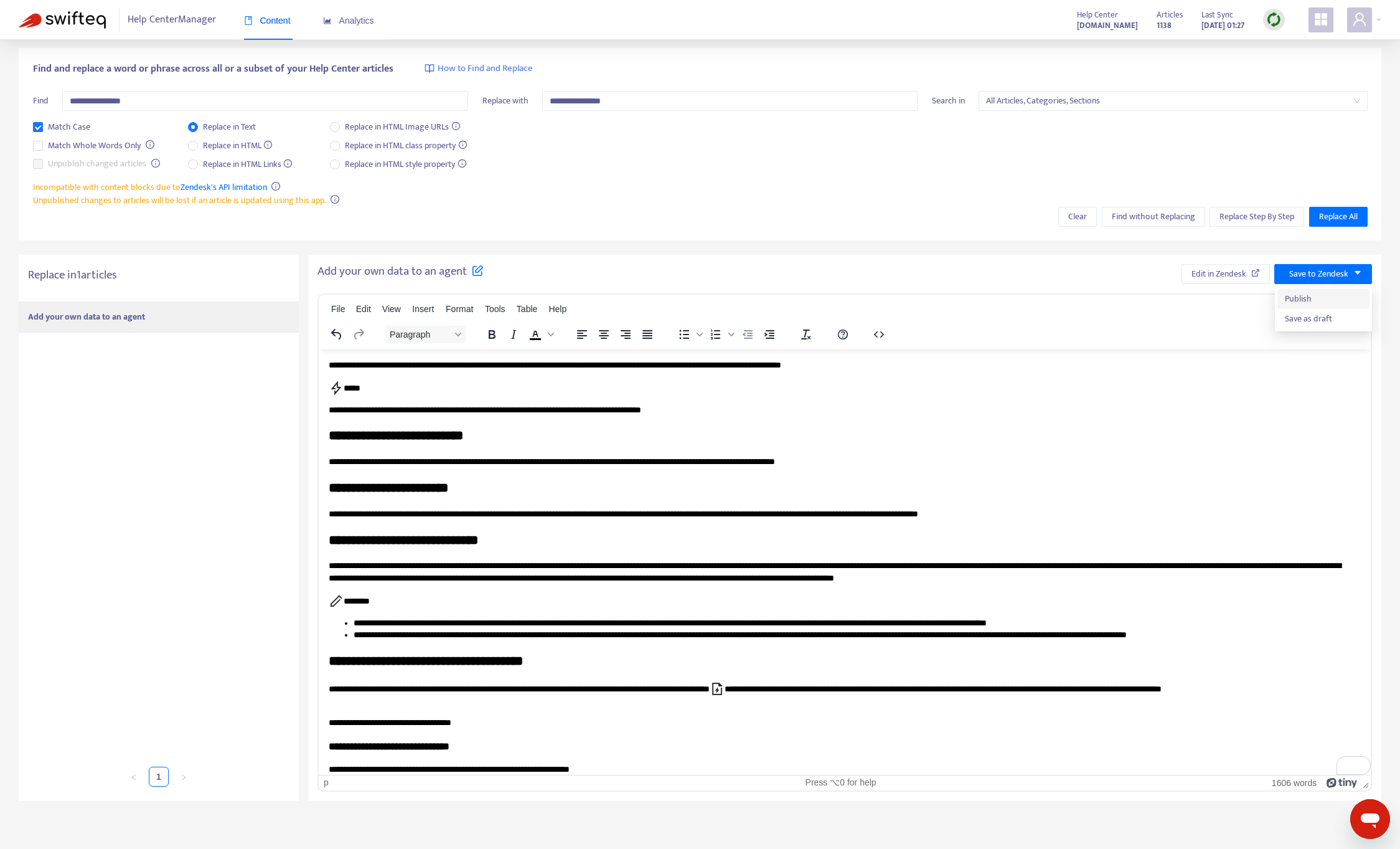
click at [1327, 301] on span "Publish" at bounding box center [1324, 299] width 77 height 14
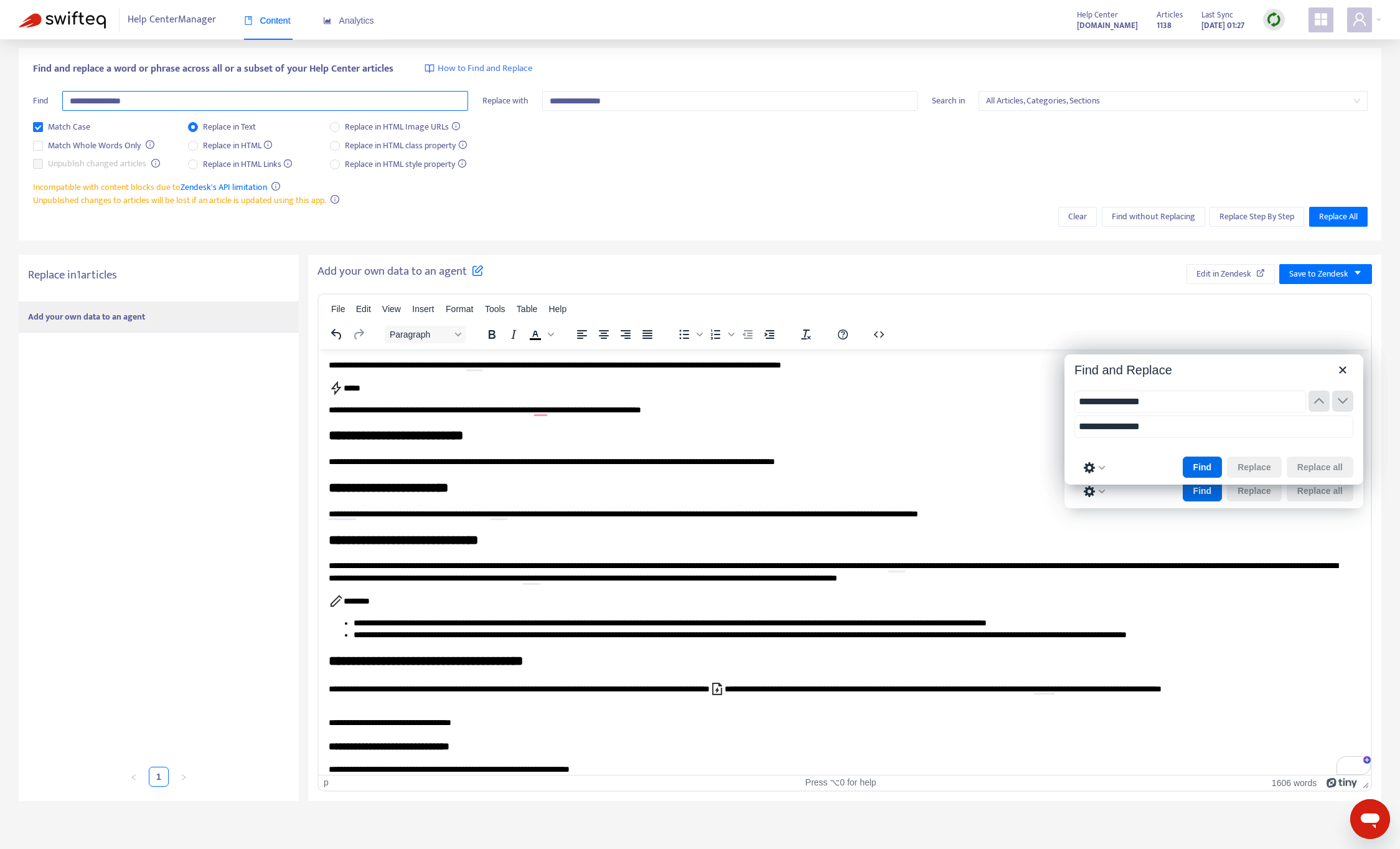
click at [96, 99] on input "**********" at bounding box center [265, 101] width 406 height 20
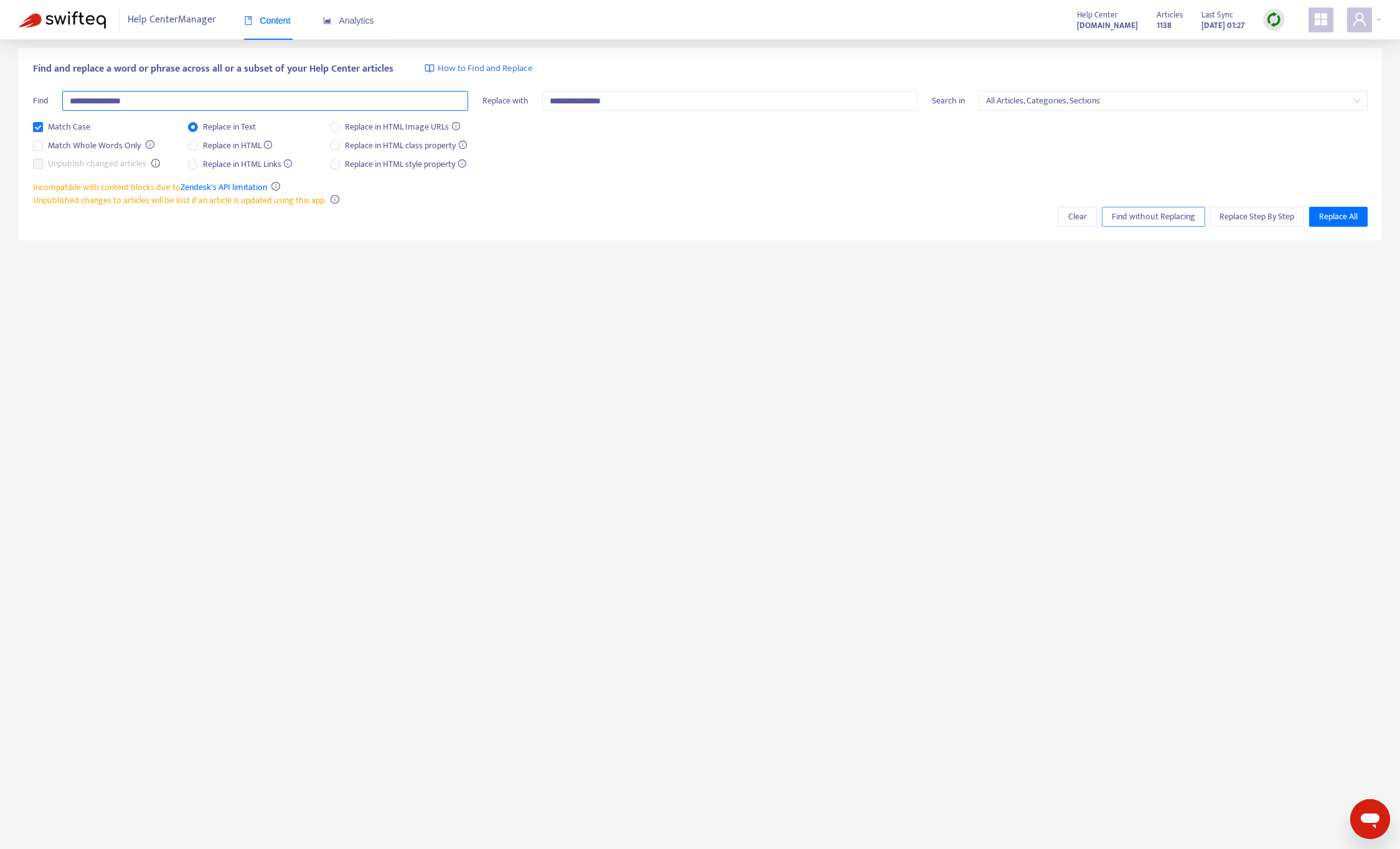
type input "**********"
click at [1150, 208] on button "Find without Replacing" at bounding box center [1154, 216] width 104 height 20
